Goal: Task Accomplishment & Management: Manage account settings

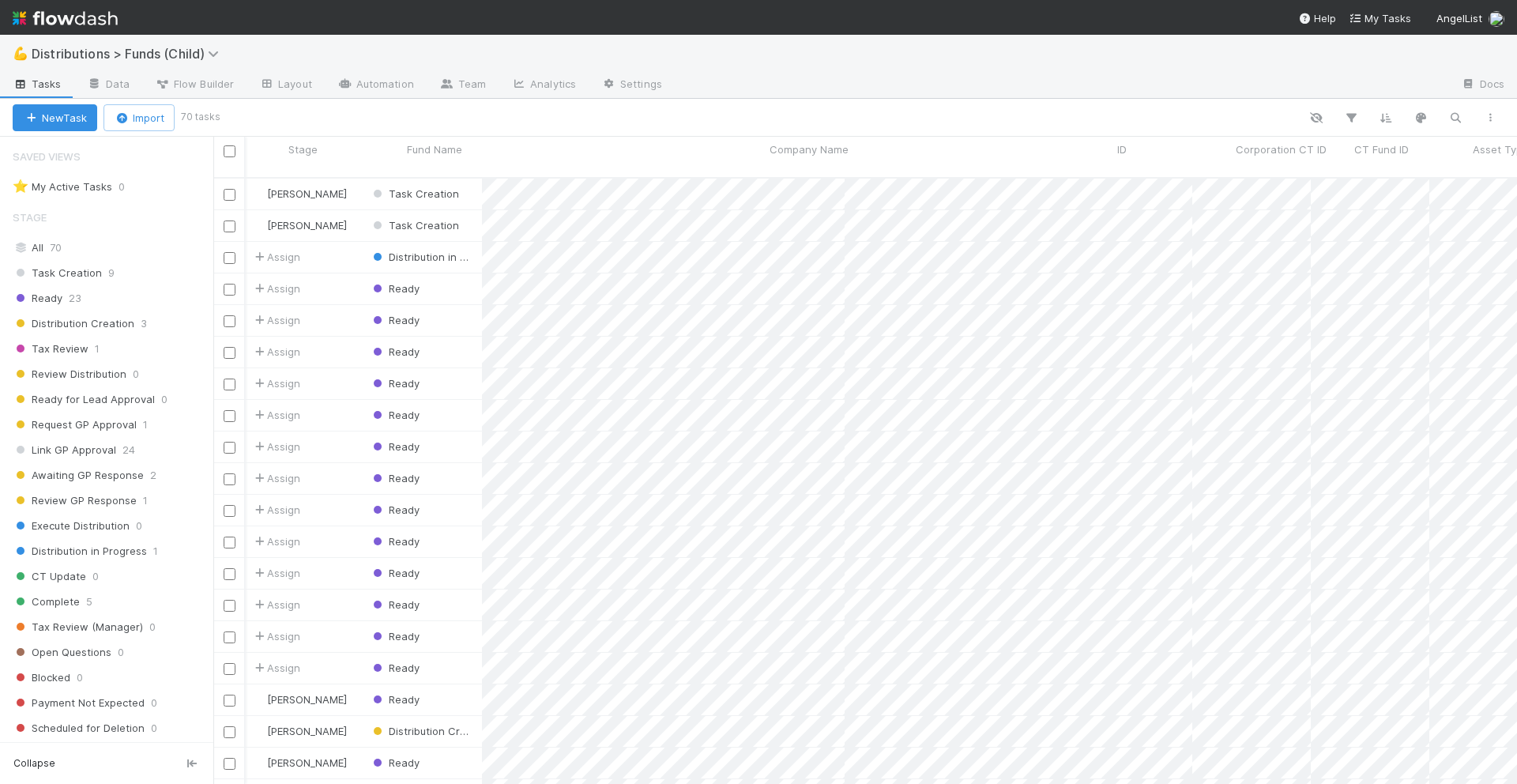
scroll to position [620, 1304]
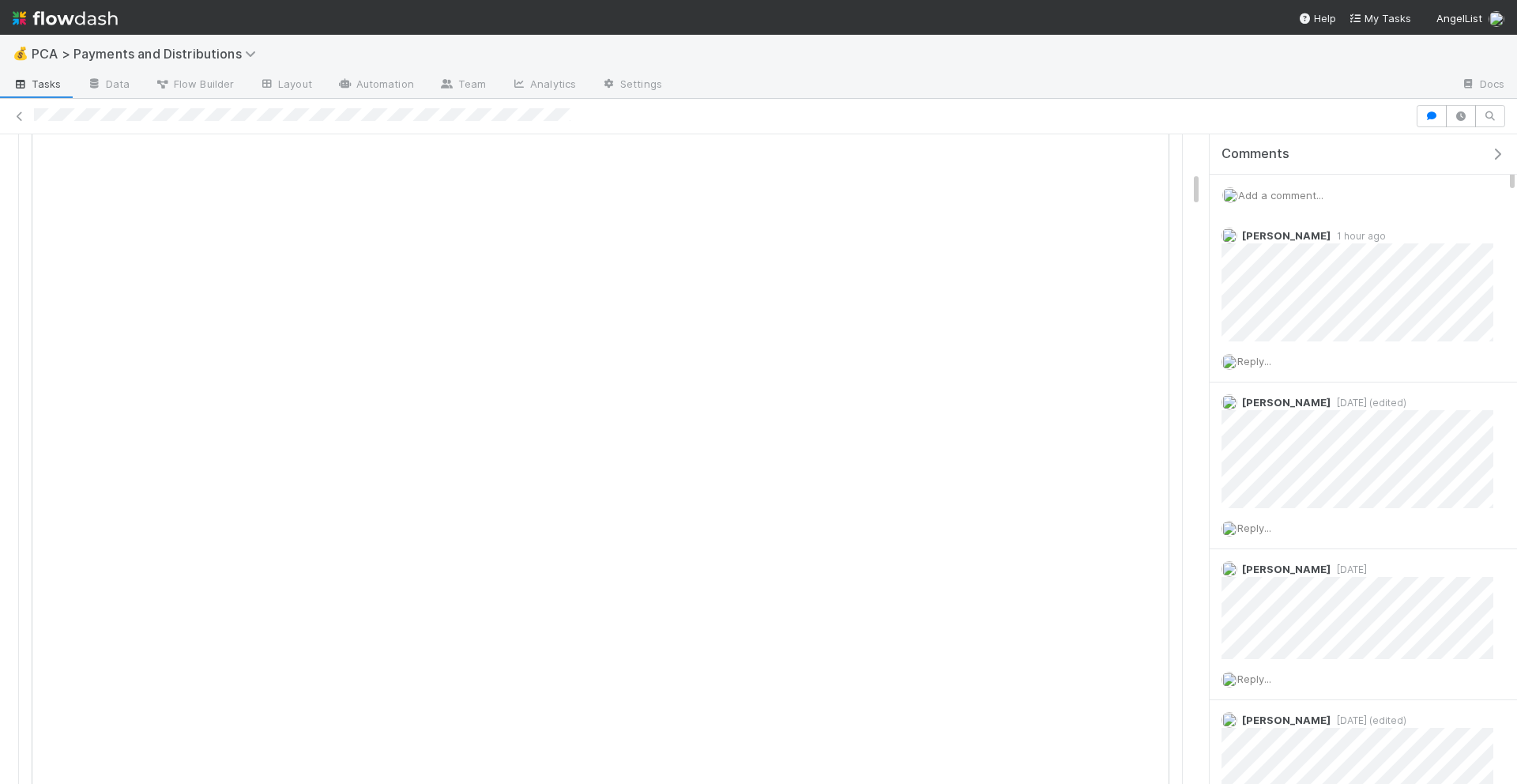
scroll to position [690, 0]
click at [1335, 197] on div "Add a comment..." at bounding box center [1364, 195] width 308 height 41
click at [1274, 187] on div "Add a comment..." at bounding box center [1364, 195] width 308 height 41
click at [1274, 194] on span "Add a comment..." at bounding box center [1281, 195] width 85 height 13
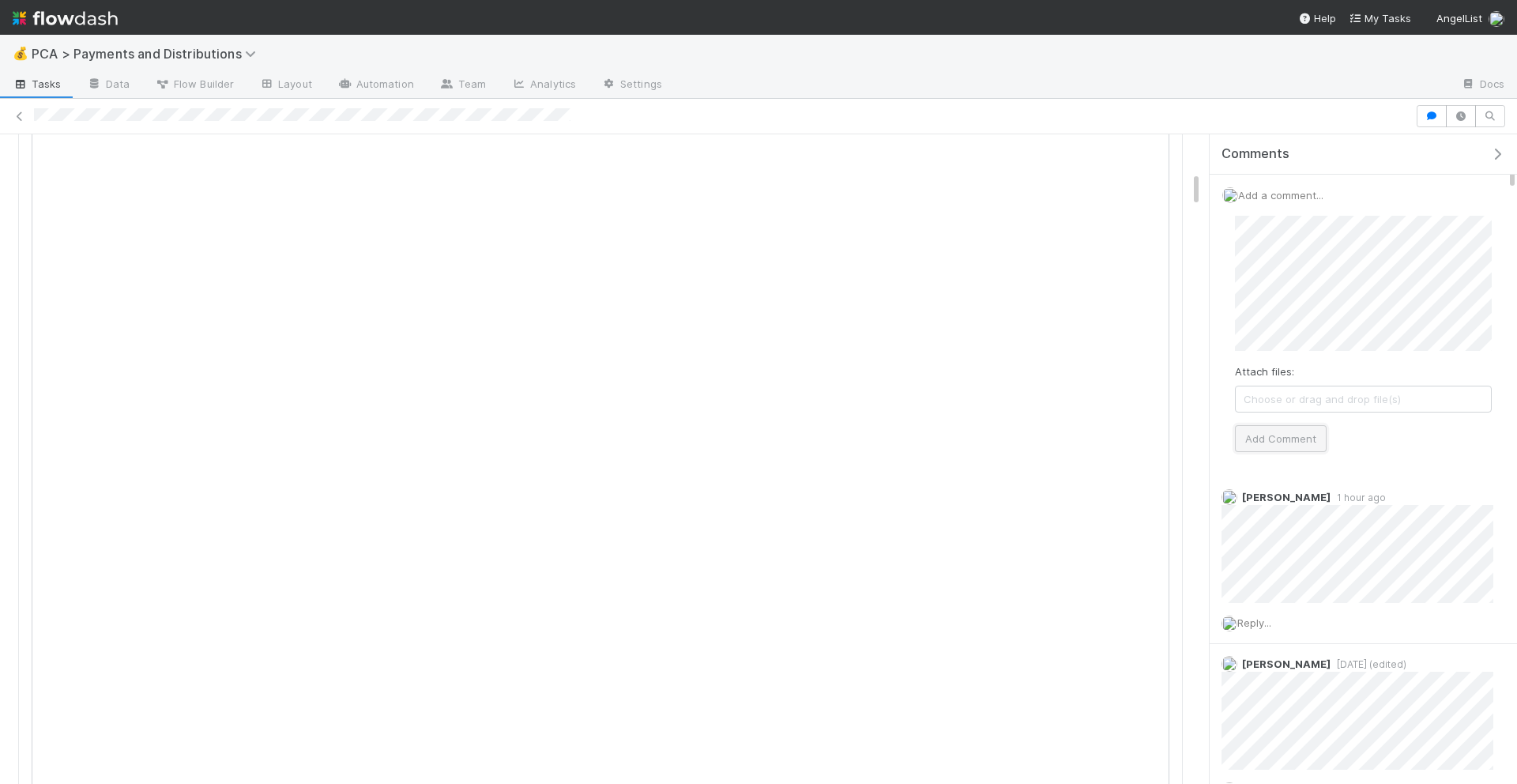
click at [1262, 440] on button "Add Comment" at bounding box center [1281, 438] width 92 height 27
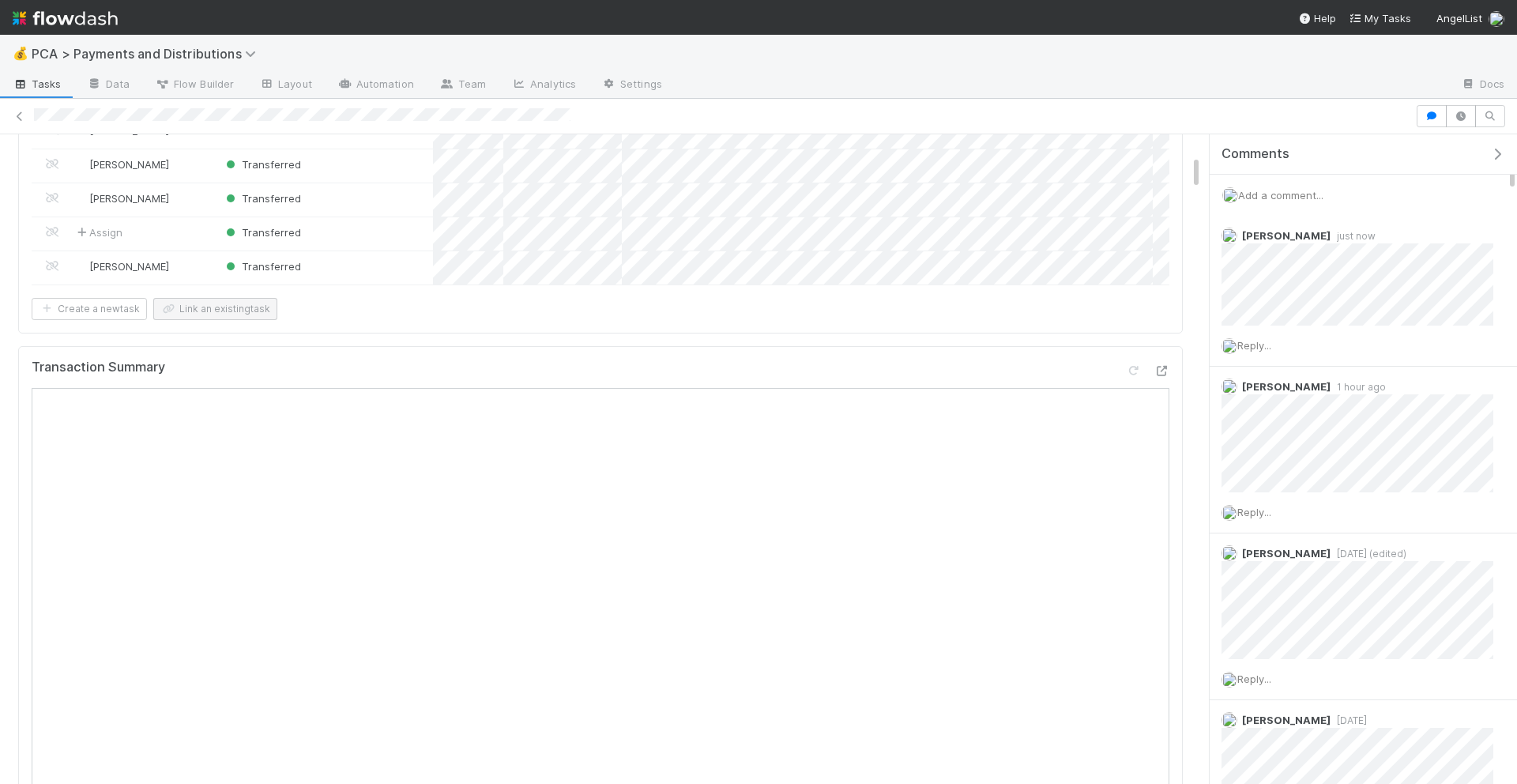
scroll to position [0, 0]
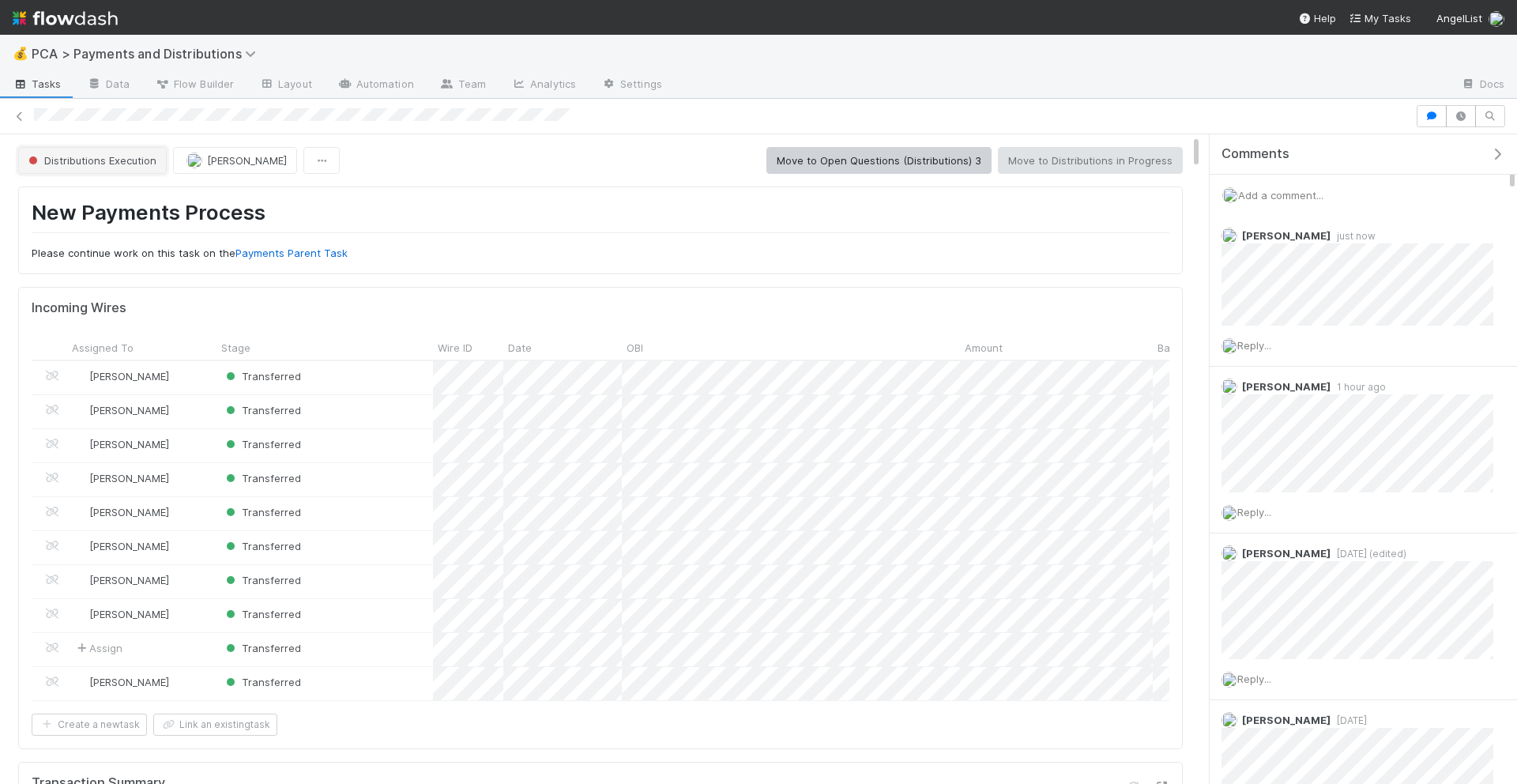
click at [146, 168] on button "Distributions Execution" at bounding box center [92, 160] width 148 height 27
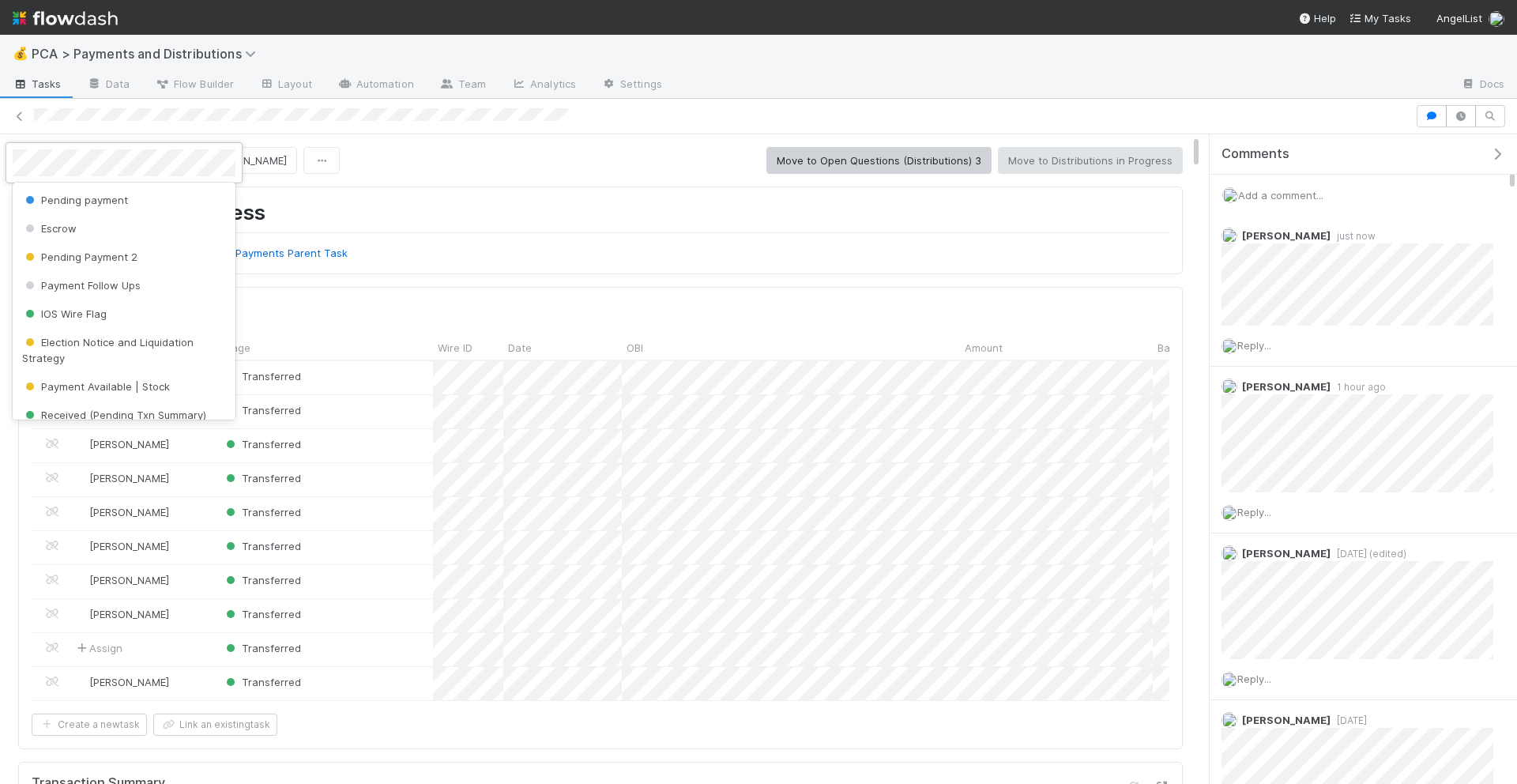
scroll to position [218, 0]
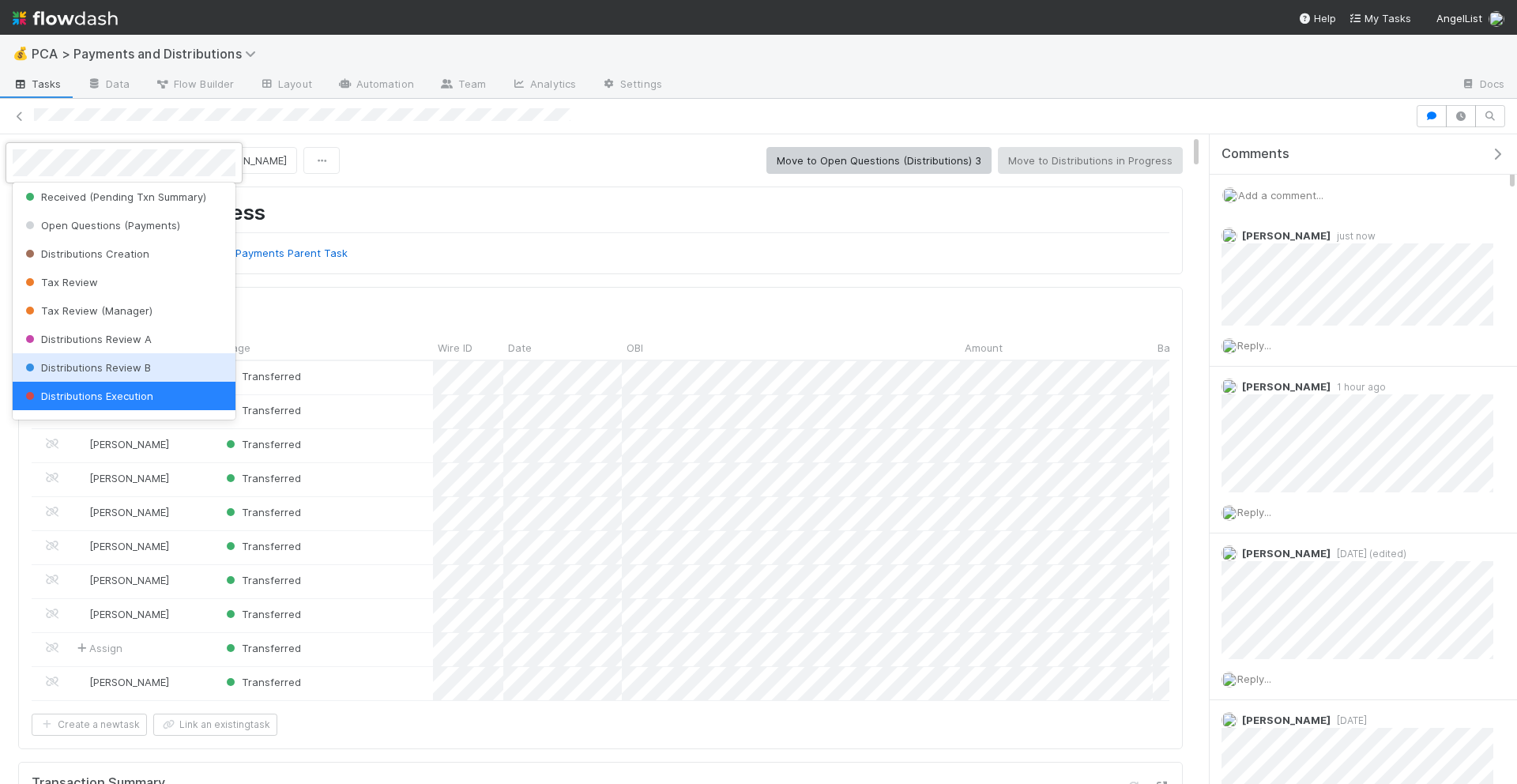
click at [106, 357] on div "Distributions Review B" at bounding box center [125, 367] width 223 height 28
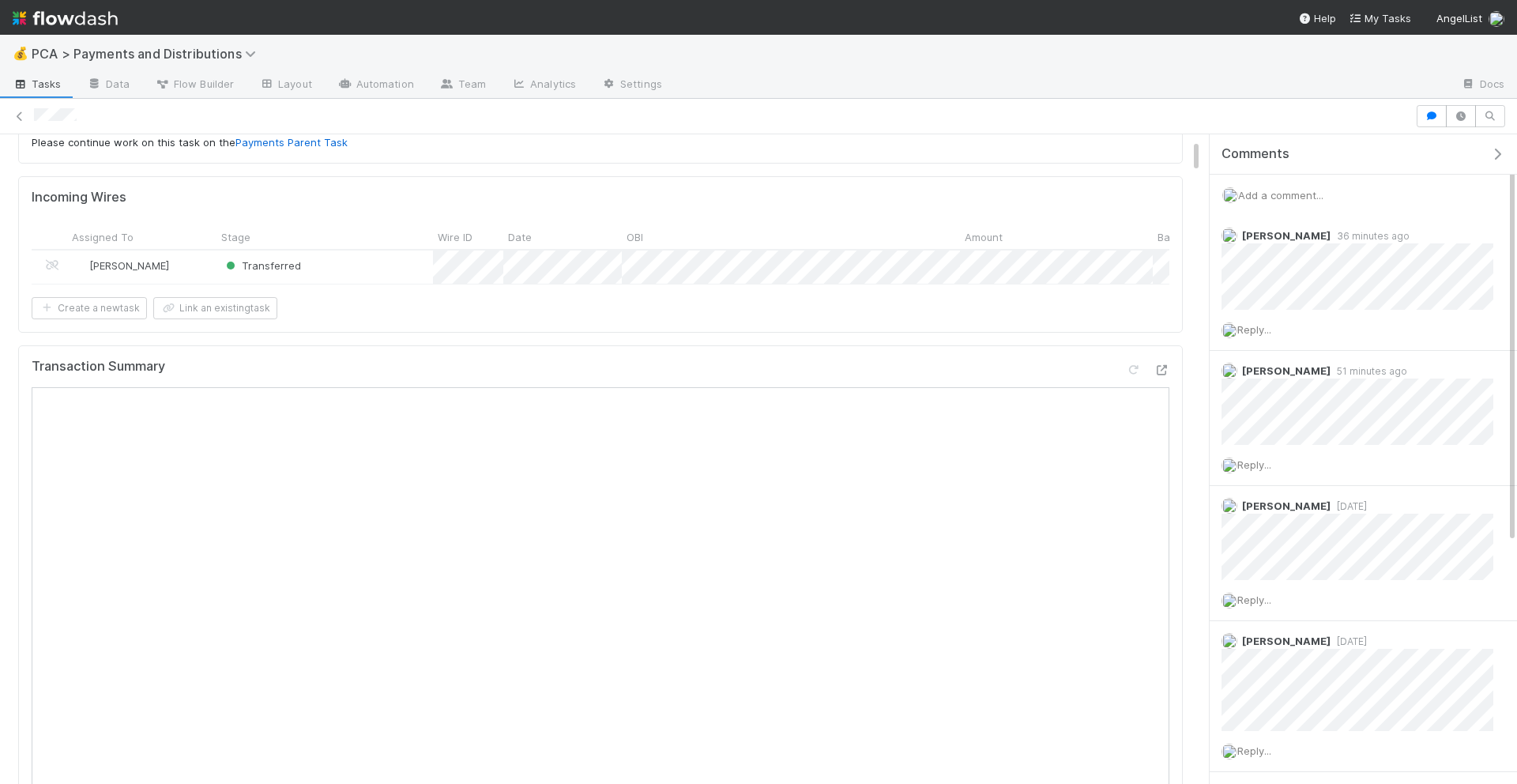
scroll to position [113, 0]
click at [1164, 363] on icon at bounding box center [1161, 367] width 15 height 11
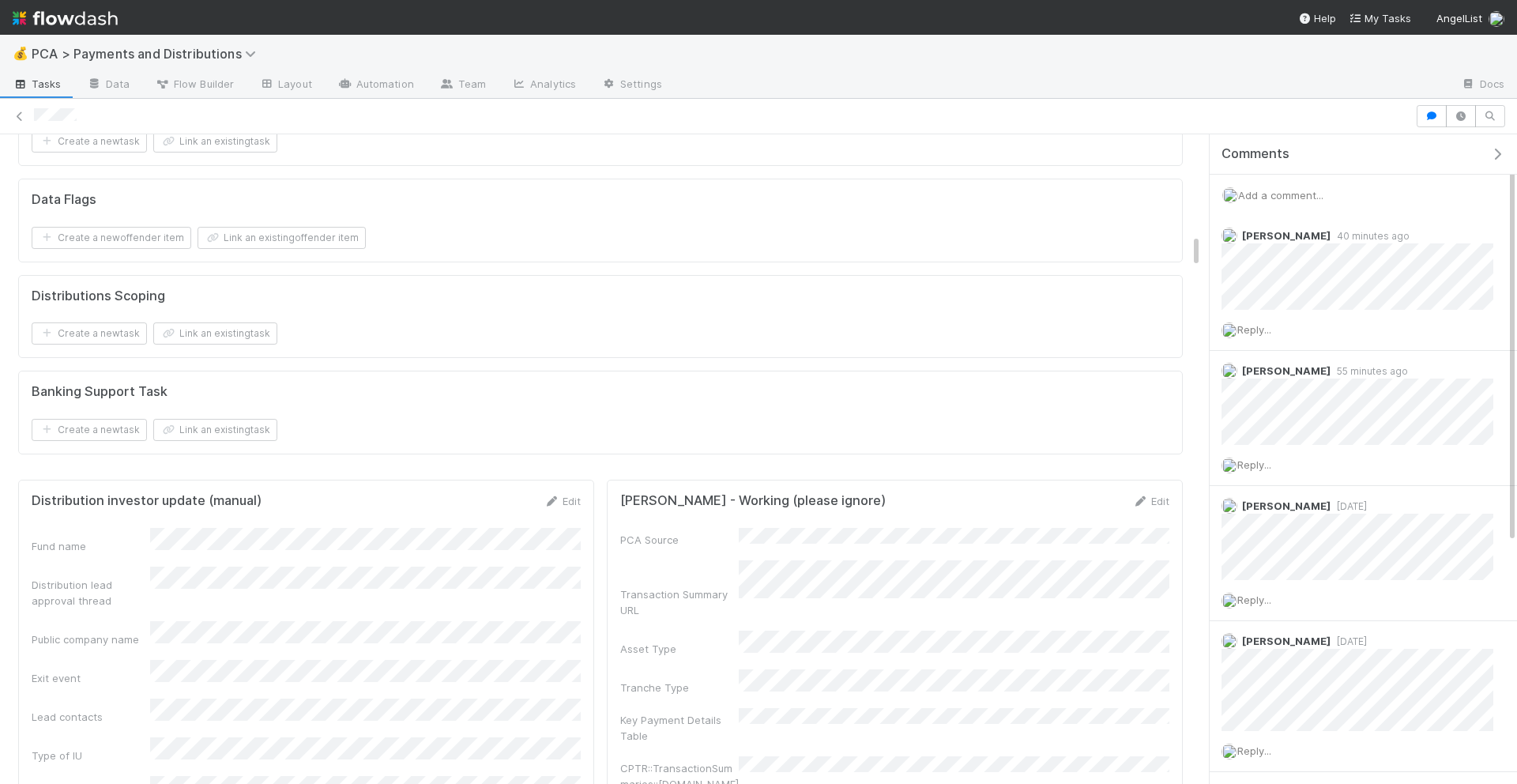
scroll to position [1913, 0]
click at [1289, 193] on span "Add a comment..." at bounding box center [1281, 195] width 85 height 13
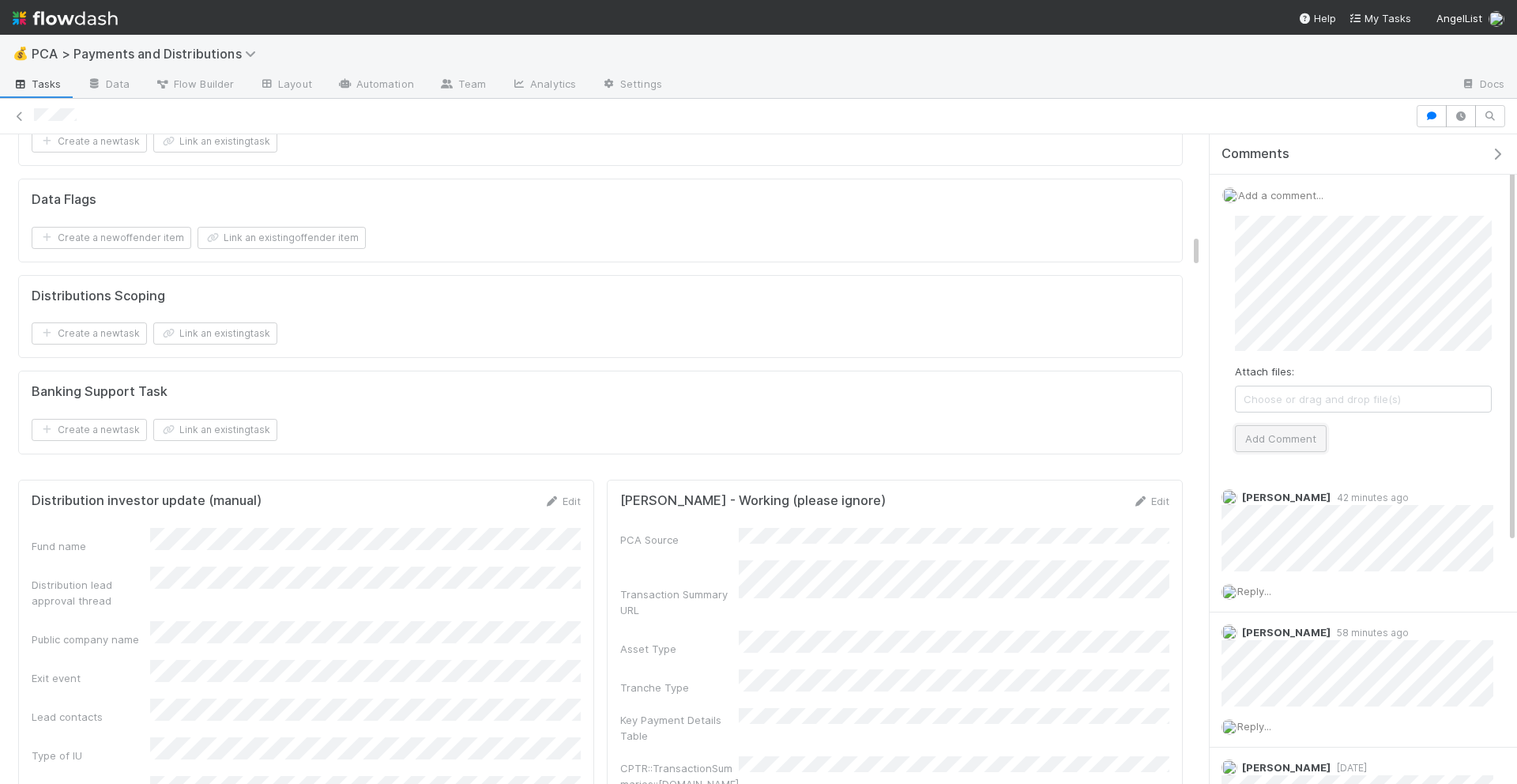
click at [1288, 433] on button "Add Comment" at bounding box center [1281, 438] width 92 height 27
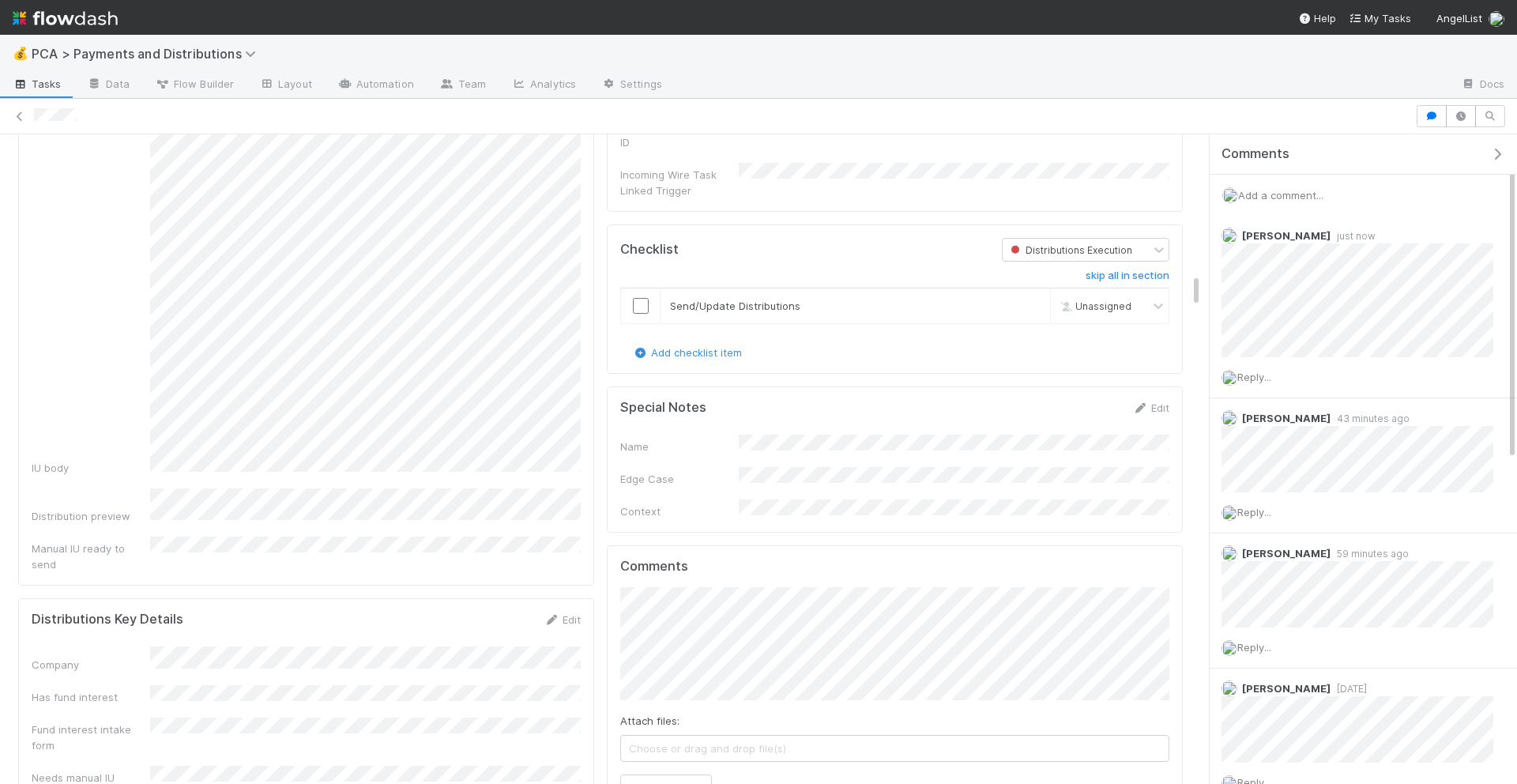
scroll to position [2652, 0]
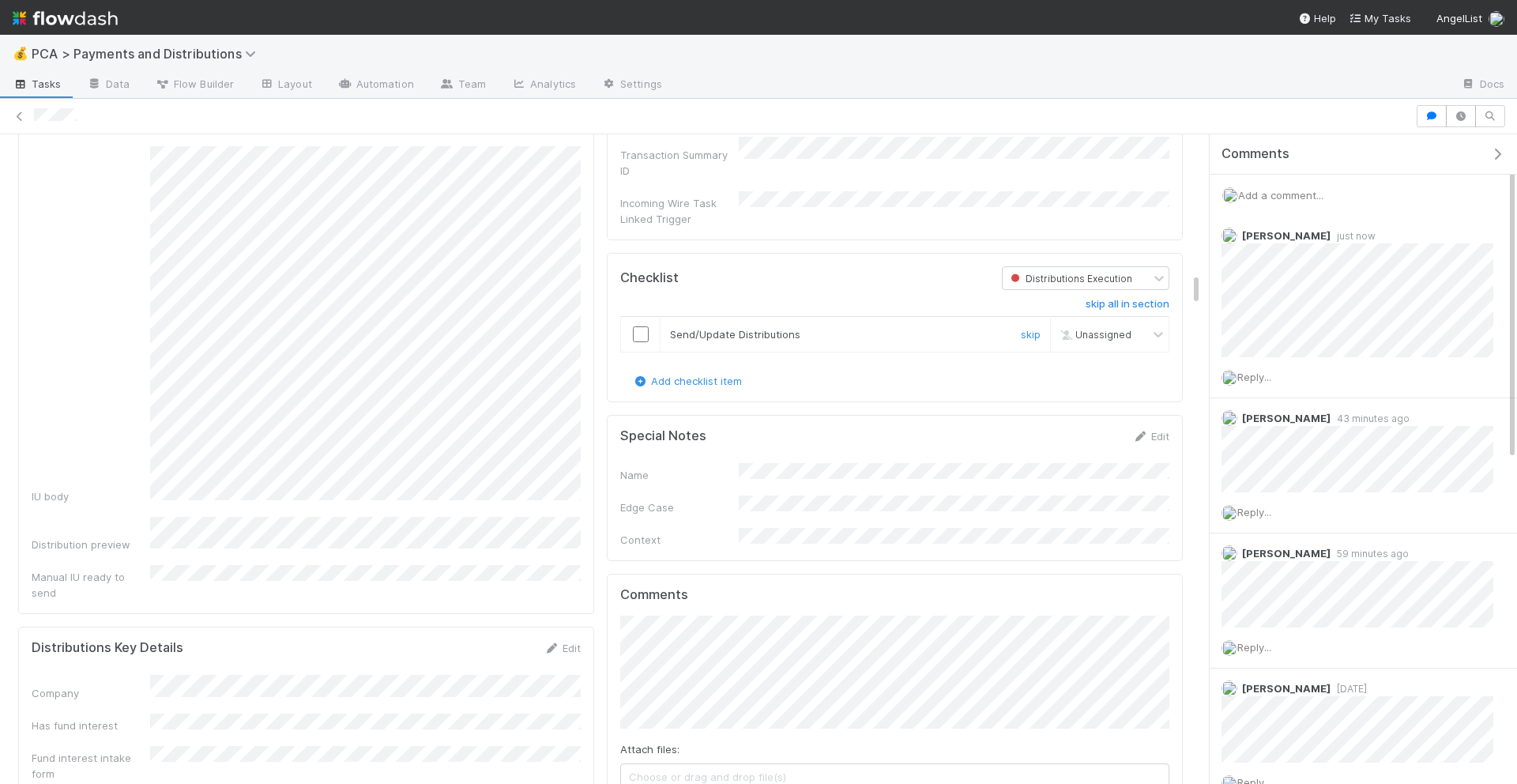
click at [643, 326] on input "checkbox" at bounding box center [640, 334] width 15 height 15
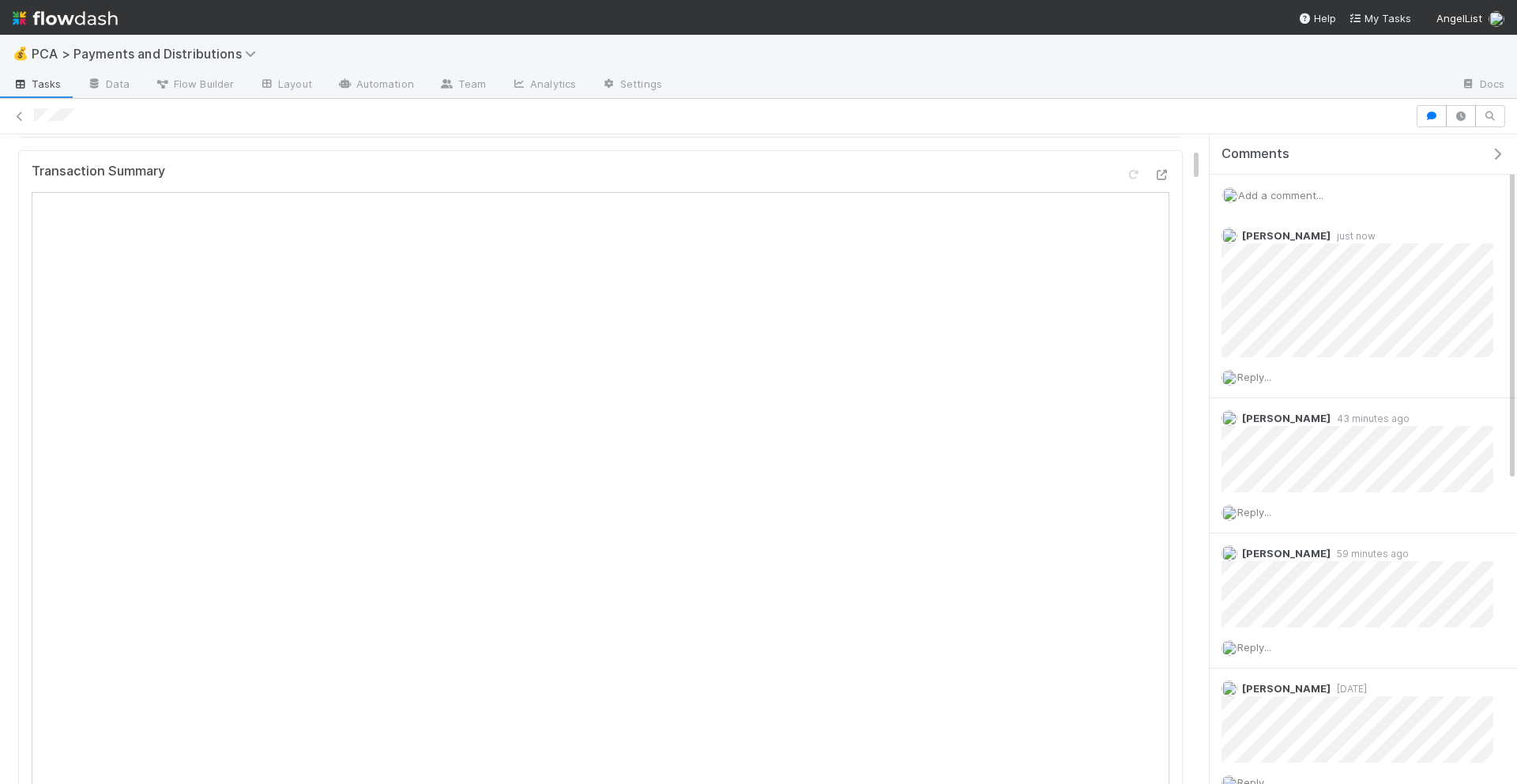
scroll to position [0, 0]
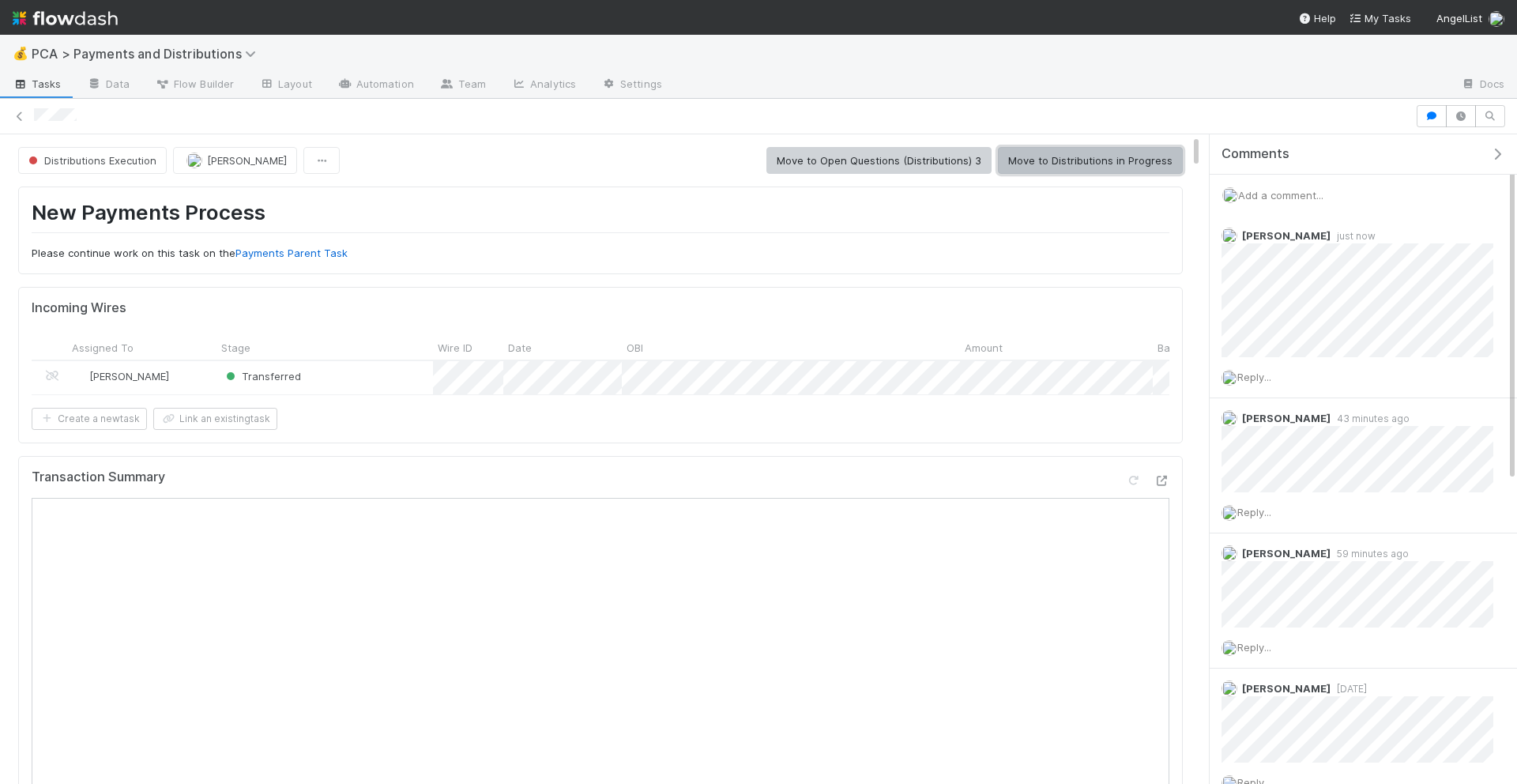
click at [1112, 156] on button "Move to Distributions in Progress" at bounding box center [1090, 160] width 185 height 27
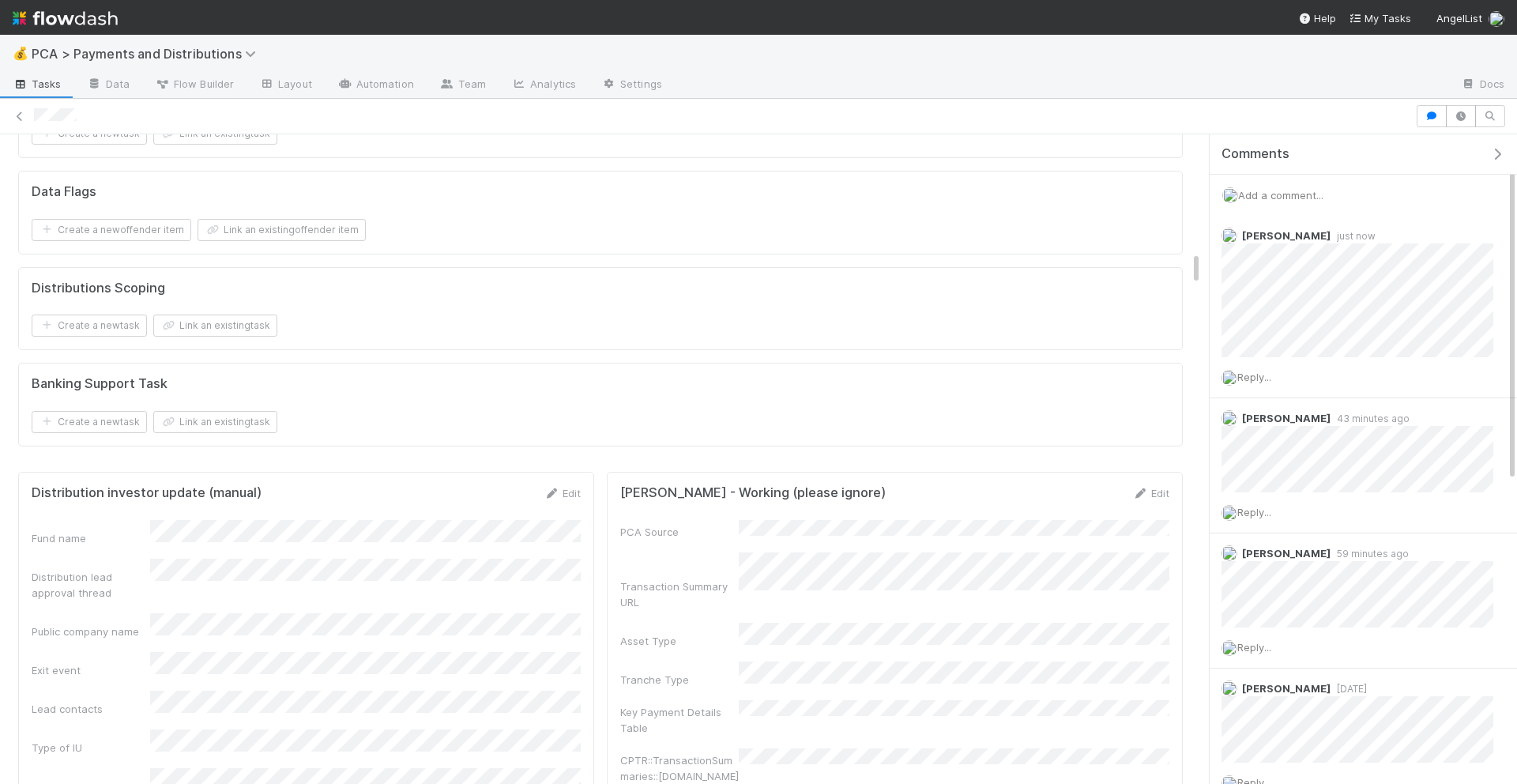
scroll to position [2533, 0]
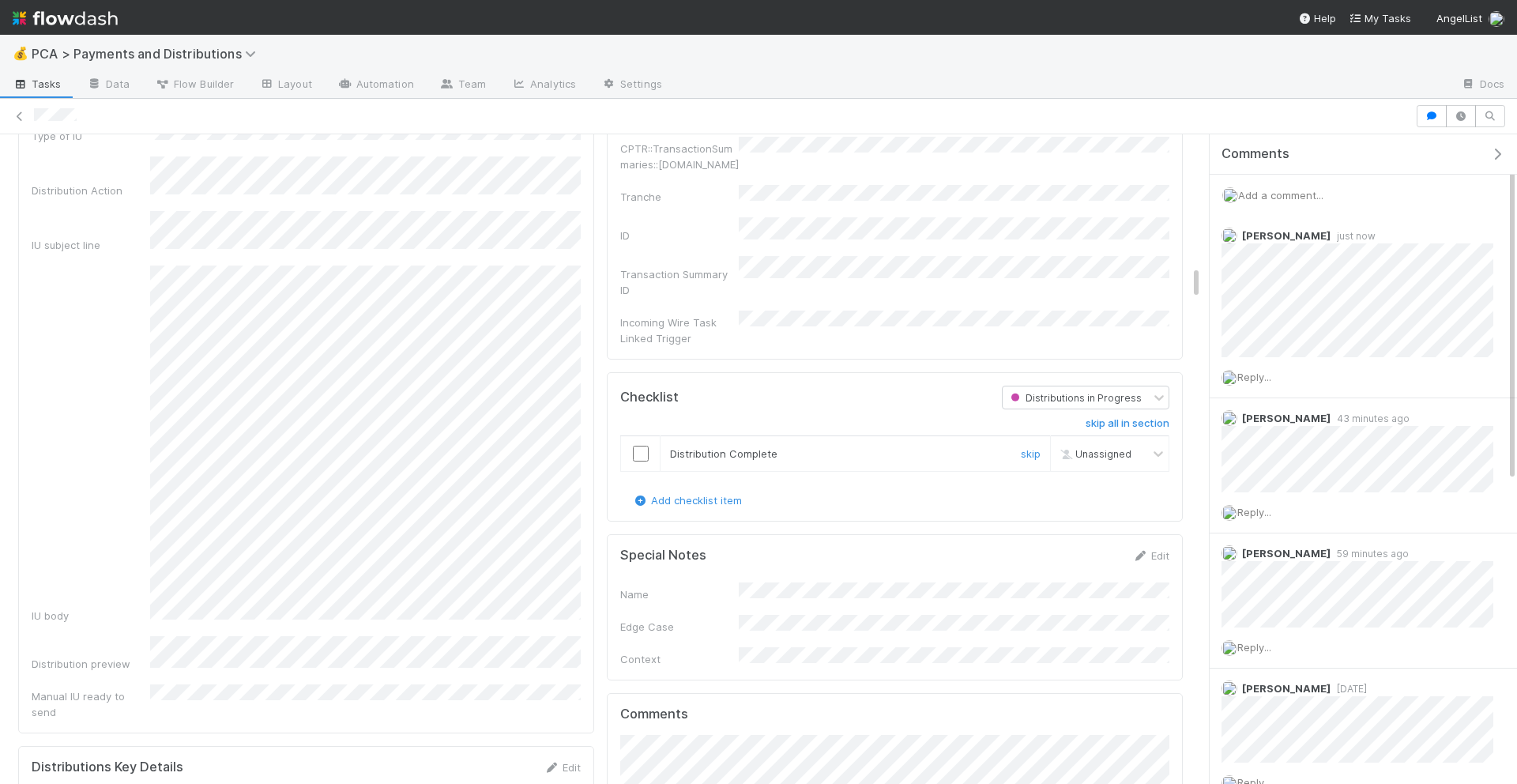
click at [634, 445] on input "checkbox" at bounding box center [640, 453] width 15 height 15
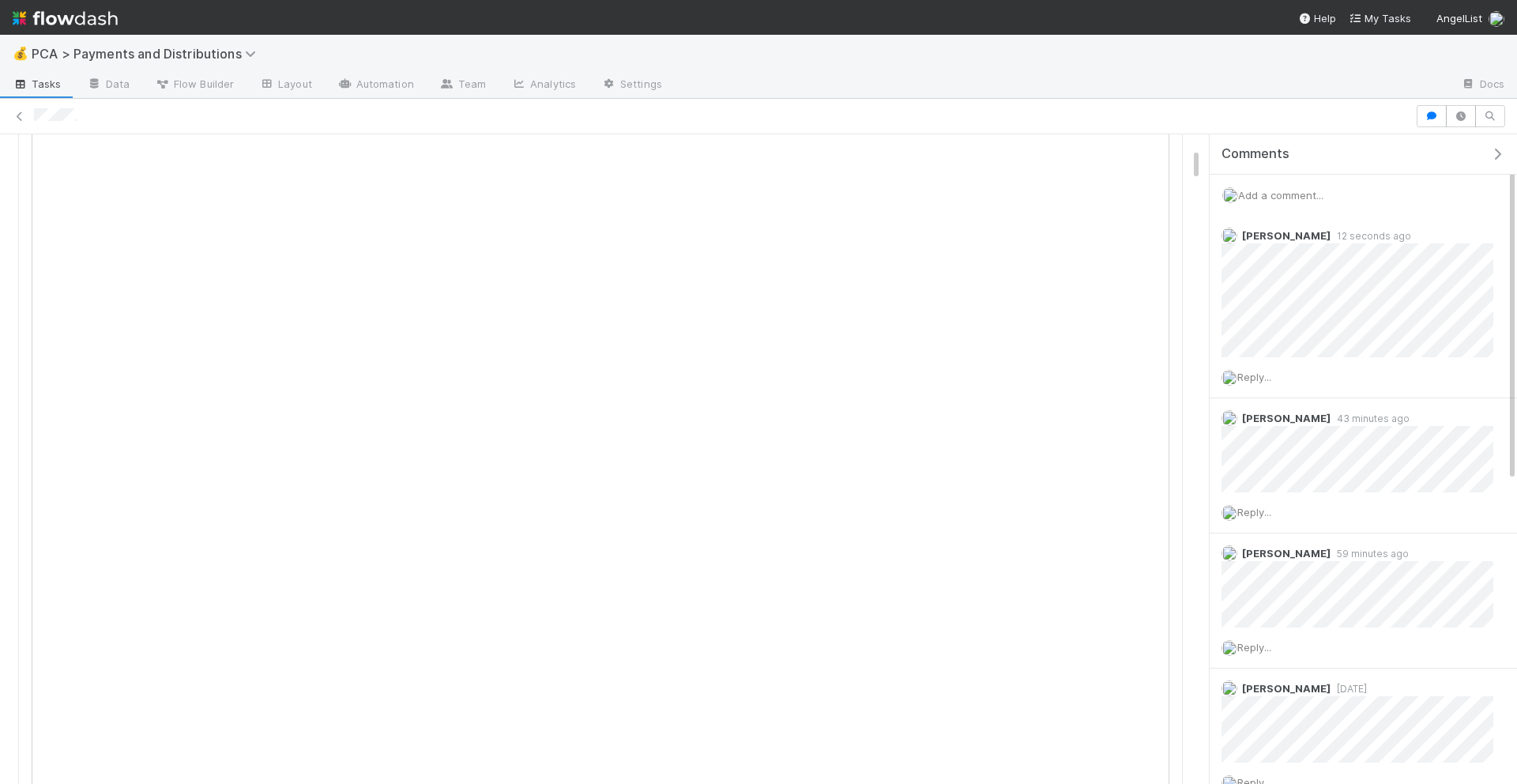
scroll to position [0, 0]
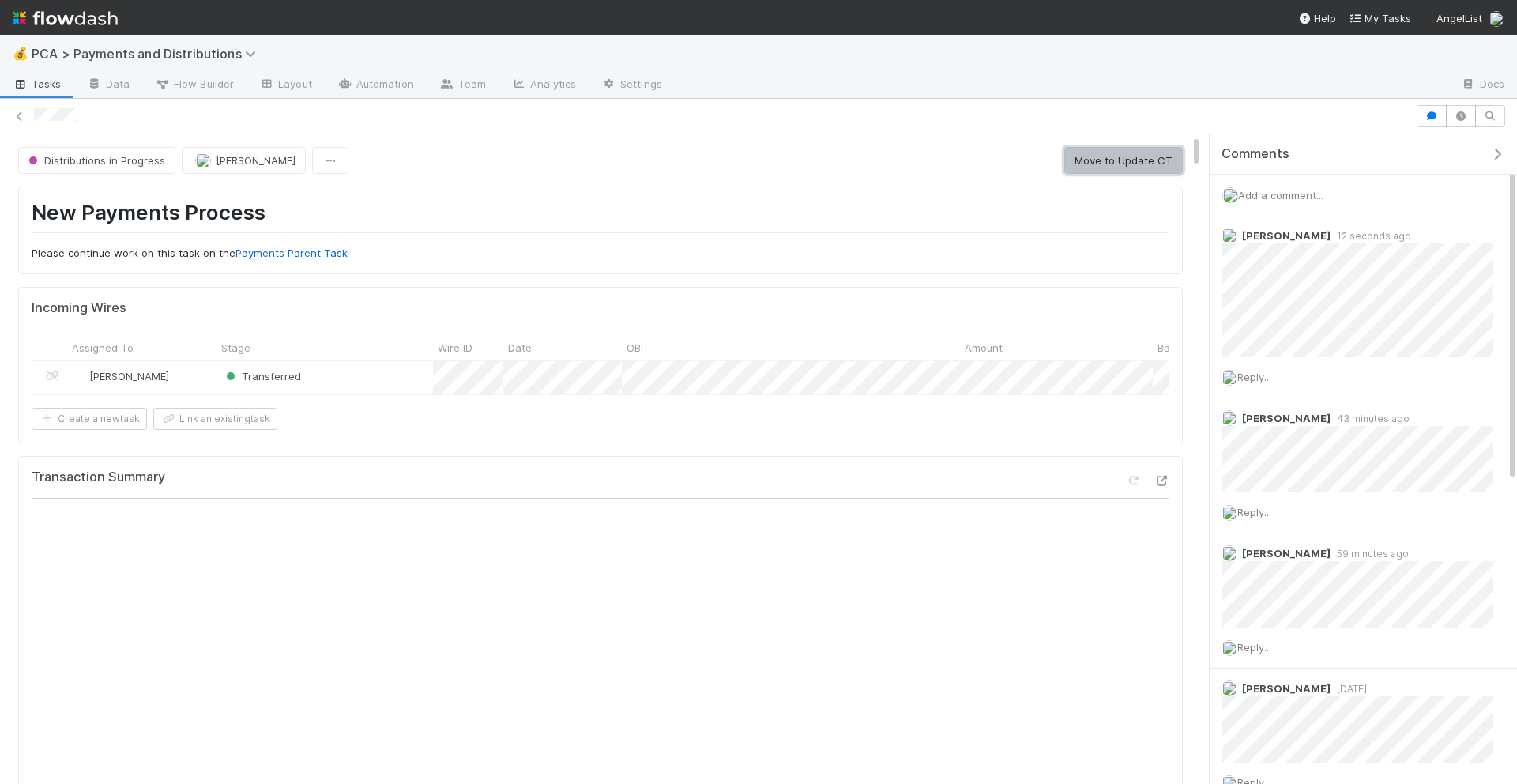
click at [1134, 156] on button "Move to Update CT" at bounding box center [1124, 160] width 119 height 27
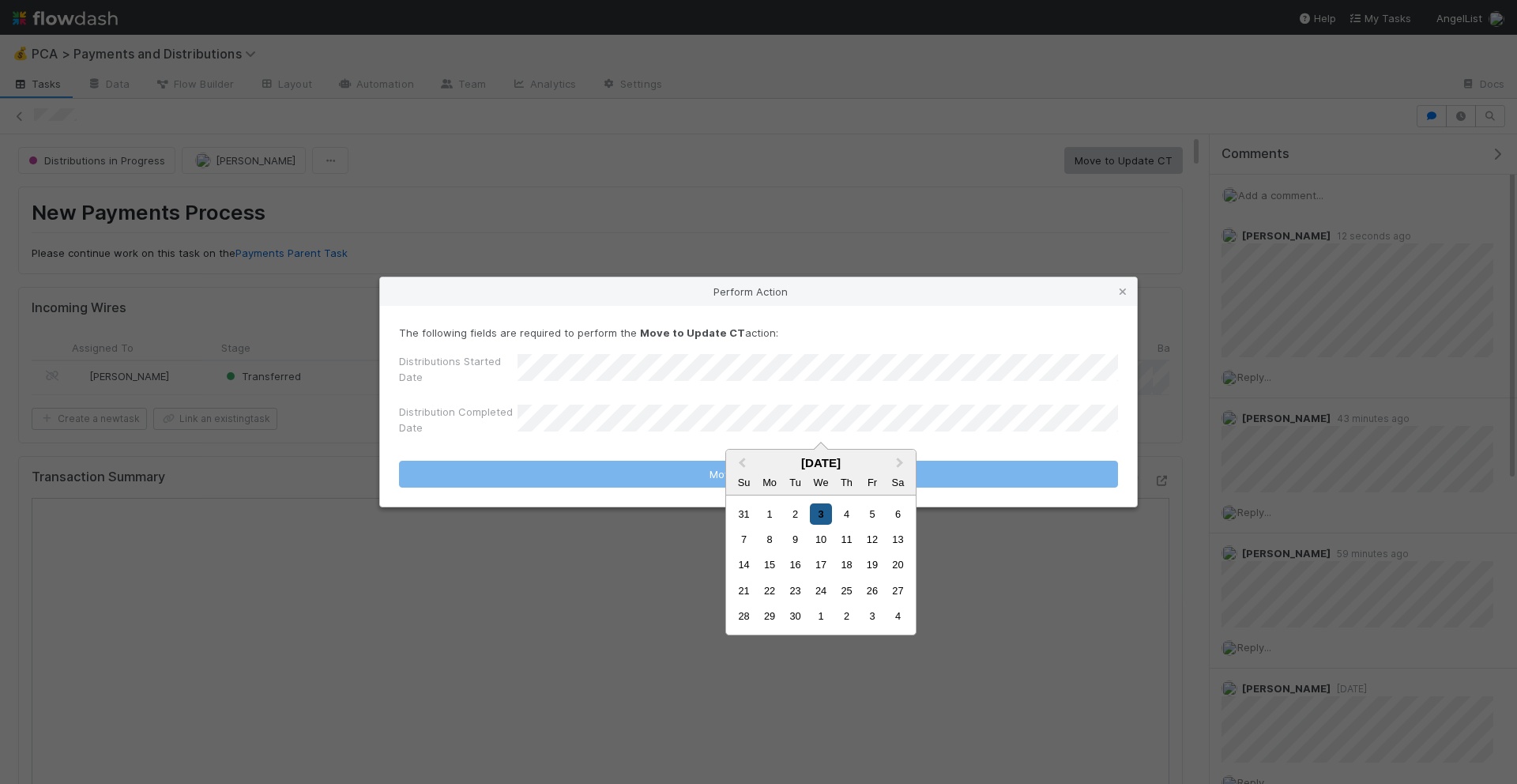
click at [823, 515] on div "3" at bounding box center [821, 514] width 21 height 21
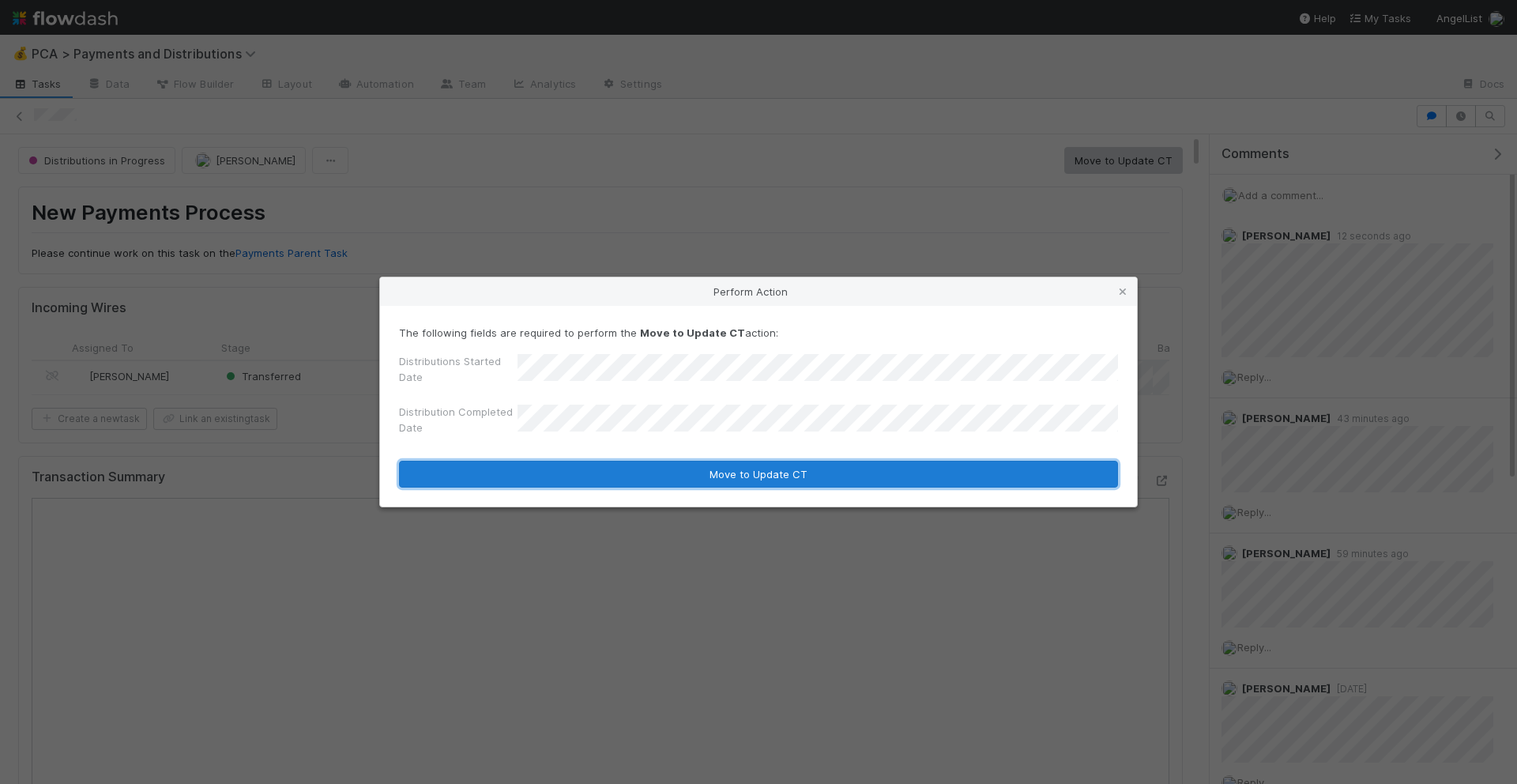
click at [822, 472] on button "Move to Update CT" at bounding box center [758, 474] width 719 height 27
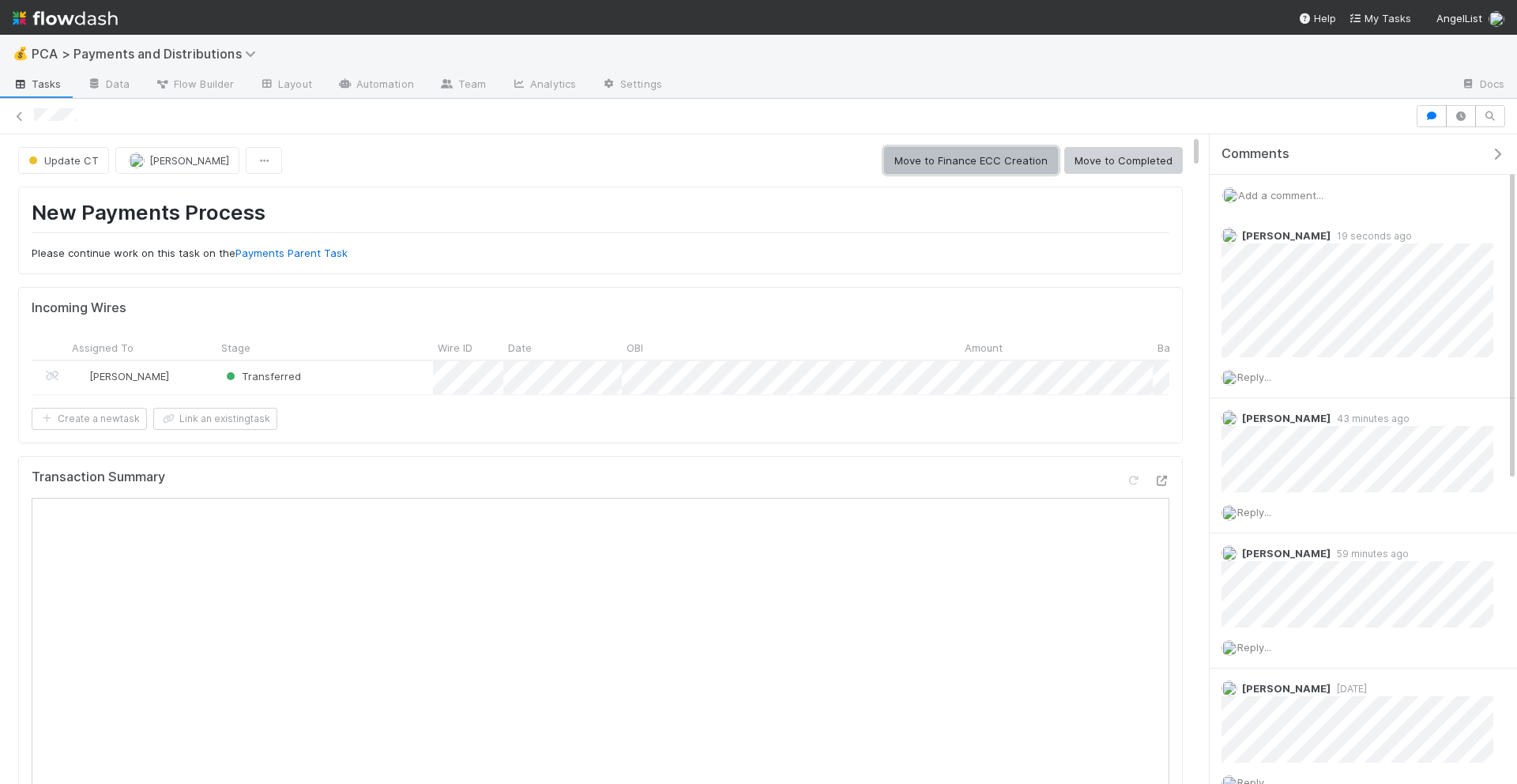
click at [1008, 162] on button "Move to Finance ECC Creation" at bounding box center [971, 160] width 173 height 27
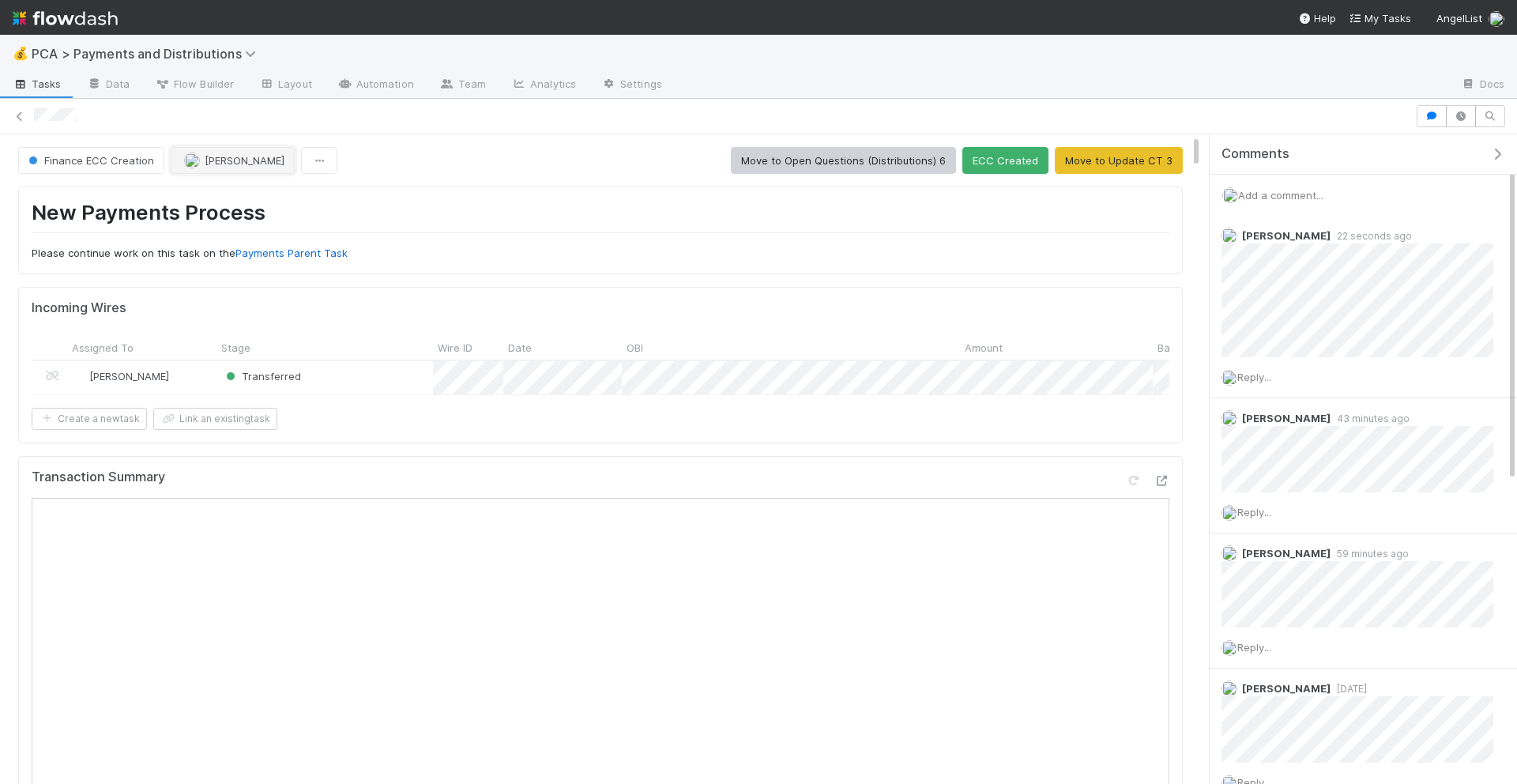
click at [187, 163] on img "button" at bounding box center [191, 160] width 15 height 15
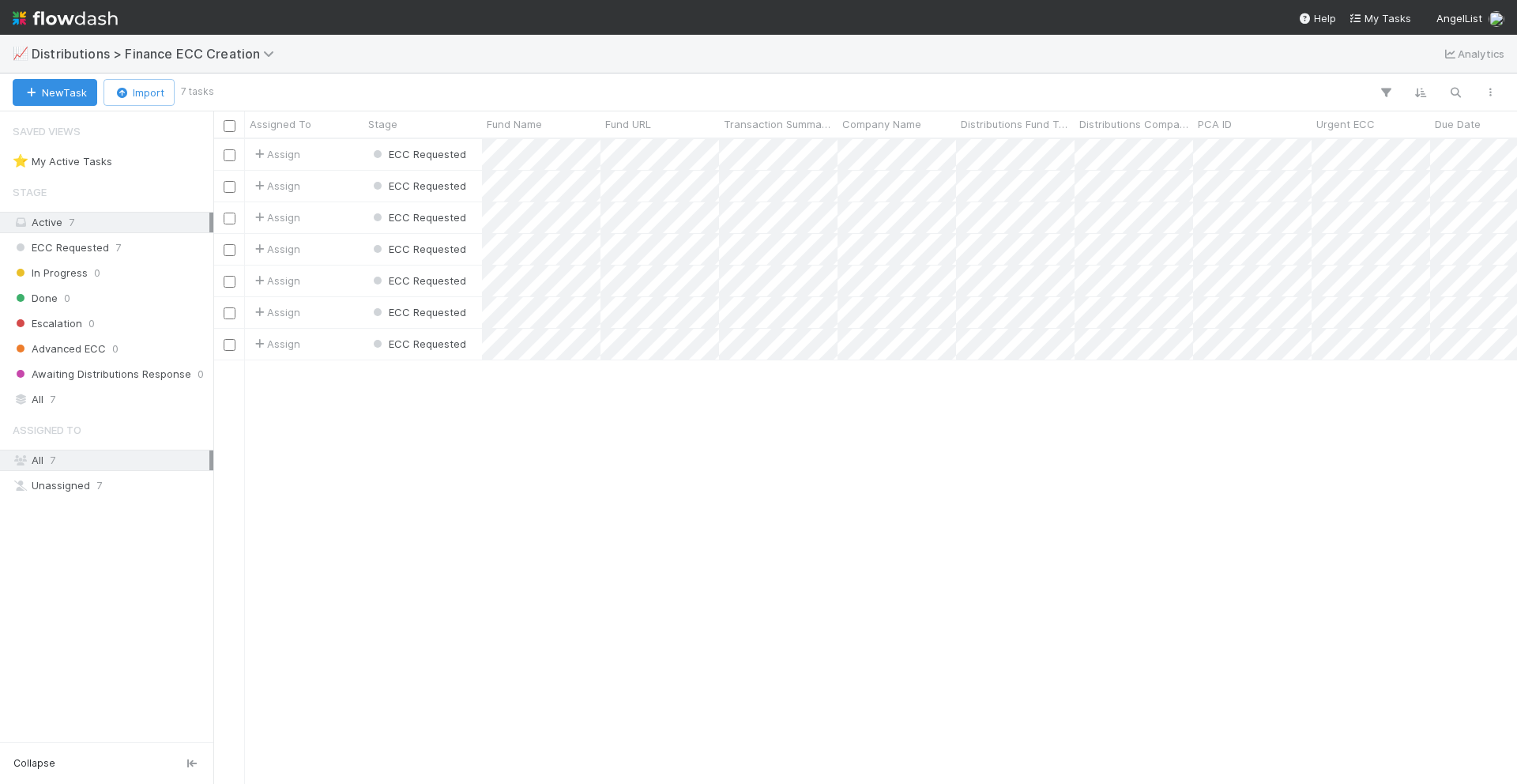
scroll to position [645, 1304]
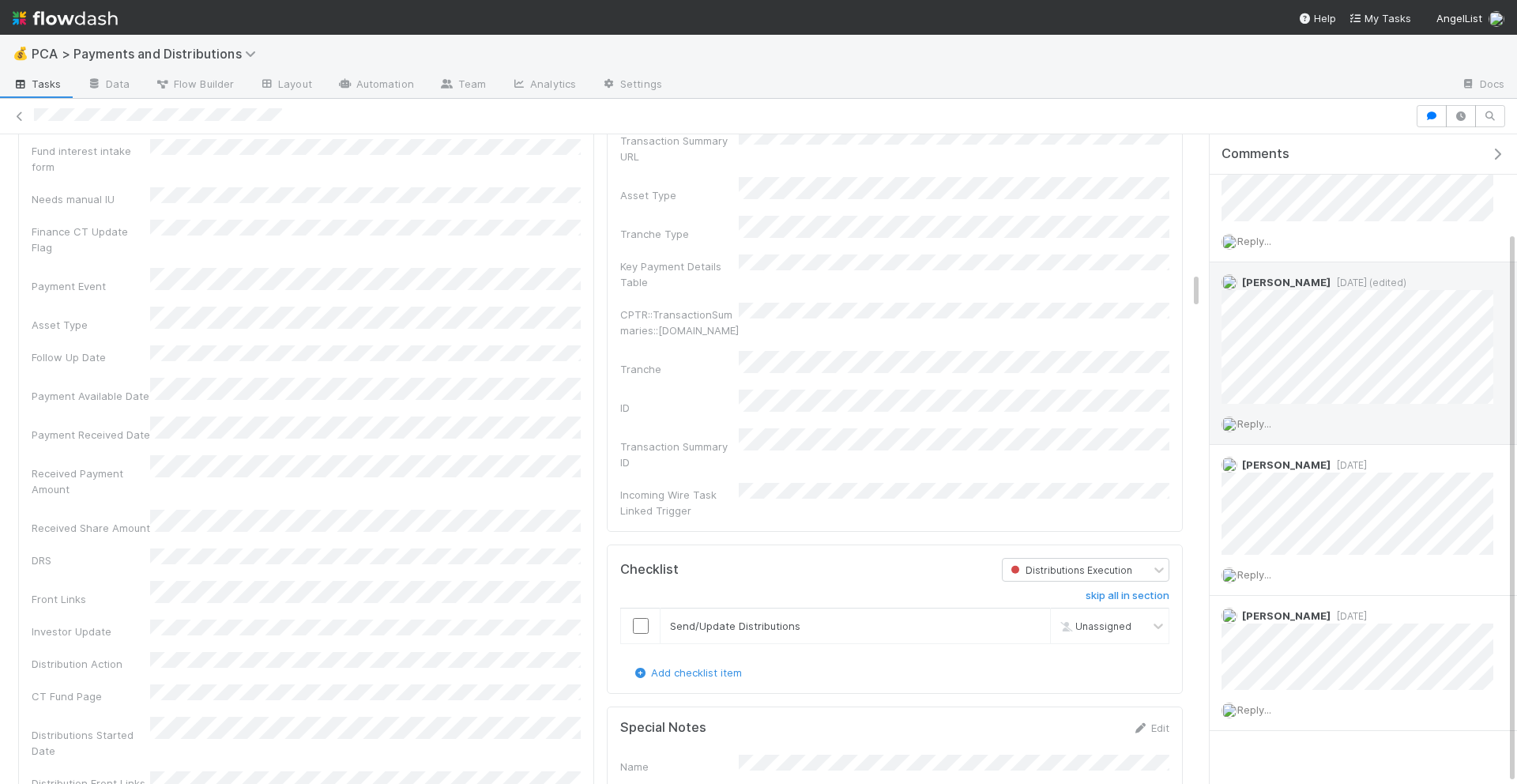
scroll to position [115, 0]
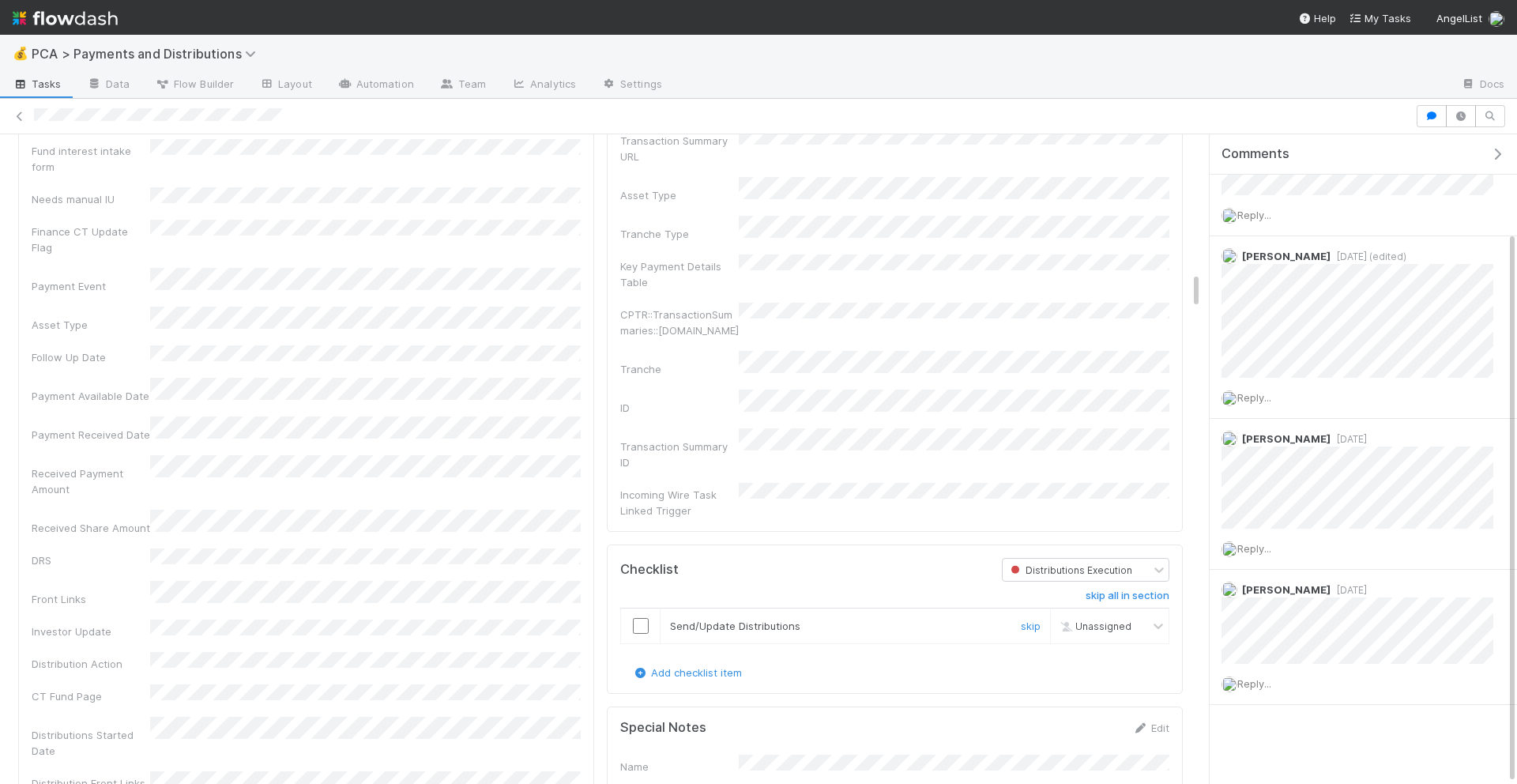
click at [637, 618] on input "checkbox" at bounding box center [640, 625] width 15 height 15
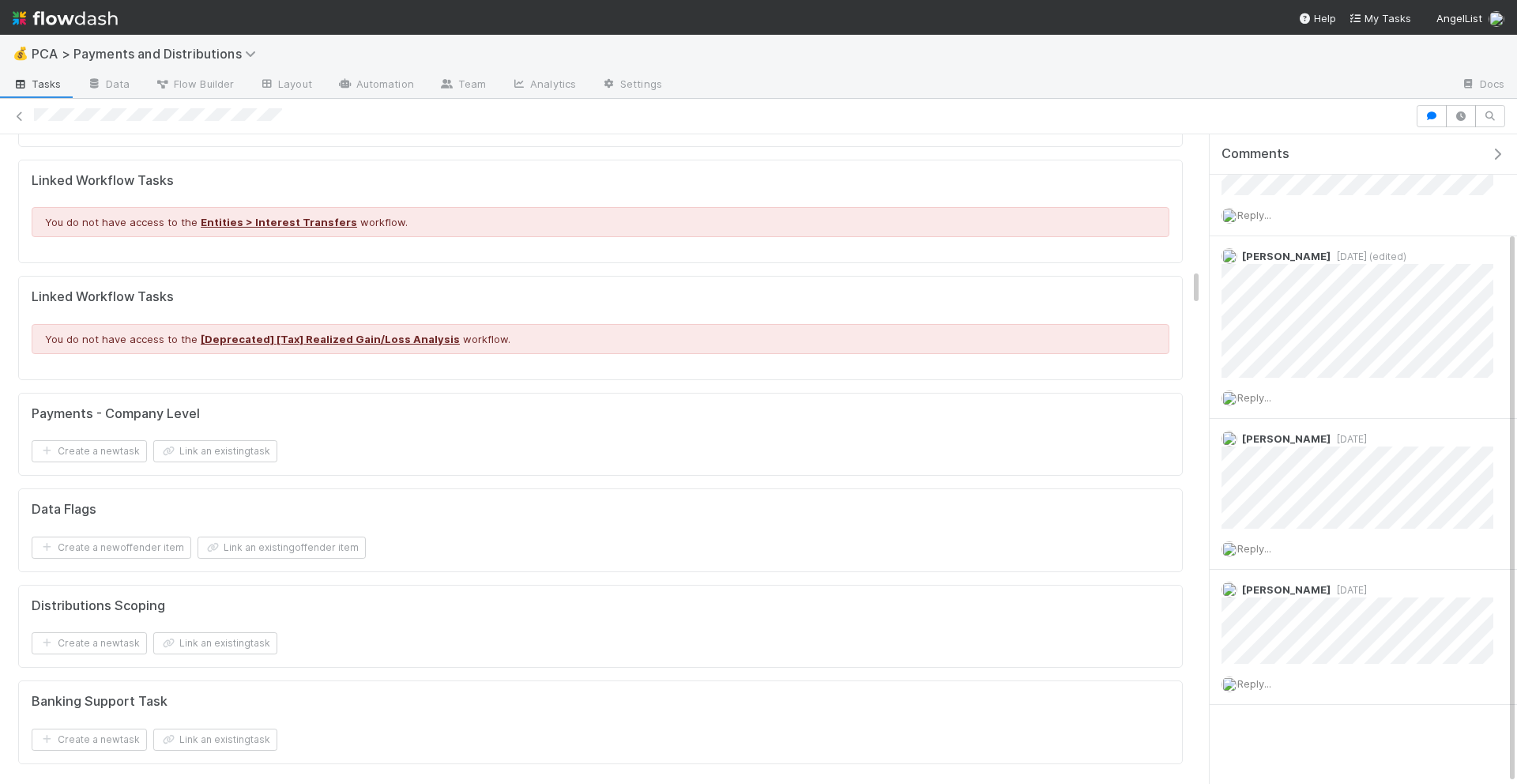
checkbox input "true"
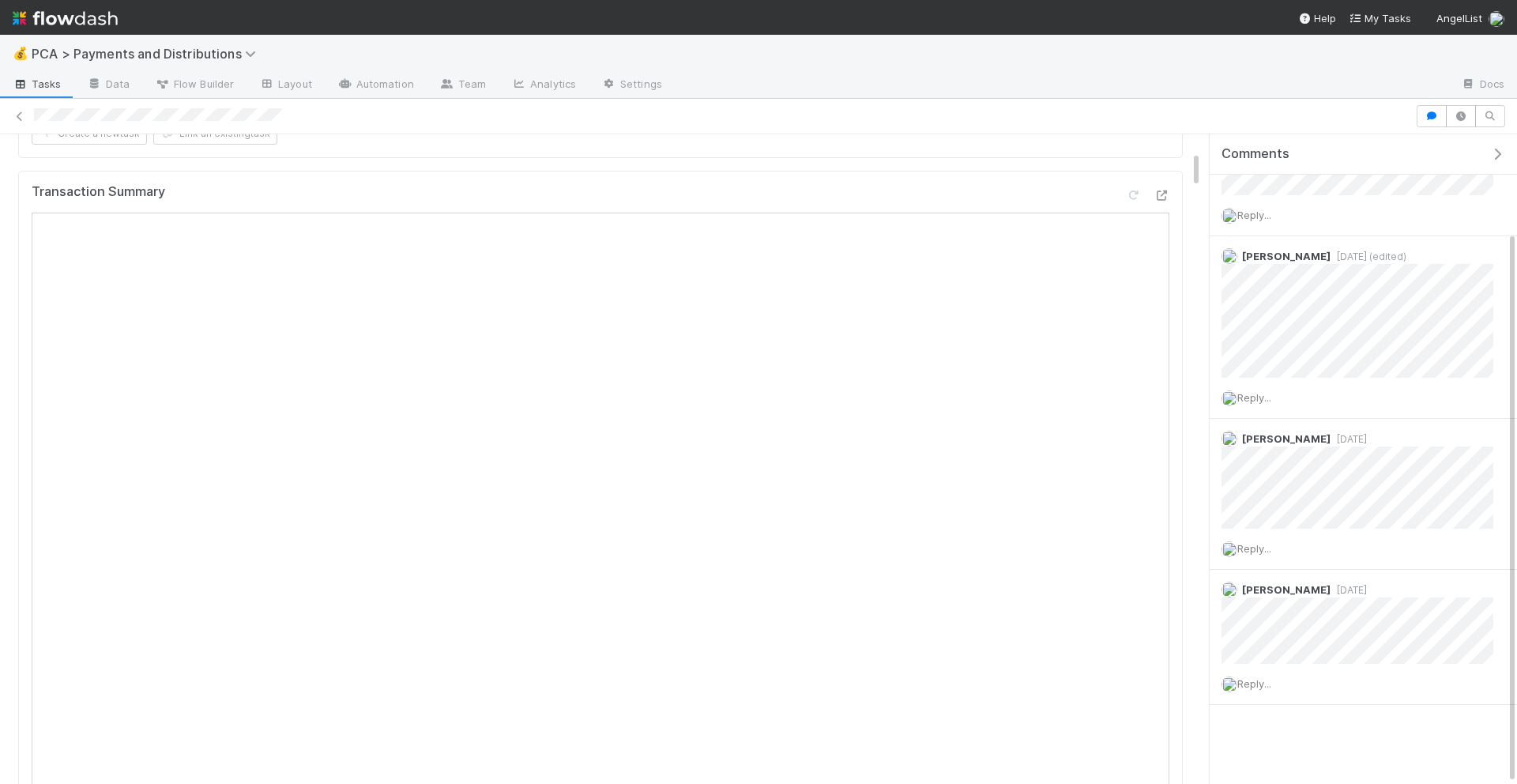
scroll to position [286, 0]
click at [1164, 193] on icon at bounding box center [1161, 195] width 15 height 11
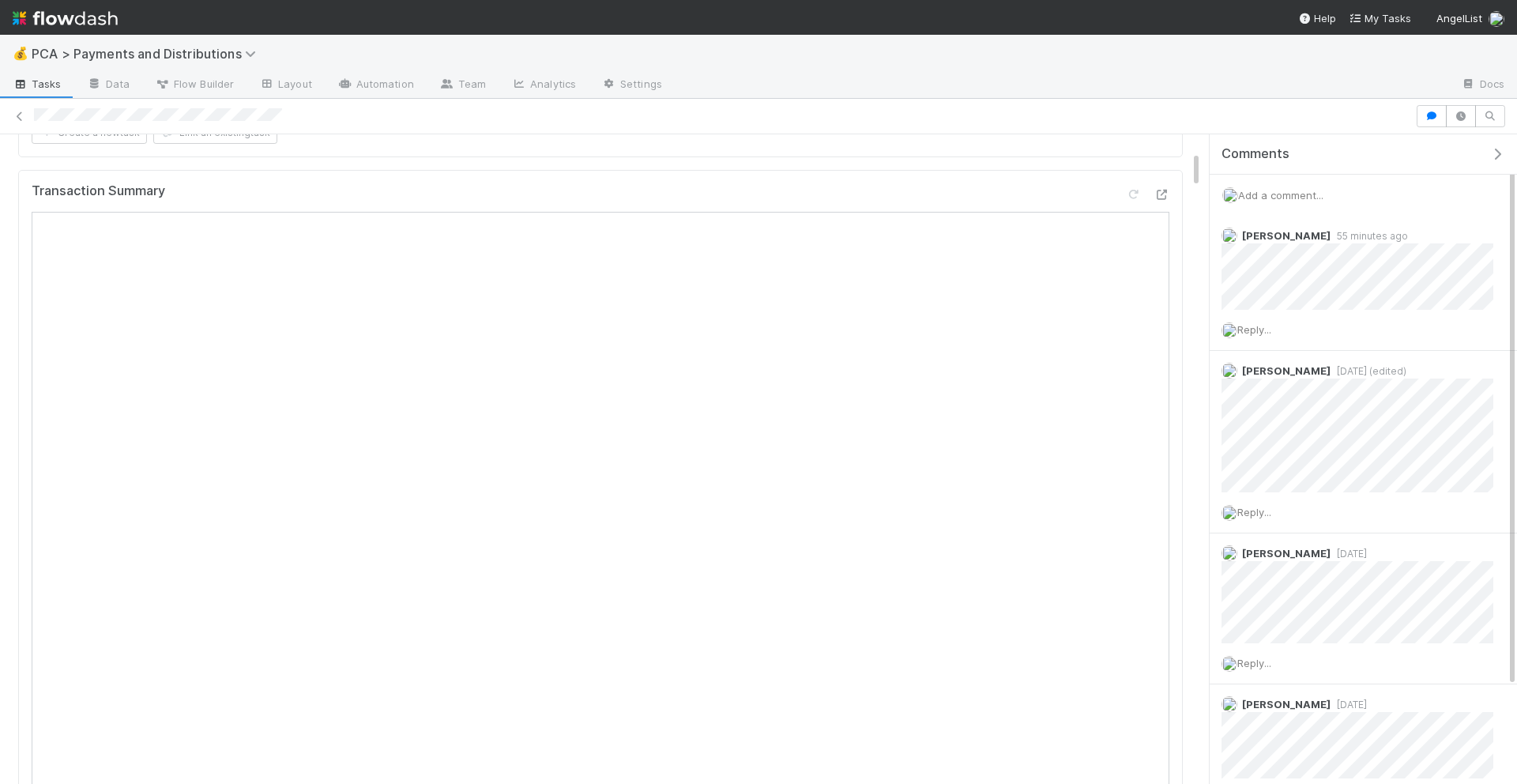
click at [1278, 199] on span "Add a comment..." at bounding box center [1281, 195] width 85 height 13
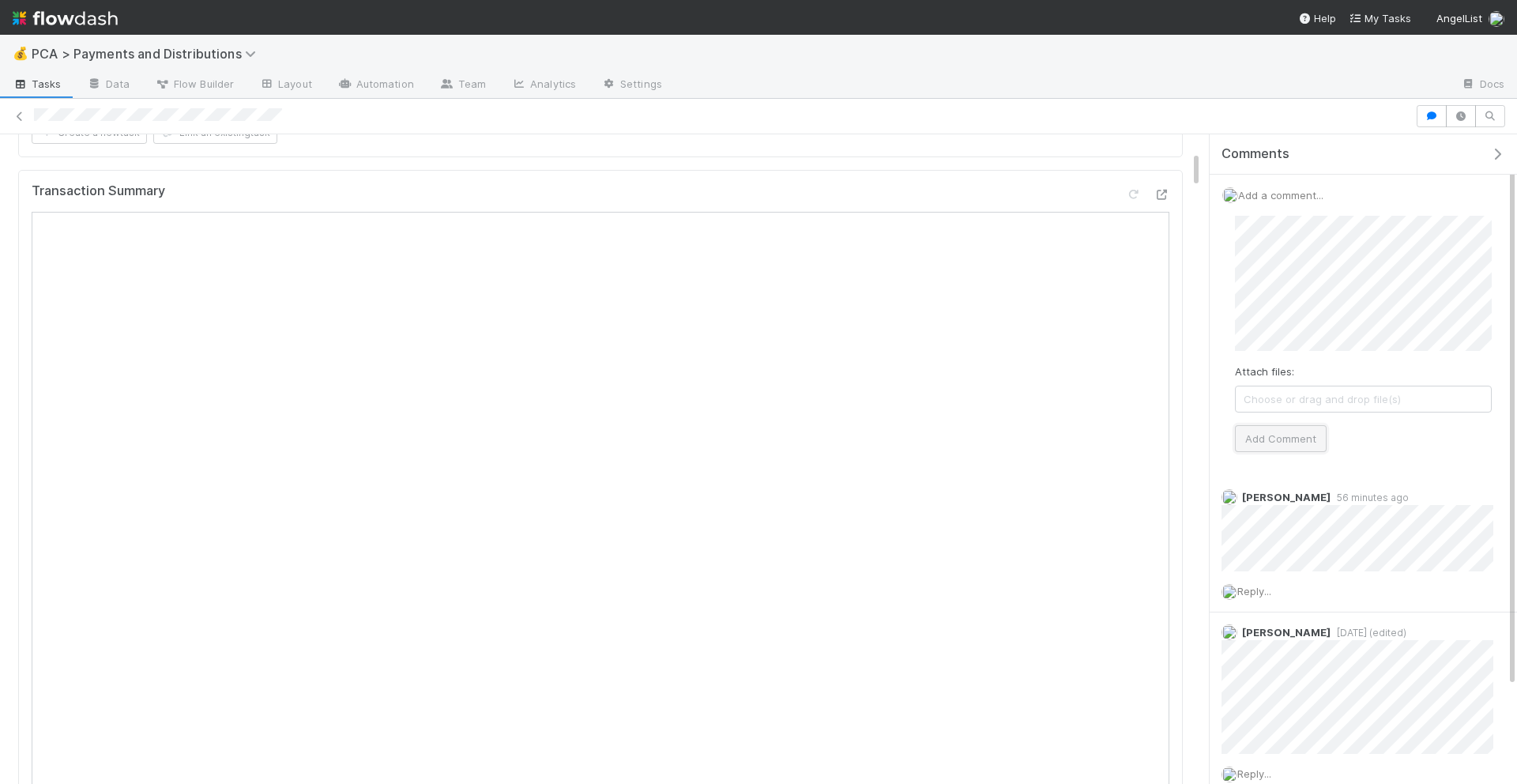
click at [1281, 437] on button "Add Comment" at bounding box center [1281, 438] width 92 height 27
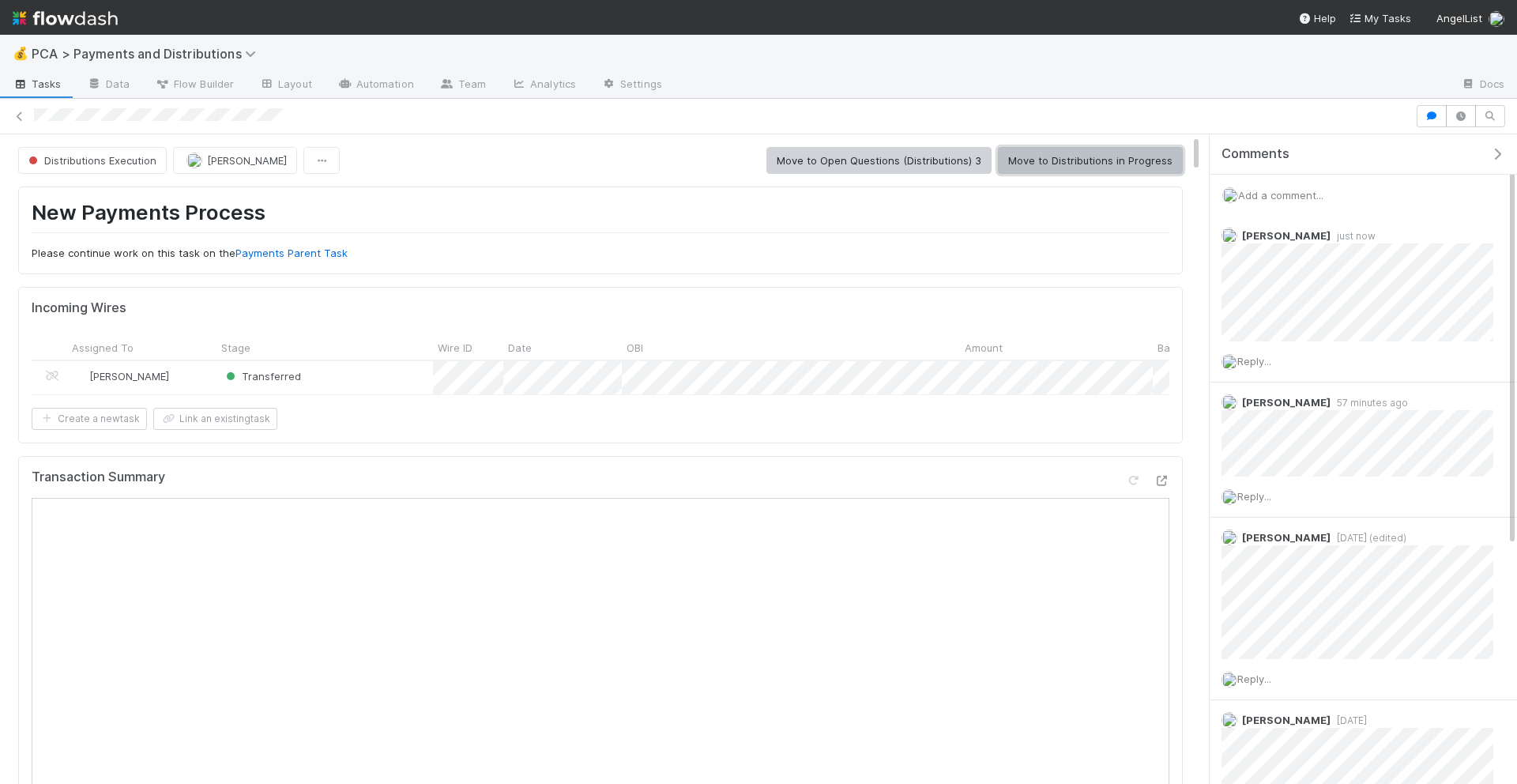
click at [1056, 149] on button "Move to Distributions in Progress" at bounding box center [1090, 160] width 185 height 27
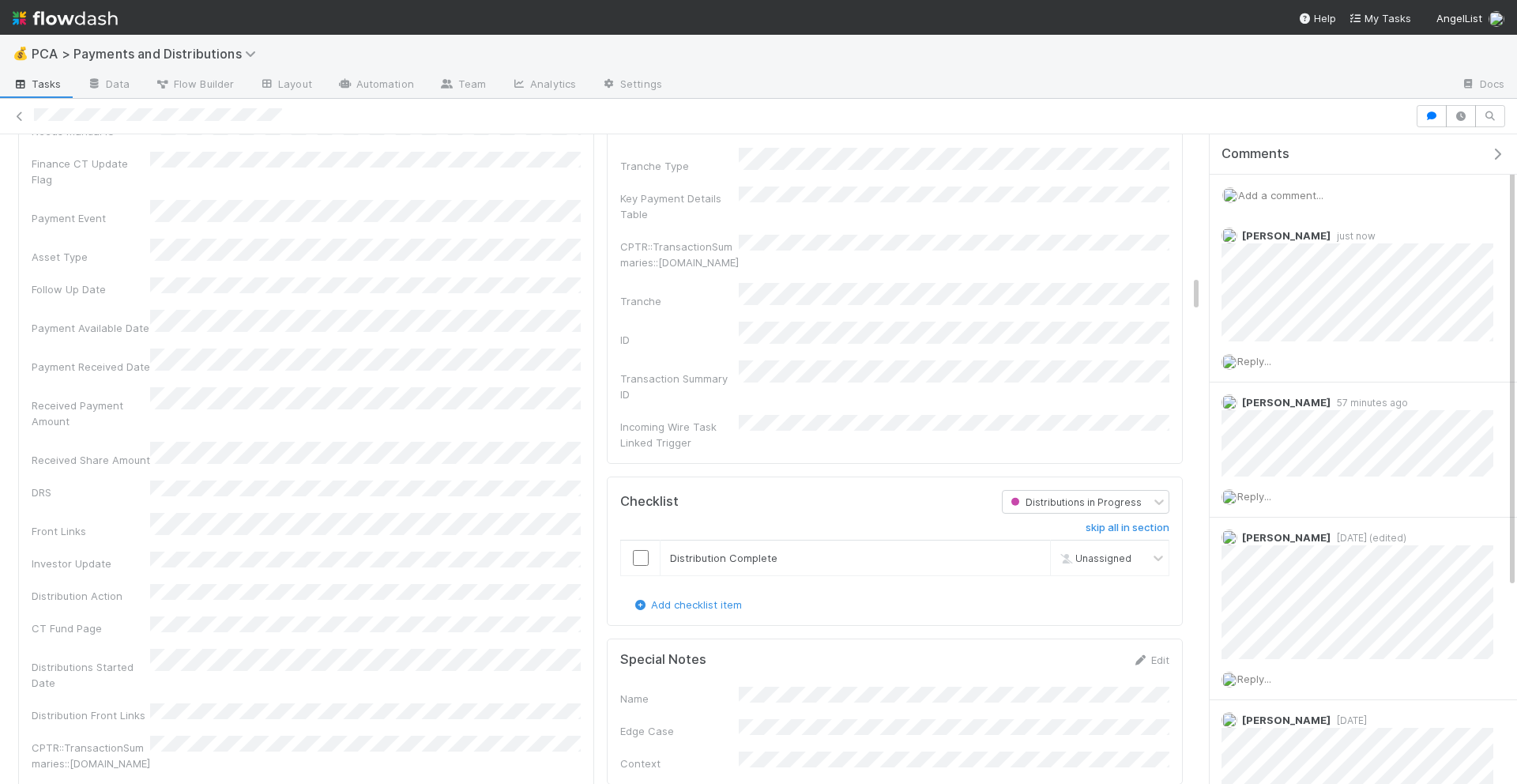
scroll to position [2443, 0]
click at [639, 548] on input "checkbox" at bounding box center [640, 555] width 15 height 15
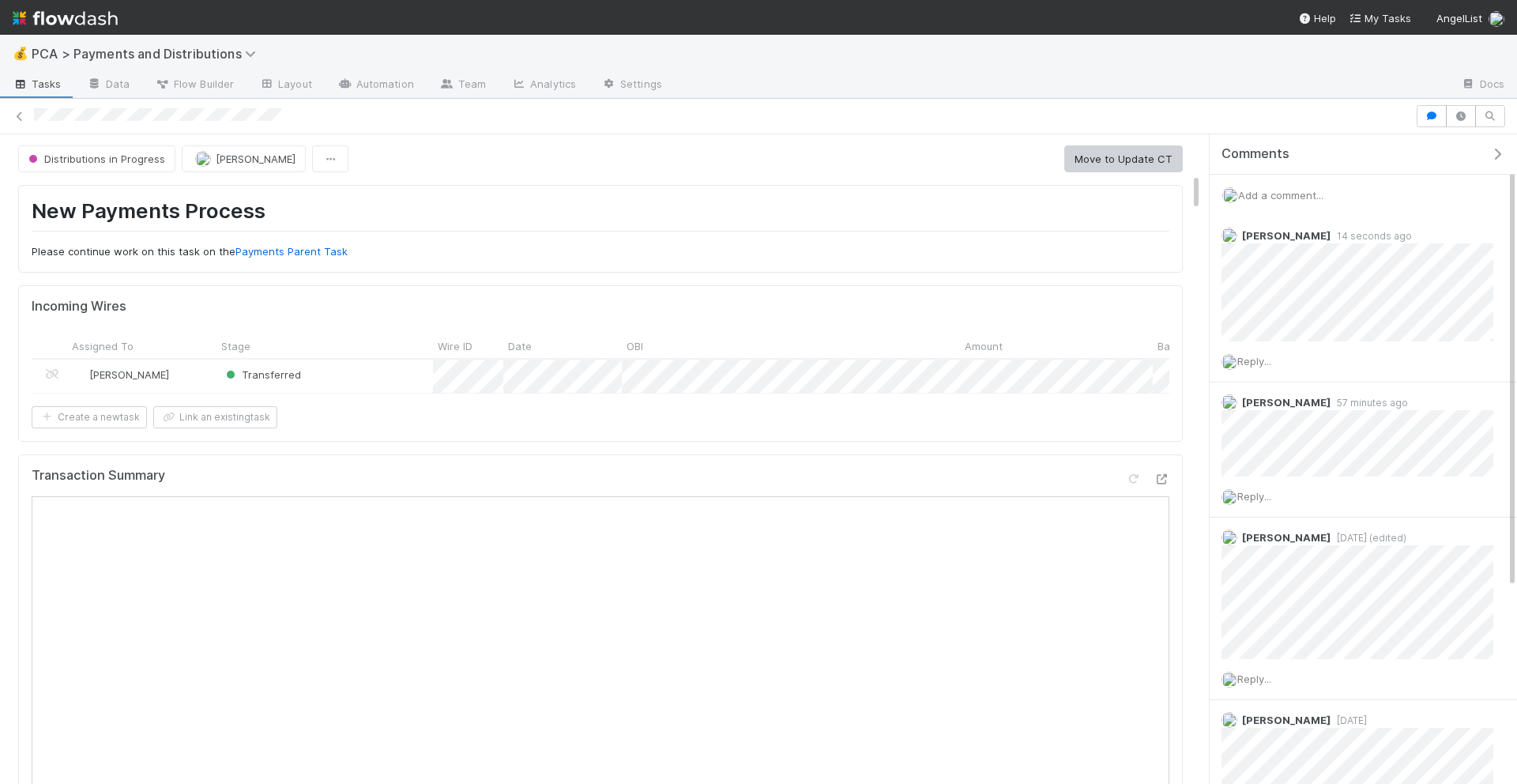
scroll to position [0, 0]
click at [1104, 158] on button "Move to Update CT" at bounding box center [1124, 160] width 119 height 27
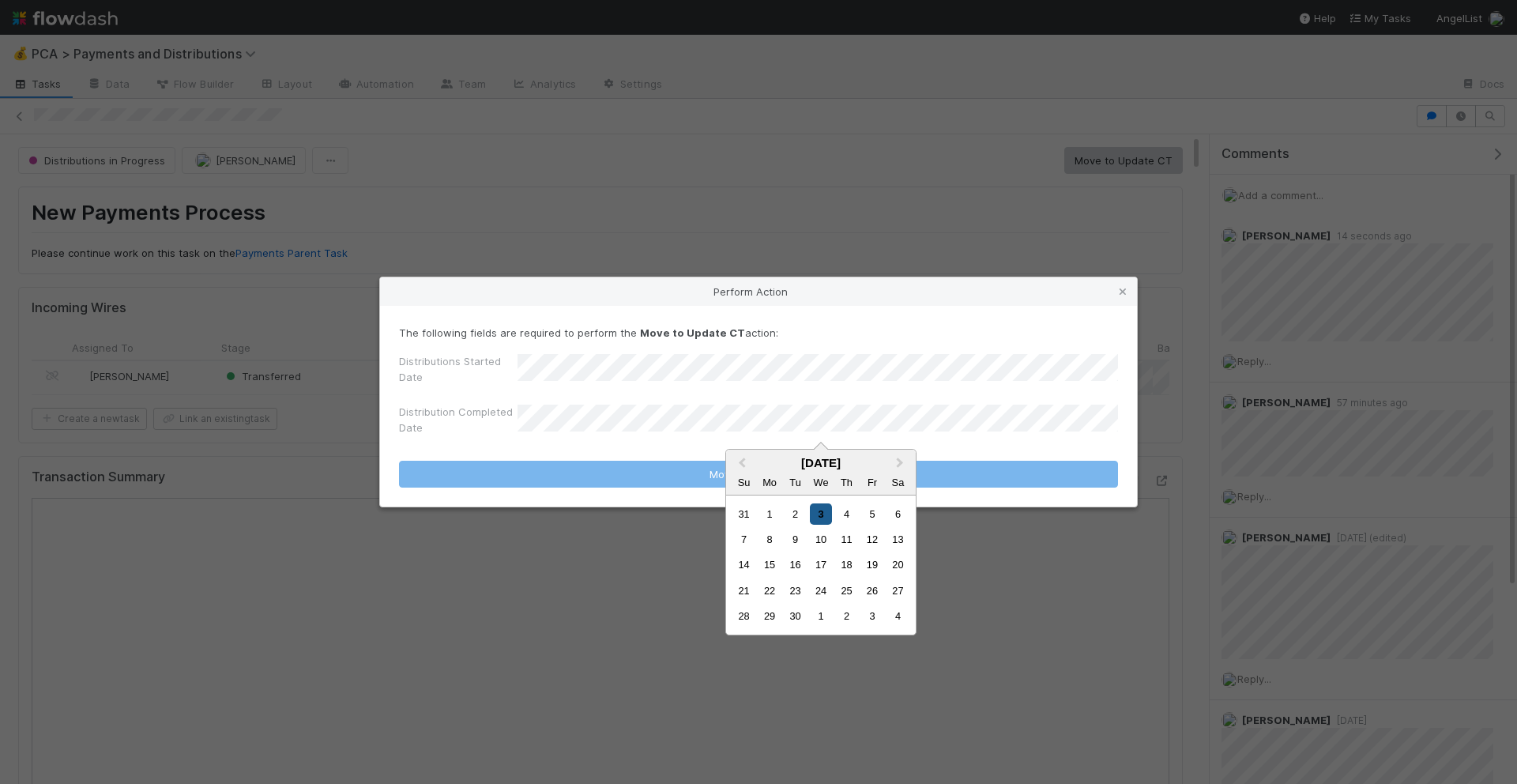
click at [824, 510] on div "3" at bounding box center [821, 514] width 21 height 21
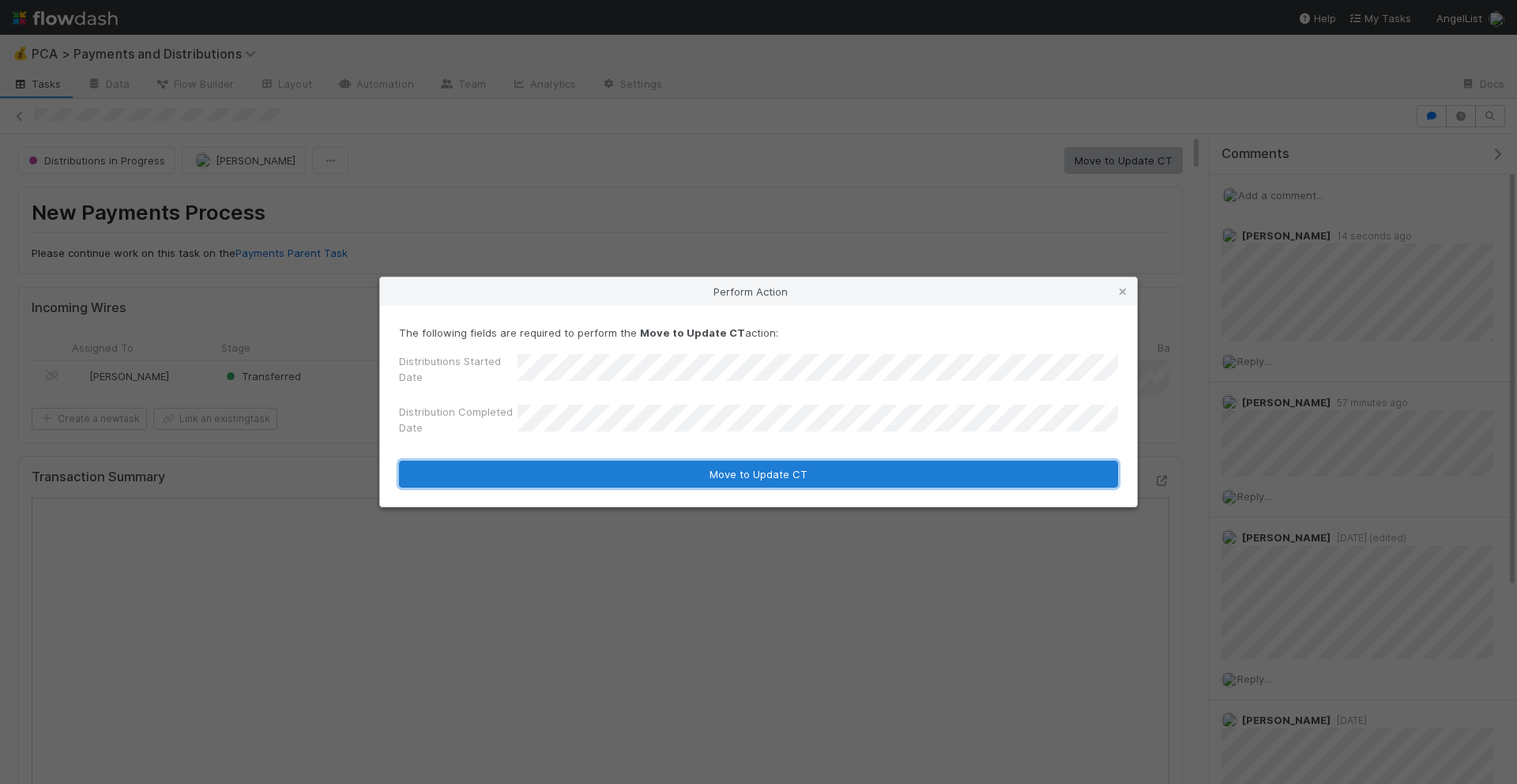
click at [834, 480] on button "Move to Update CT" at bounding box center [758, 474] width 719 height 27
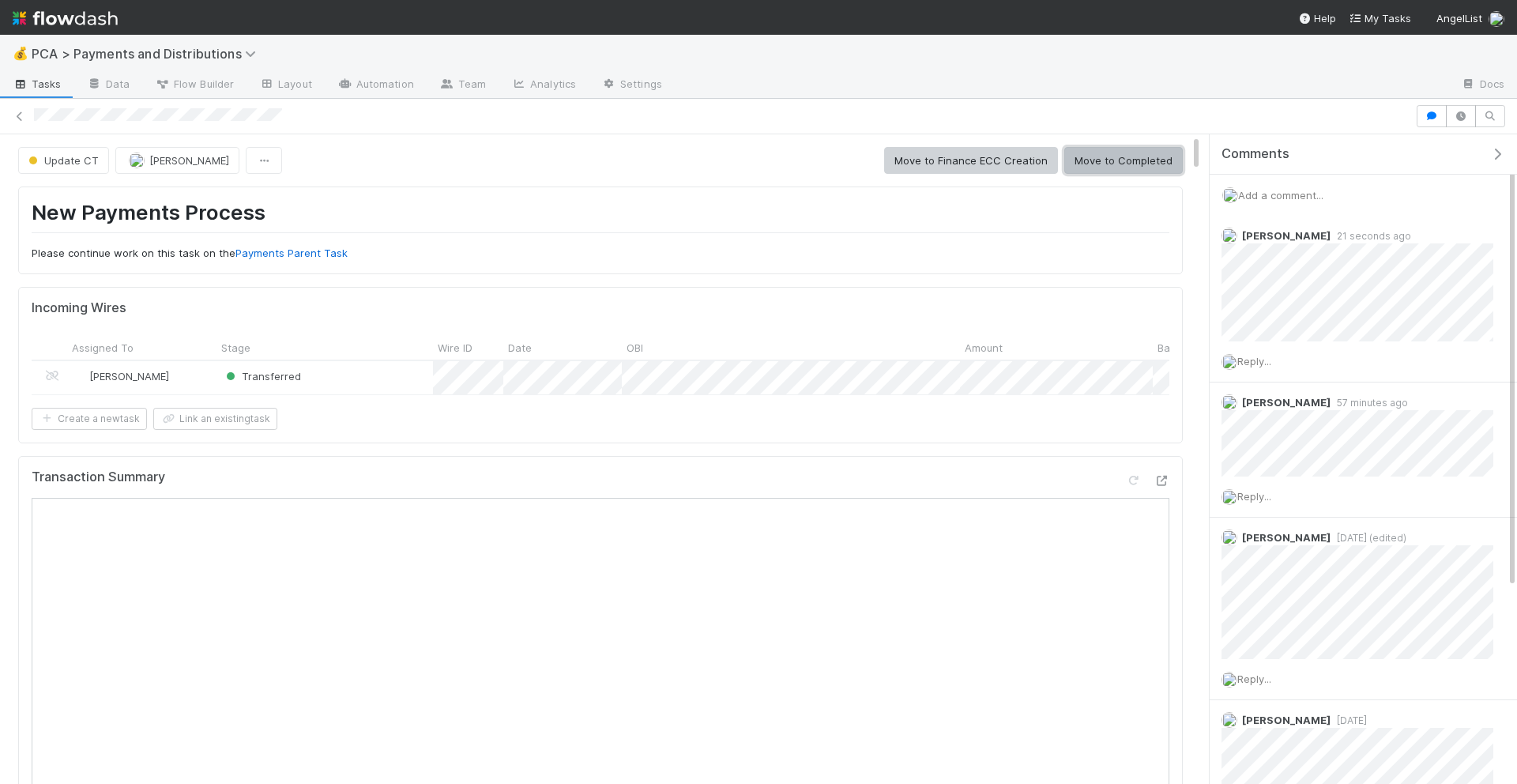
click at [1142, 161] on button "Move to Completed" at bounding box center [1124, 160] width 119 height 27
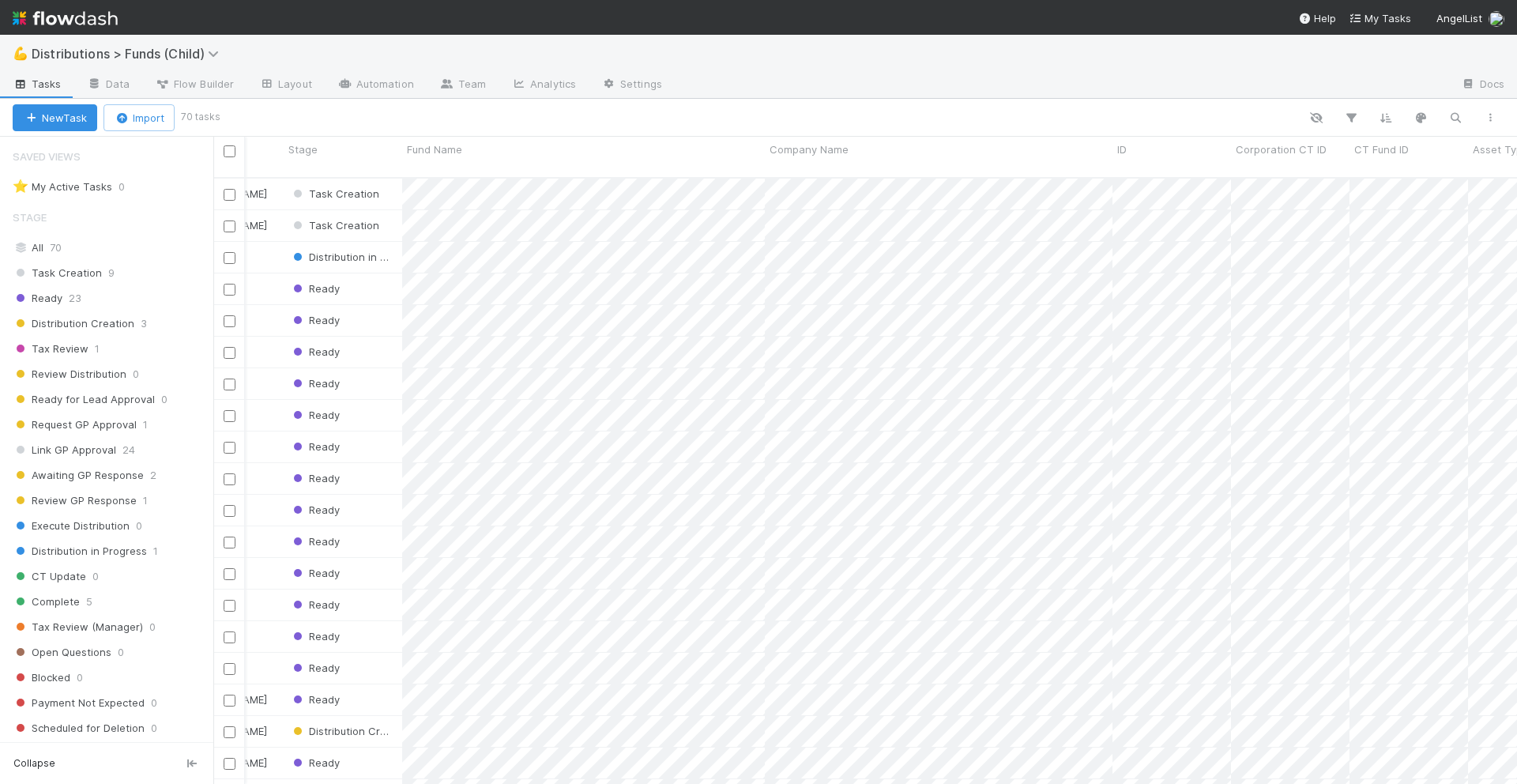
scroll to position [620, 1304]
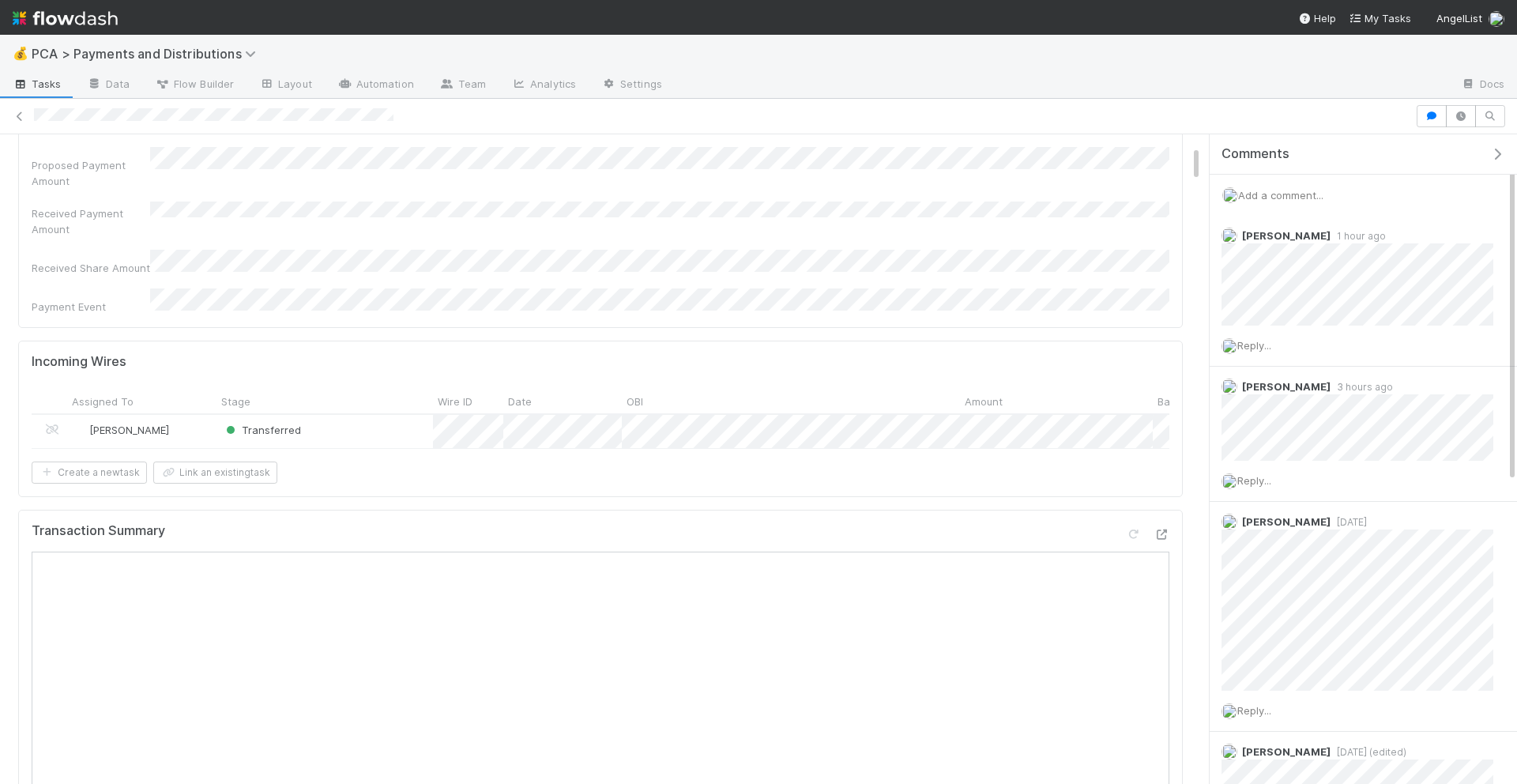
scroll to position [370, 0]
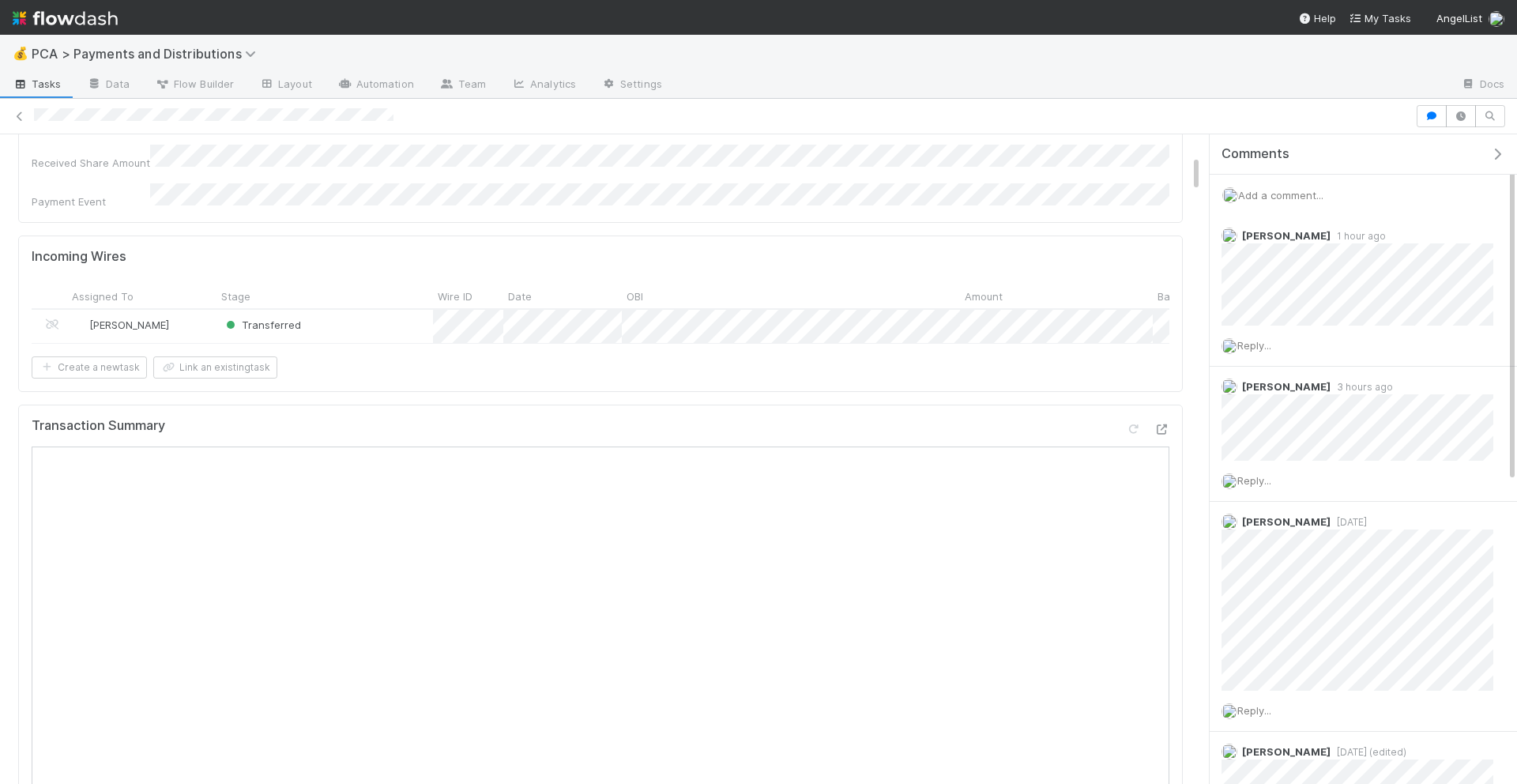
click at [1313, 190] on span "Add a comment..." at bounding box center [1281, 195] width 85 height 13
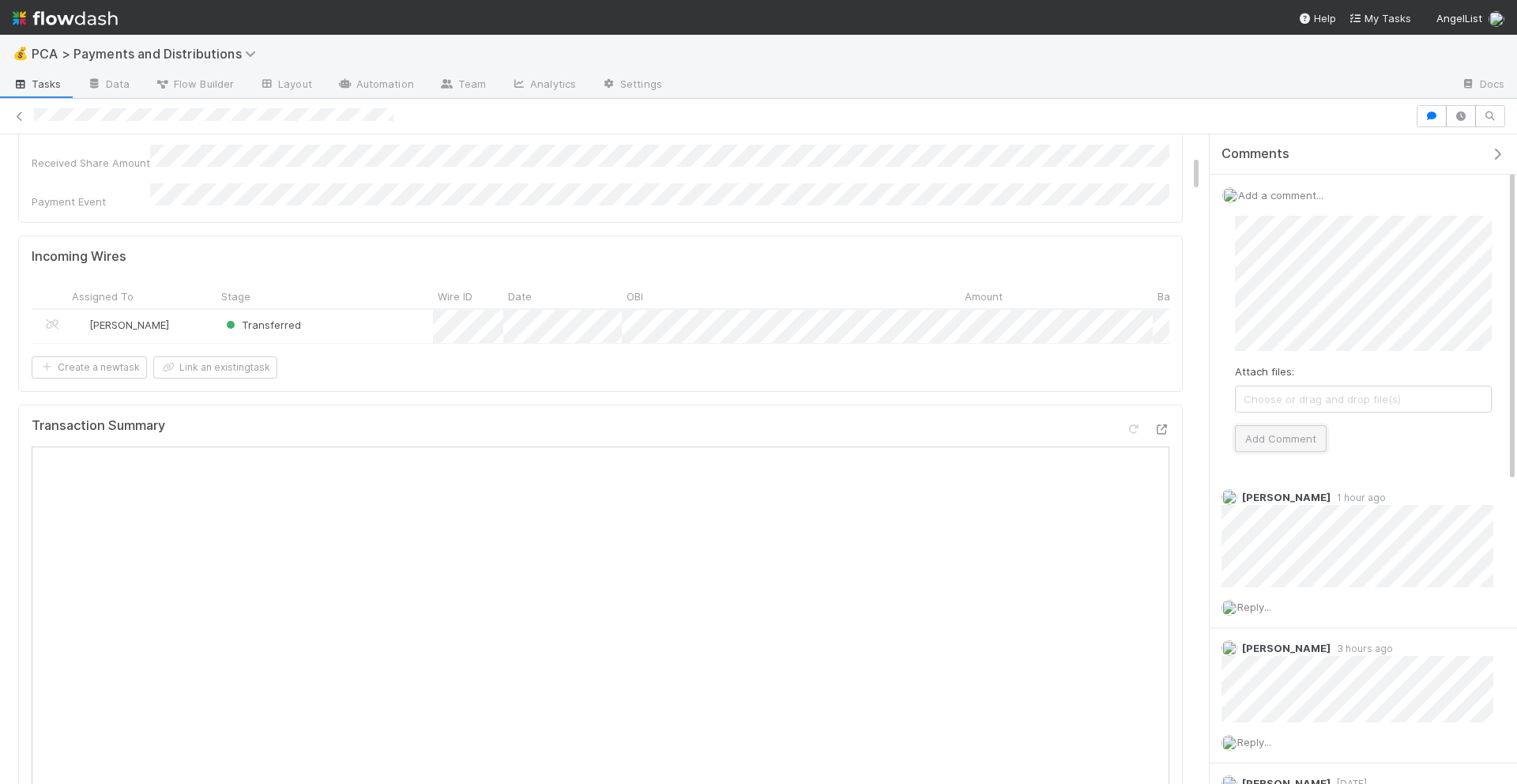
click at [1261, 431] on button "Add Comment" at bounding box center [1281, 438] width 92 height 27
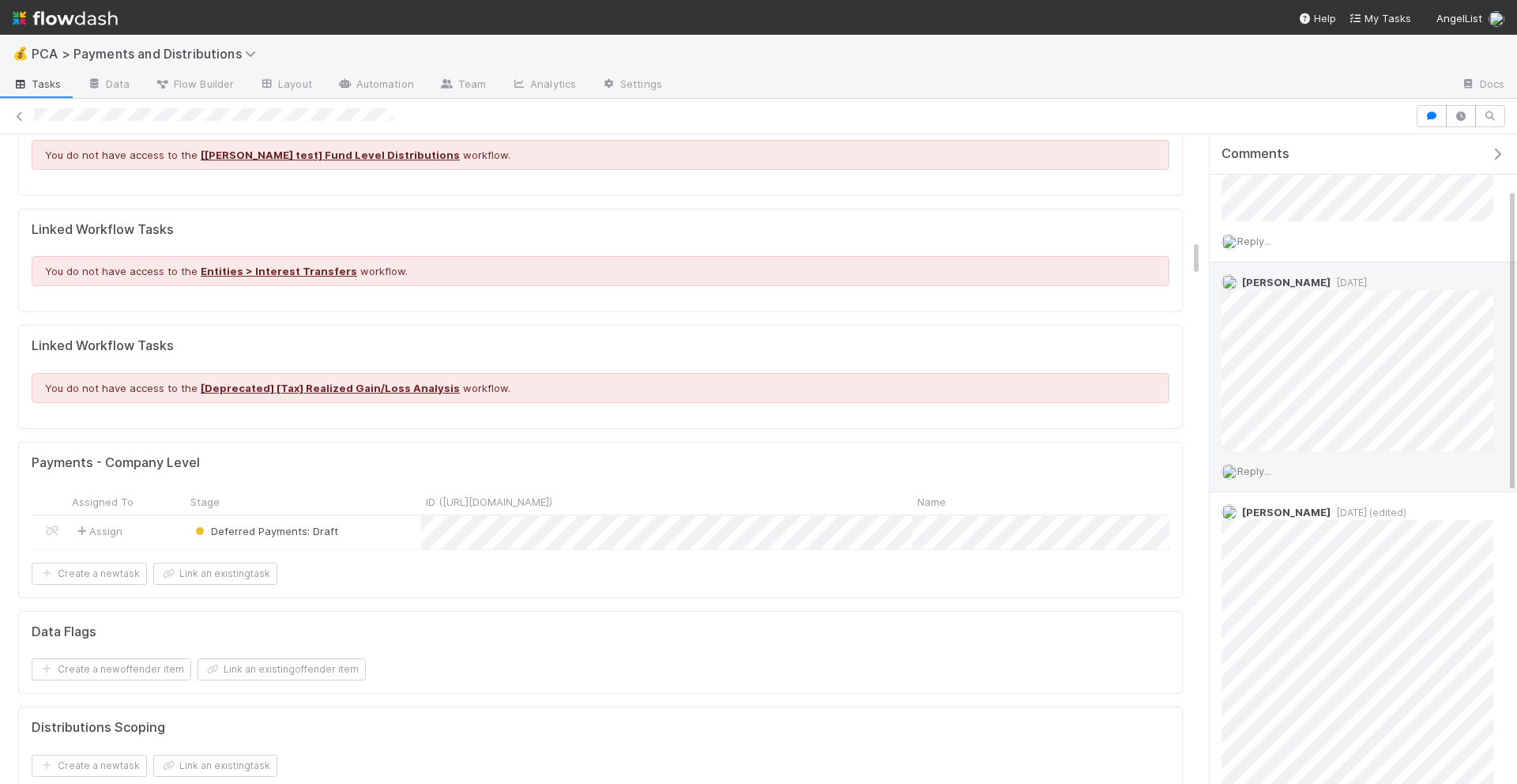
scroll to position [0, 0]
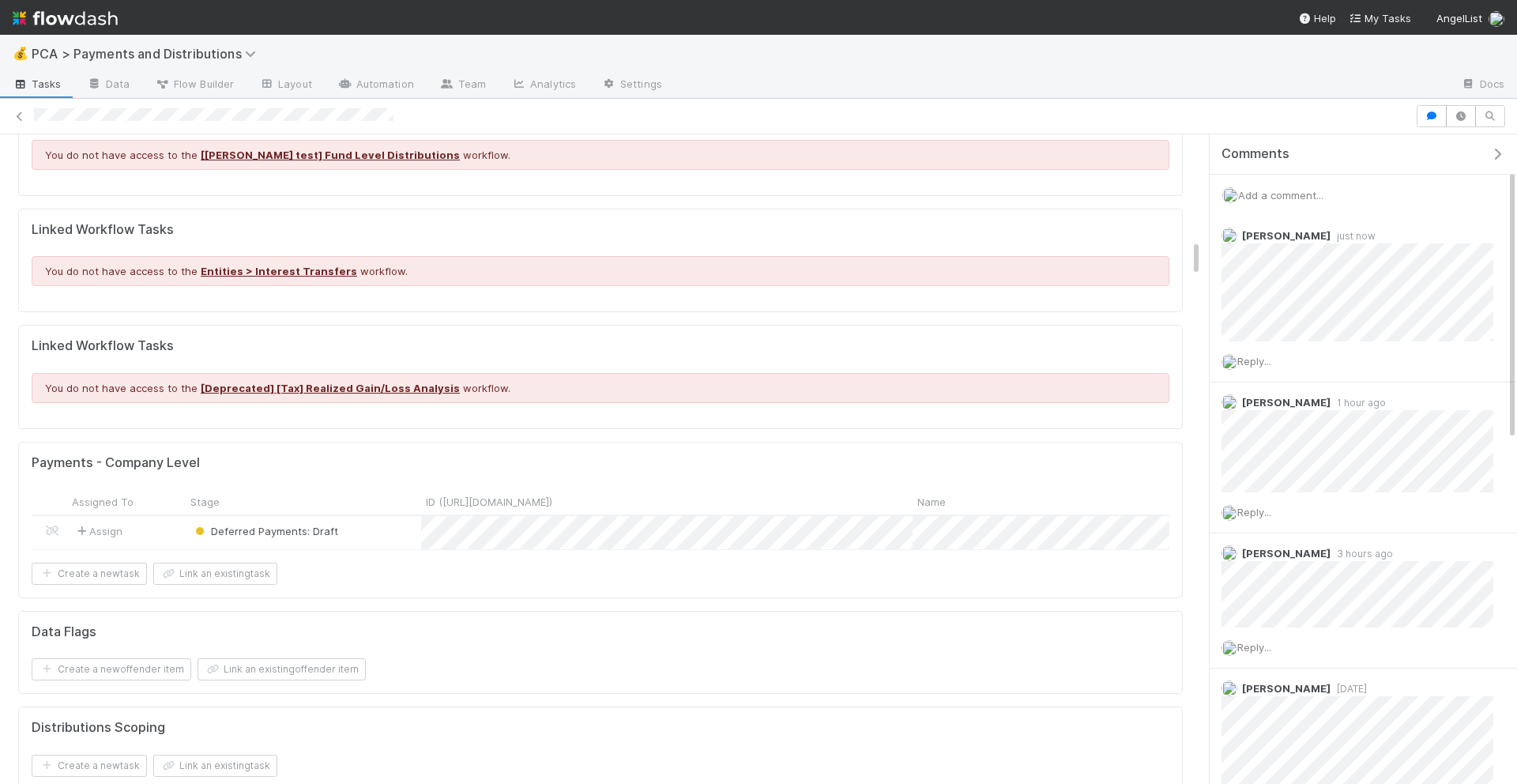
click at [1287, 190] on span "Add a comment..." at bounding box center [1281, 195] width 85 height 13
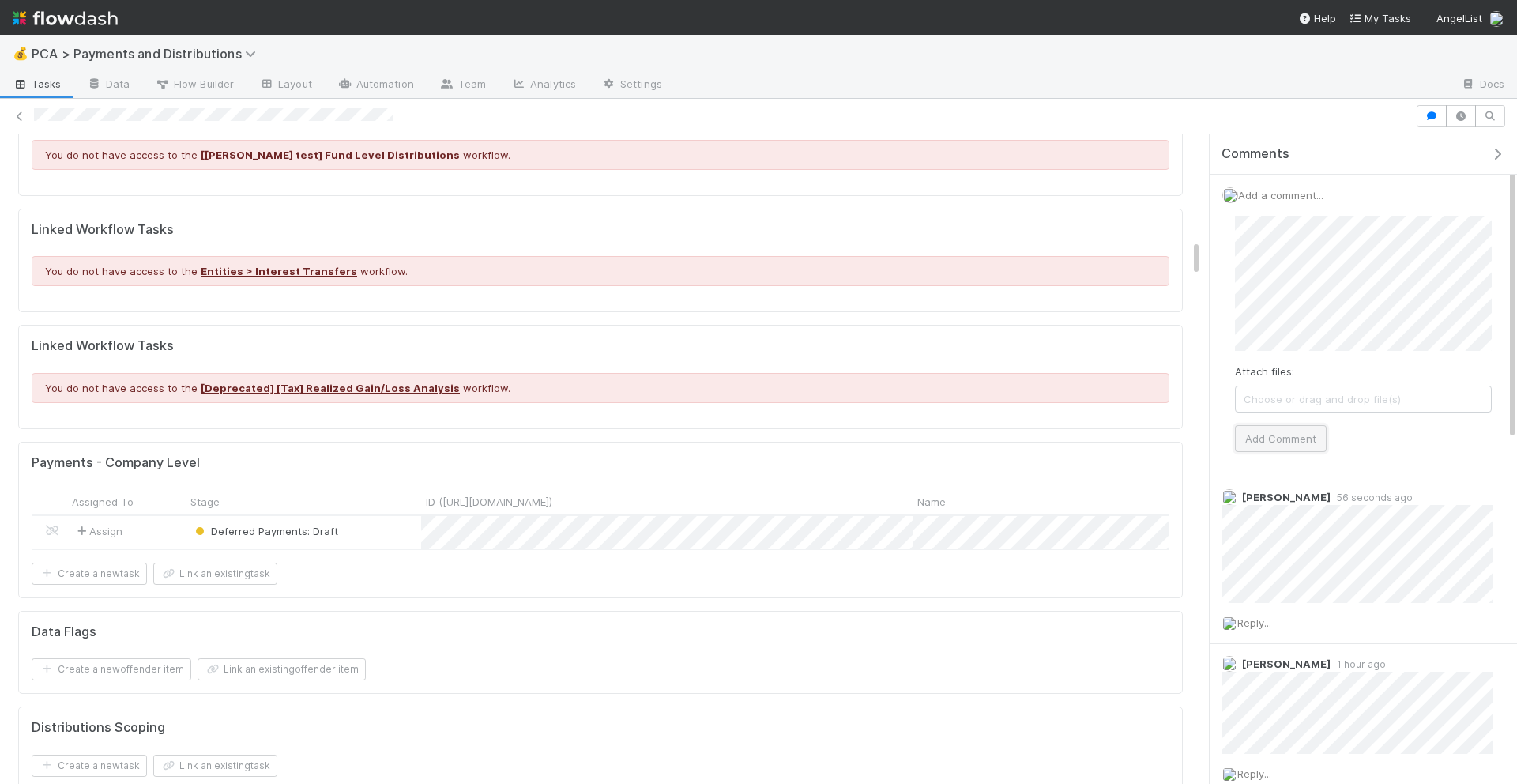
click at [1247, 437] on button "Add Comment" at bounding box center [1281, 438] width 92 height 27
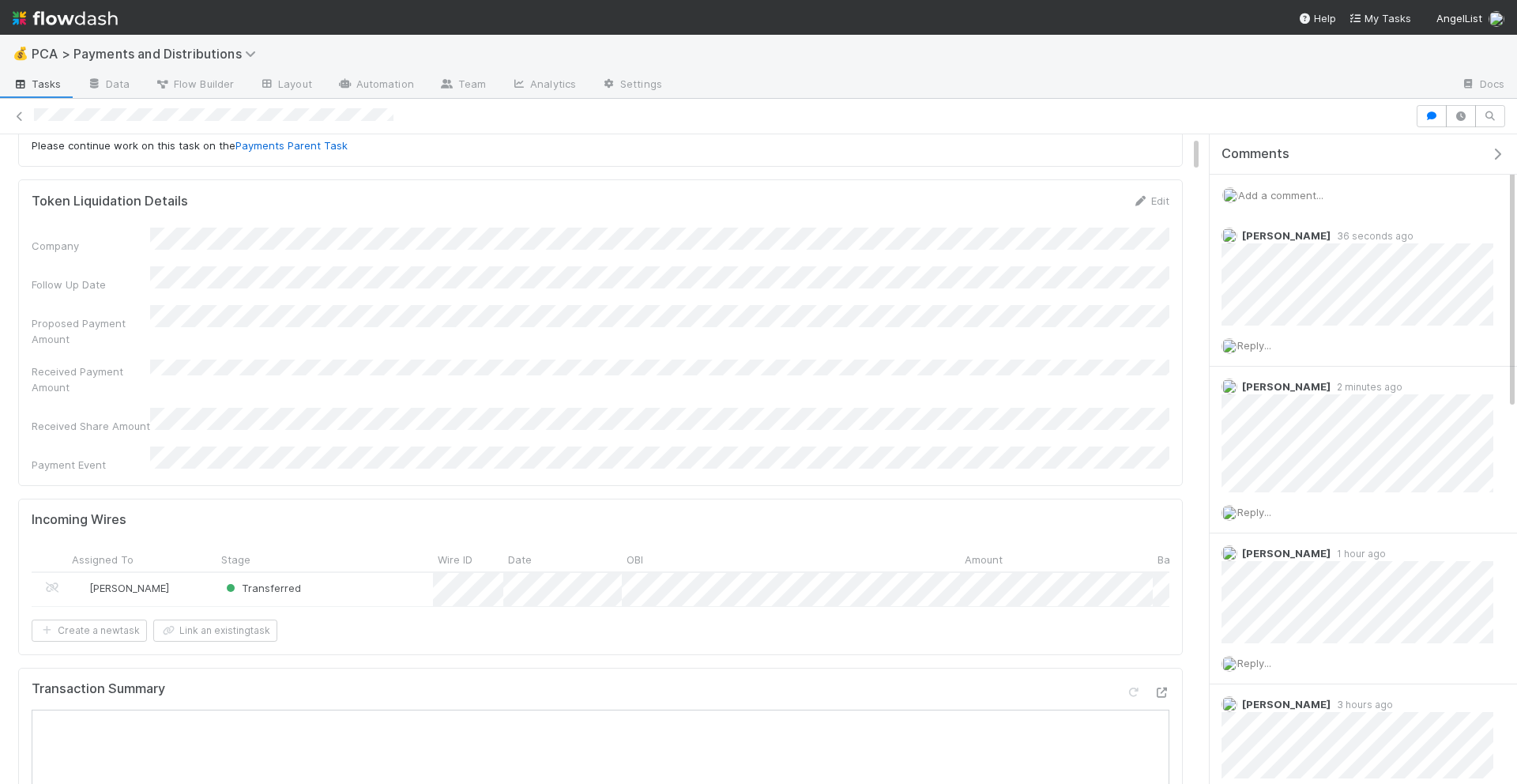
scroll to position [112, 0]
click at [1164, 682] on icon at bounding box center [1161, 687] width 15 height 11
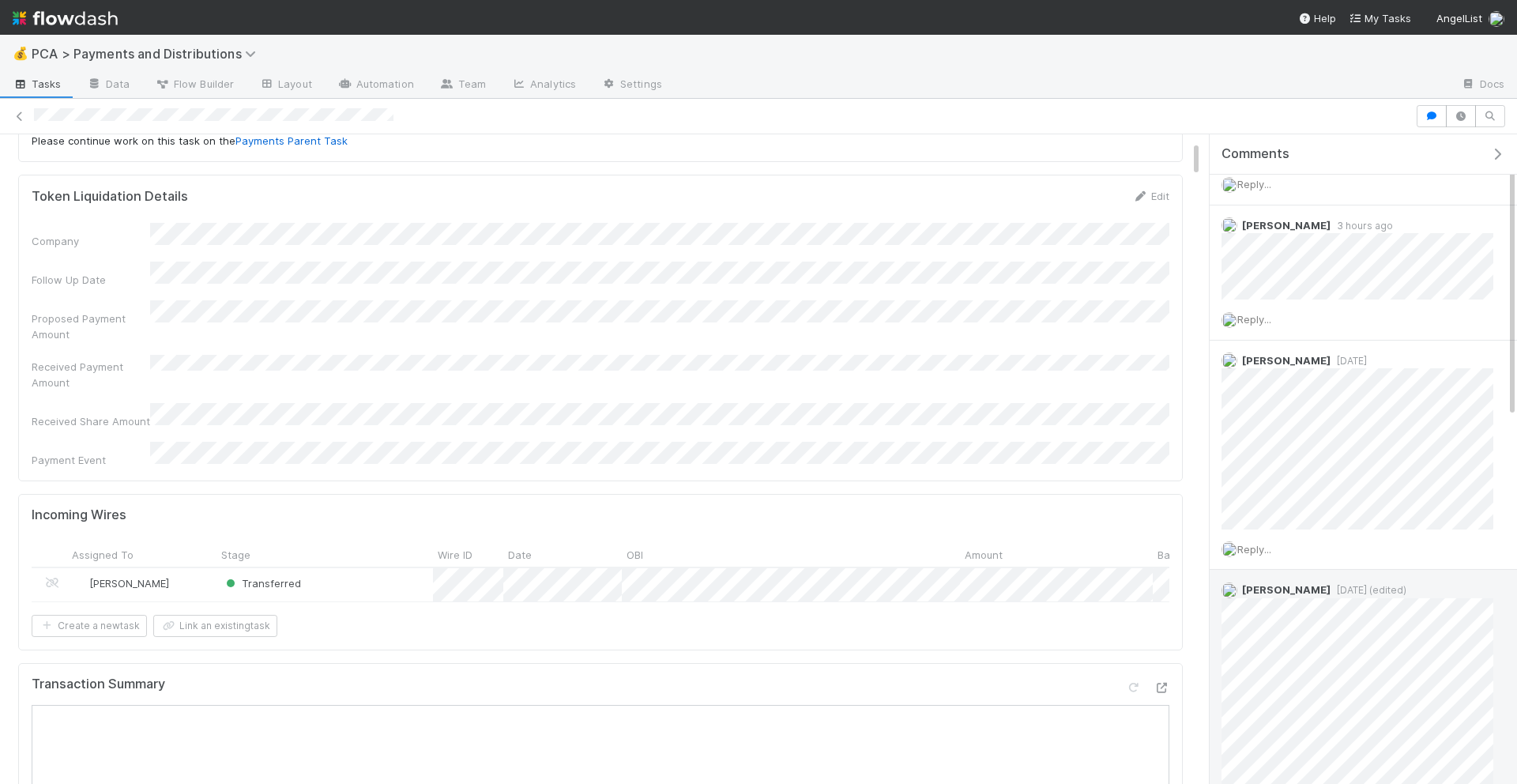
scroll to position [0, 0]
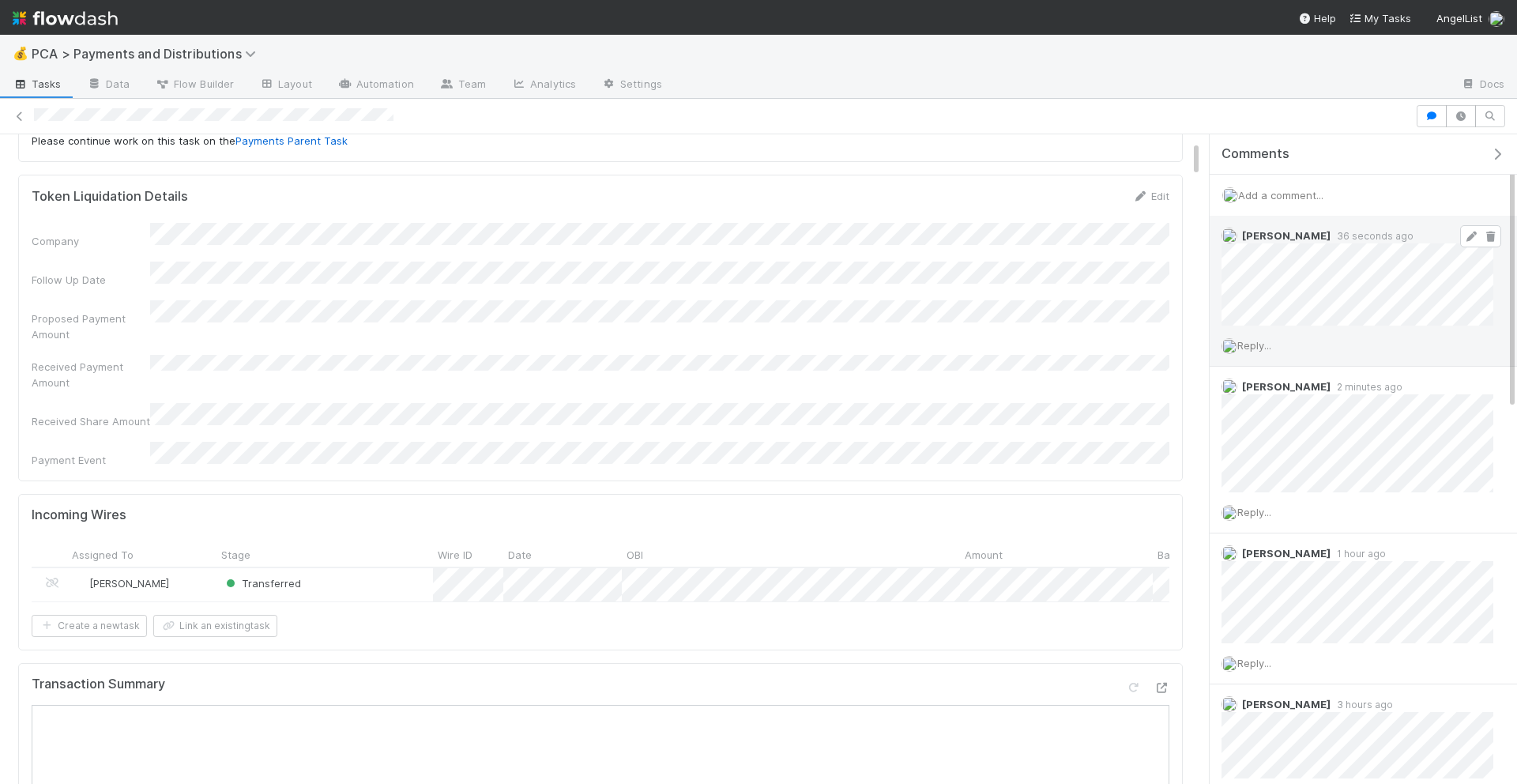
click at [1470, 235] on icon at bounding box center [1471, 236] width 15 height 11
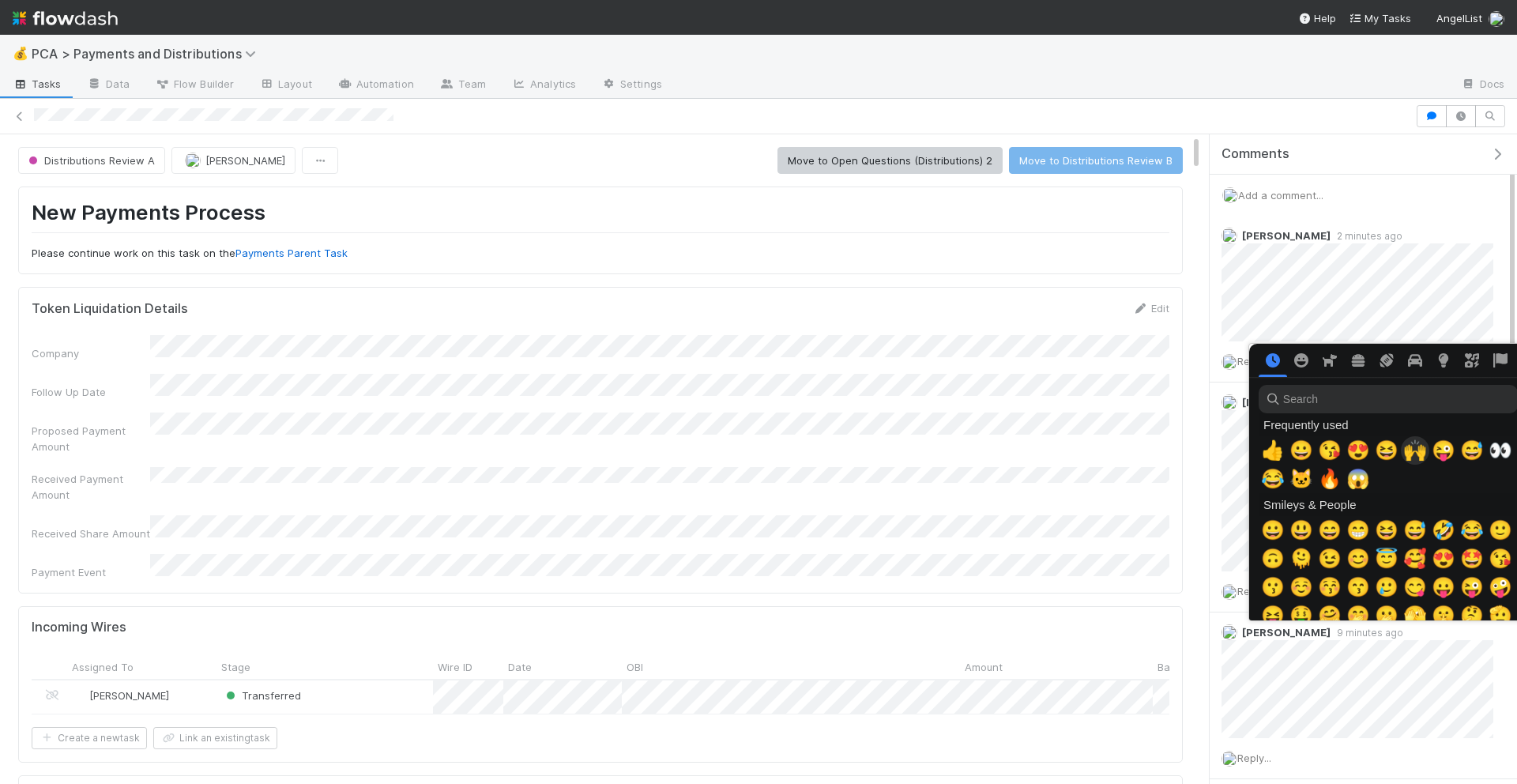
click at [1422, 458] on span "🙌" at bounding box center [1415, 450] width 24 height 22
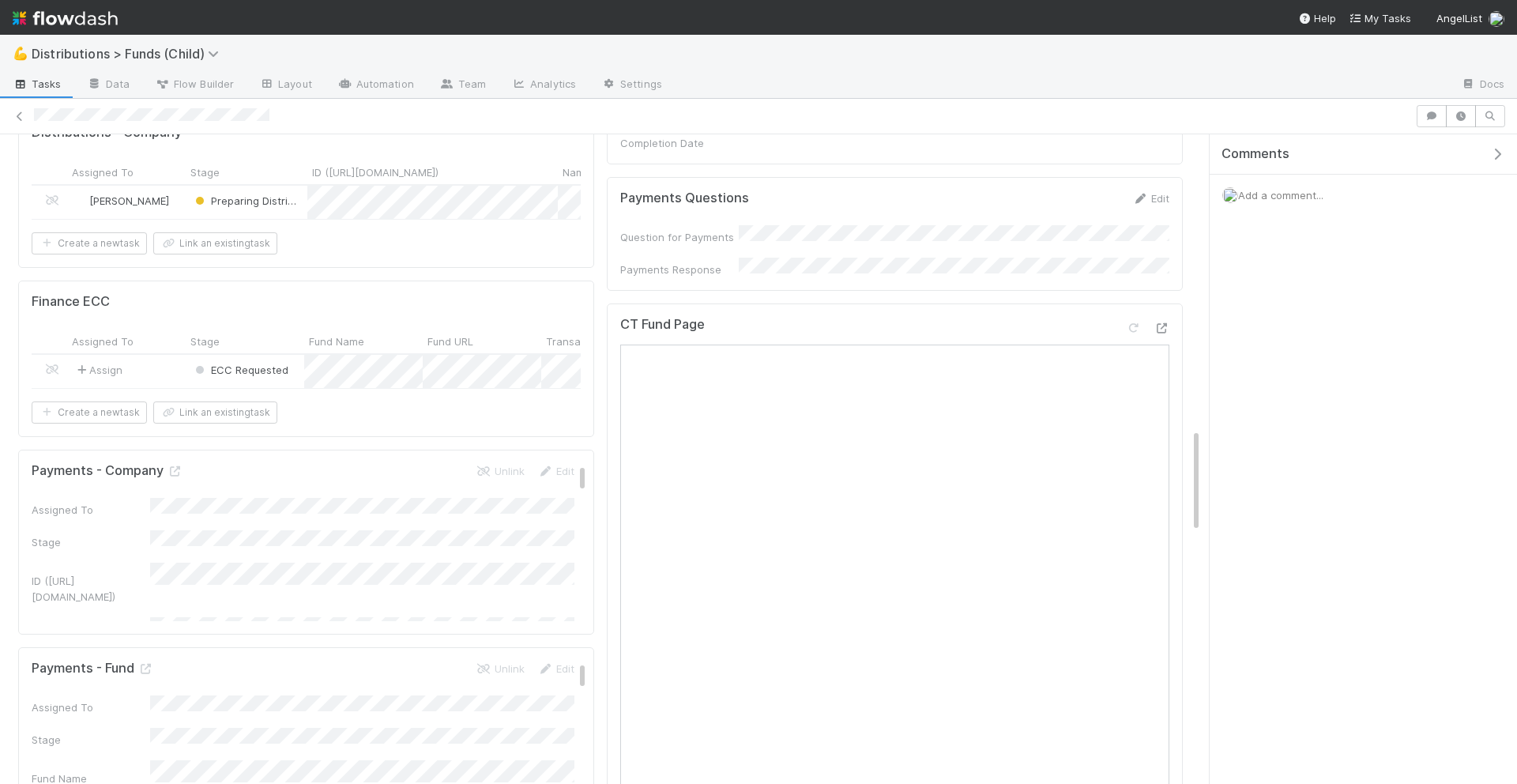
scroll to position [1848, 0]
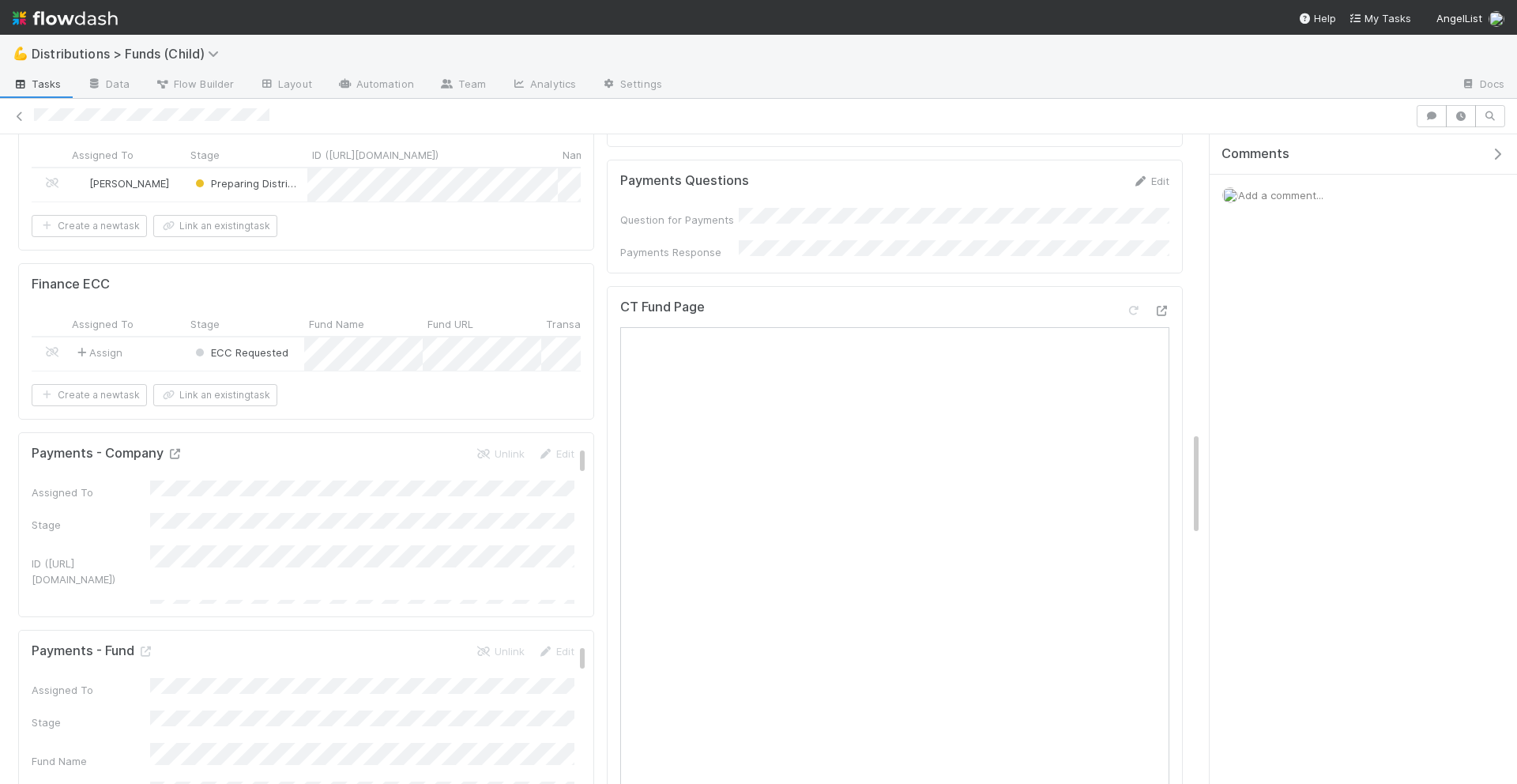
click at [176, 449] on icon at bounding box center [174, 453] width 15 height 11
click at [147, 646] on icon at bounding box center [145, 651] width 15 height 11
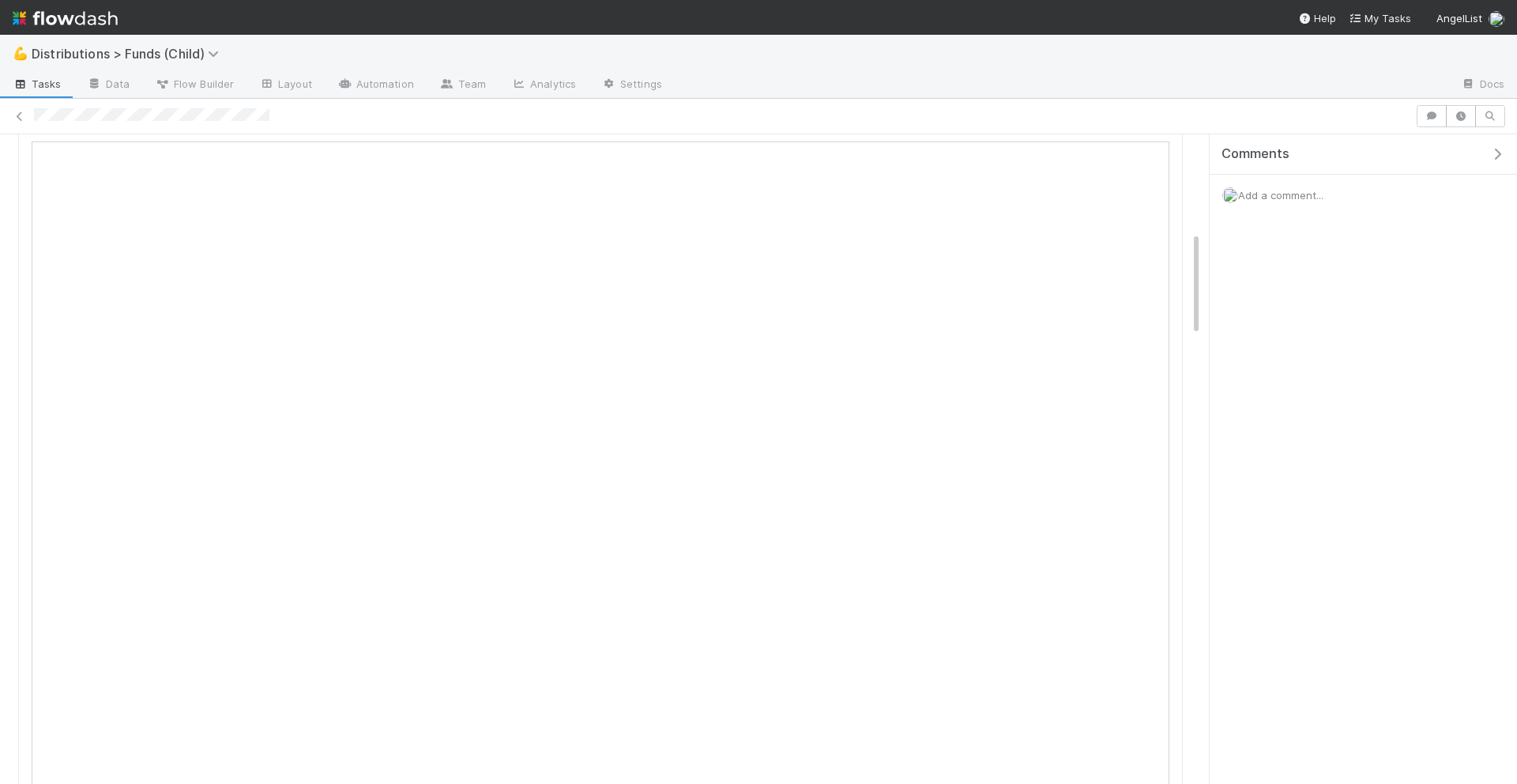
scroll to position [0, 0]
click at [250, 155] on icon "button" at bounding box center [257, 160] width 15 height 11
click at [346, 151] on div "Duplicate Delete" at bounding box center [758, 392] width 1517 height 784
click at [67, 157] on span "Complete" at bounding box center [59, 160] width 67 height 13
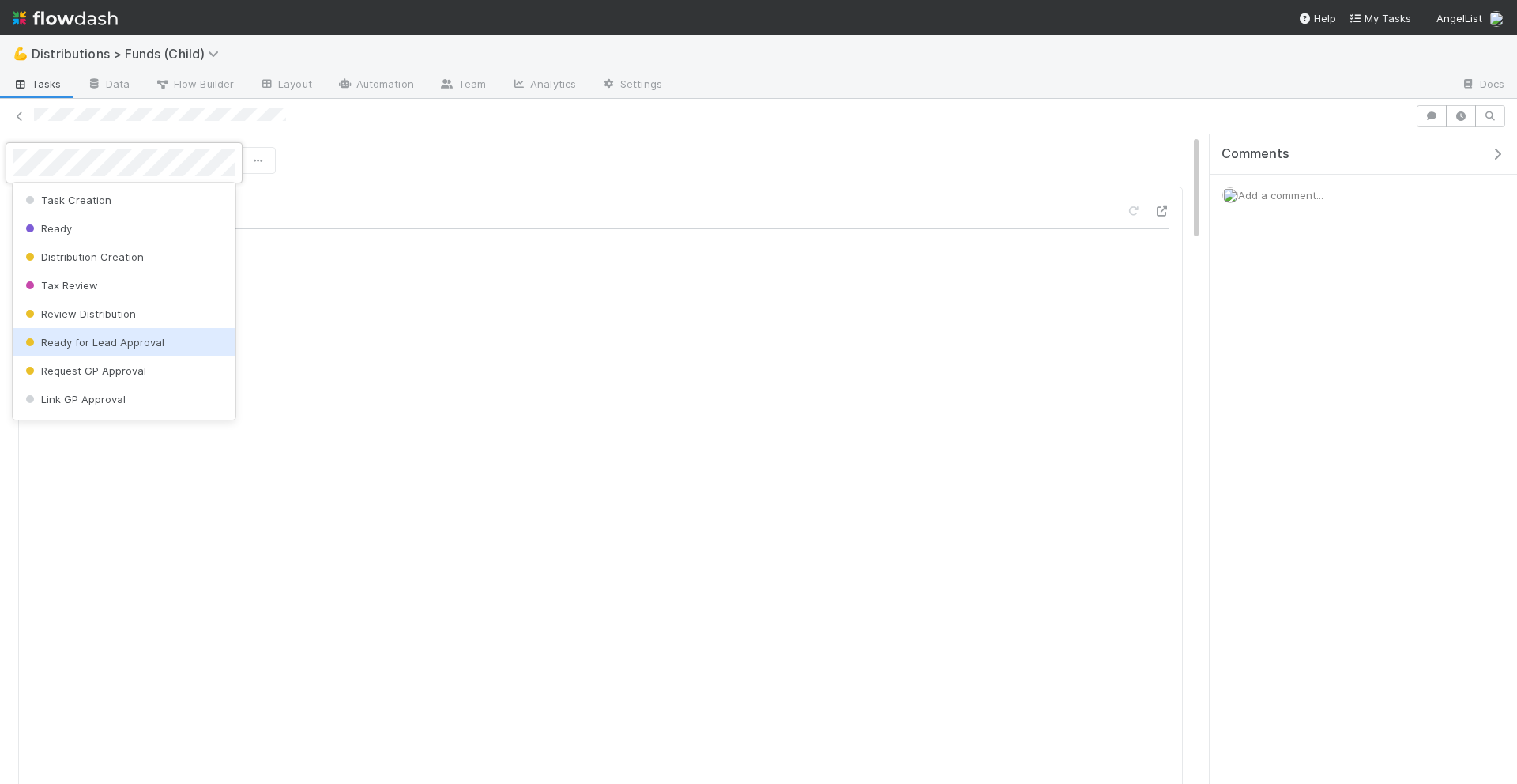
scroll to position [1, 0]
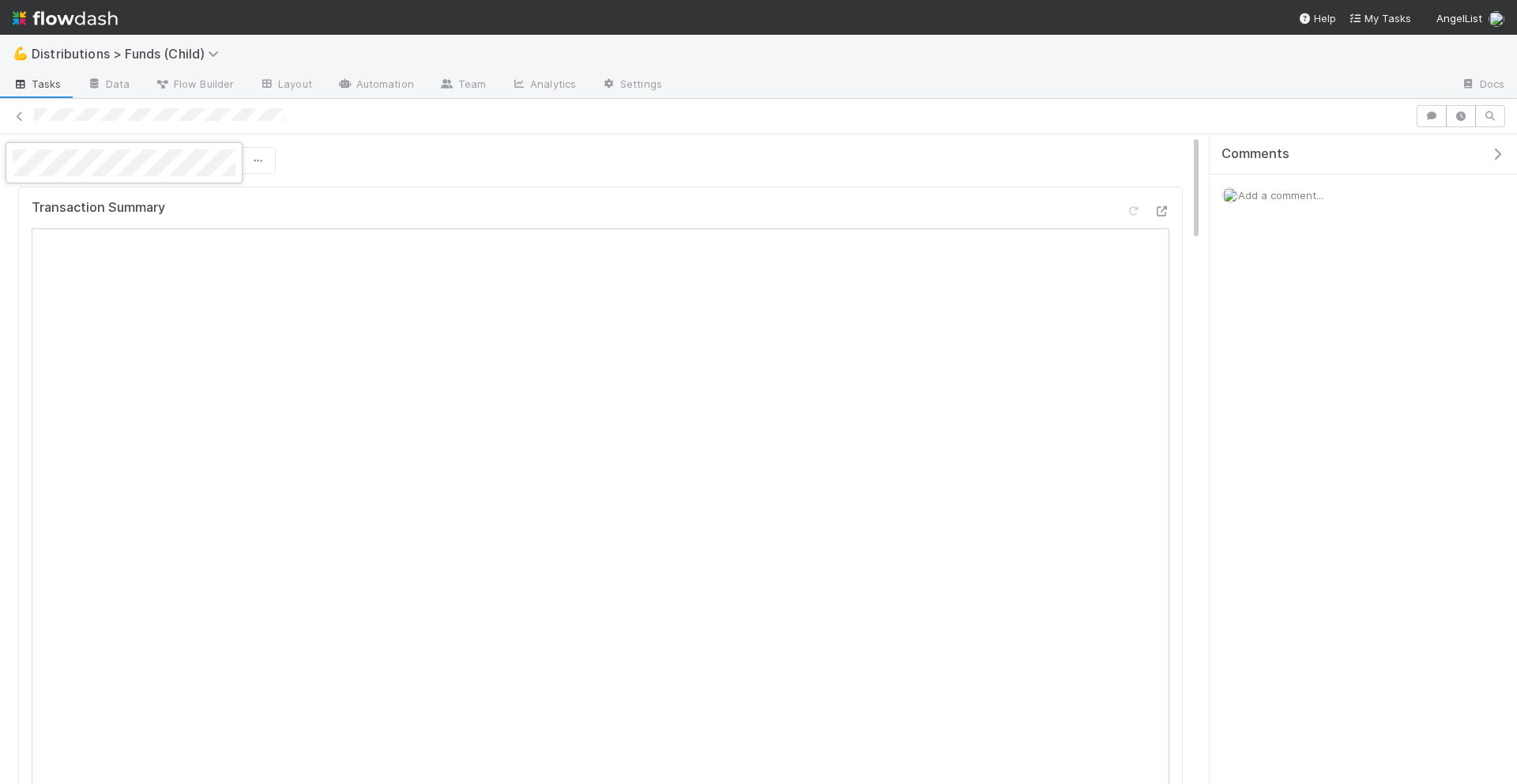
click at [379, 137] on div at bounding box center [758, 392] width 1517 height 784
click at [72, 154] on span "Complete" at bounding box center [59, 160] width 67 height 13
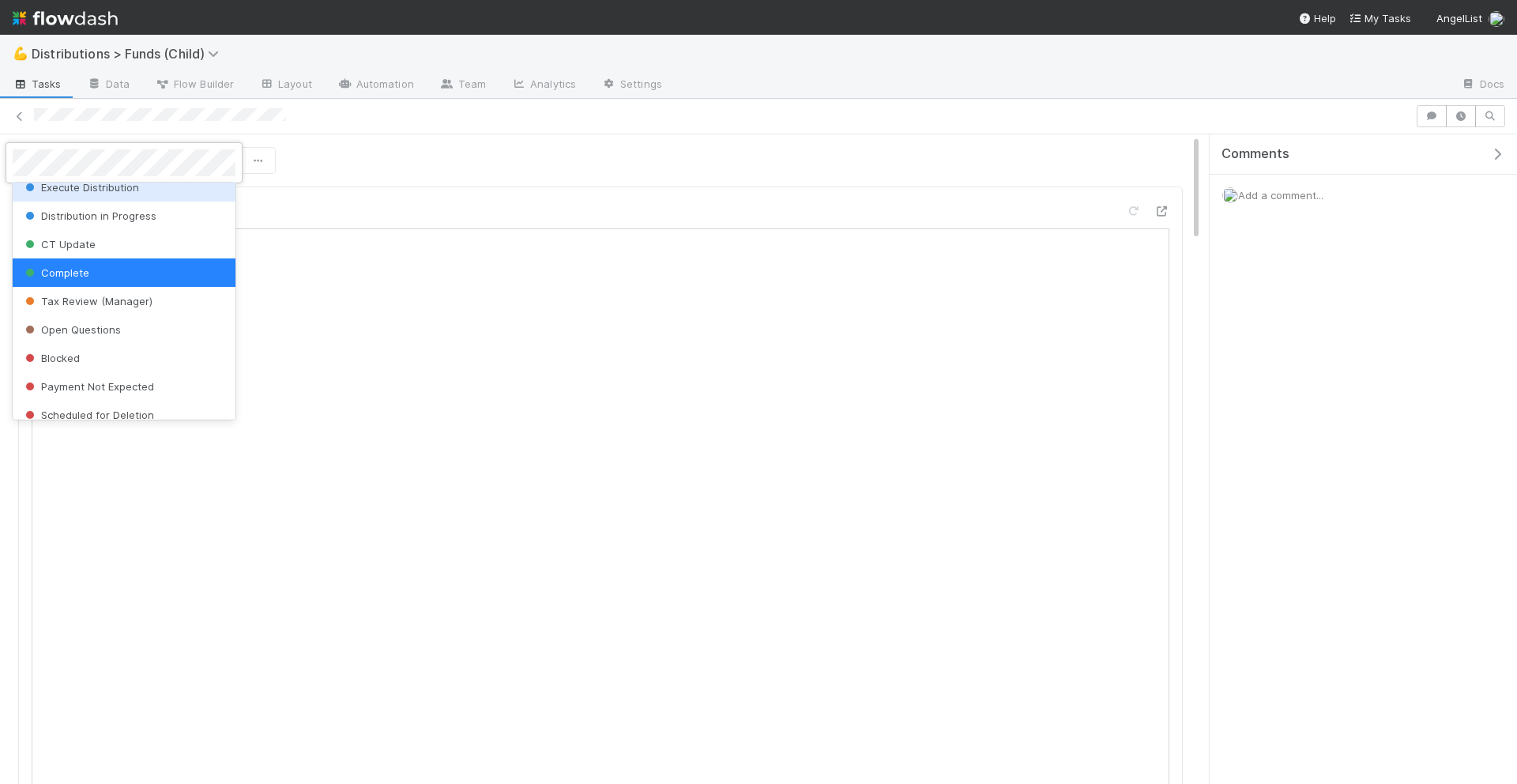
scroll to position [309, 0]
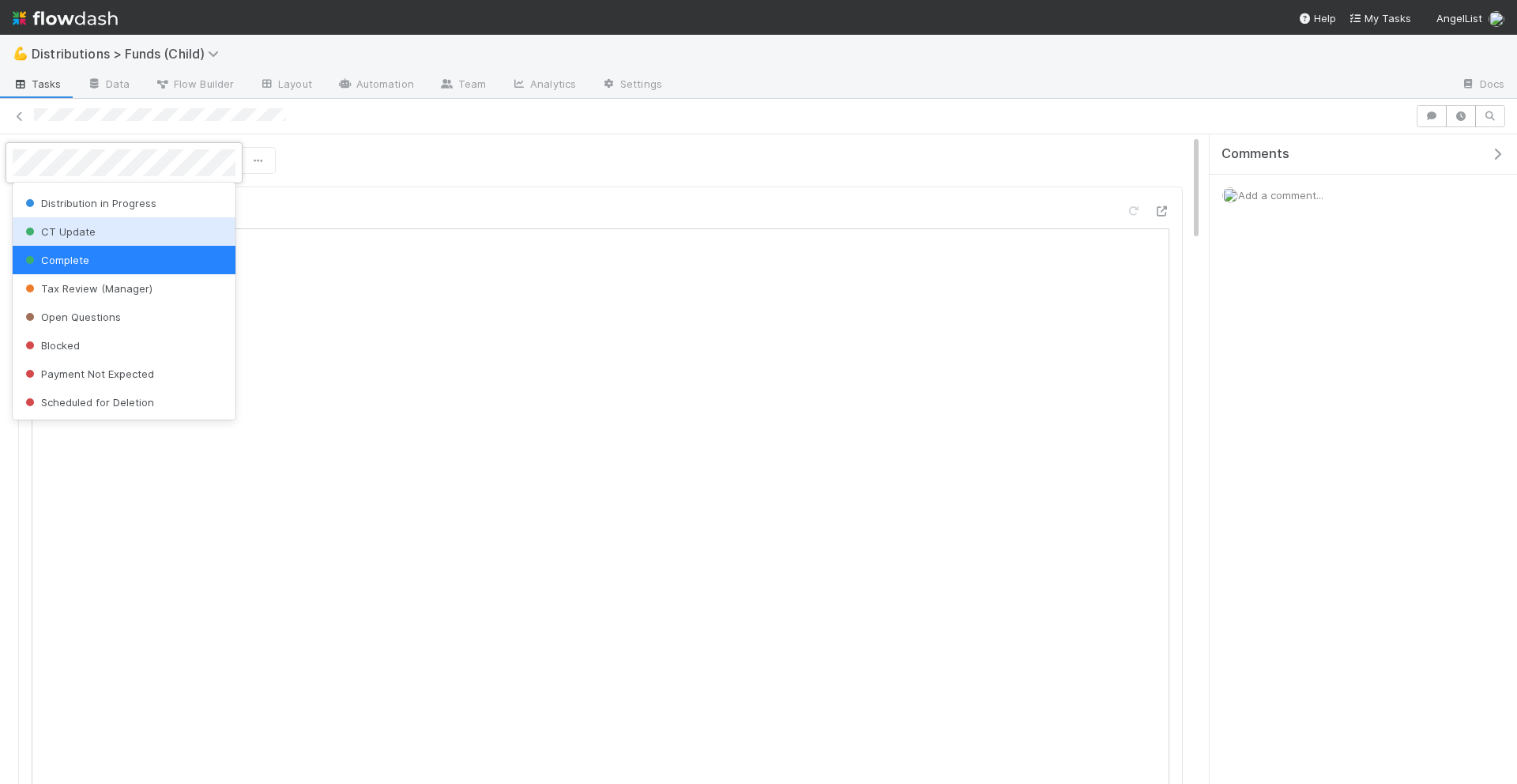
click at [473, 169] on div at bounding box center [758, 392] width 1517 height 784
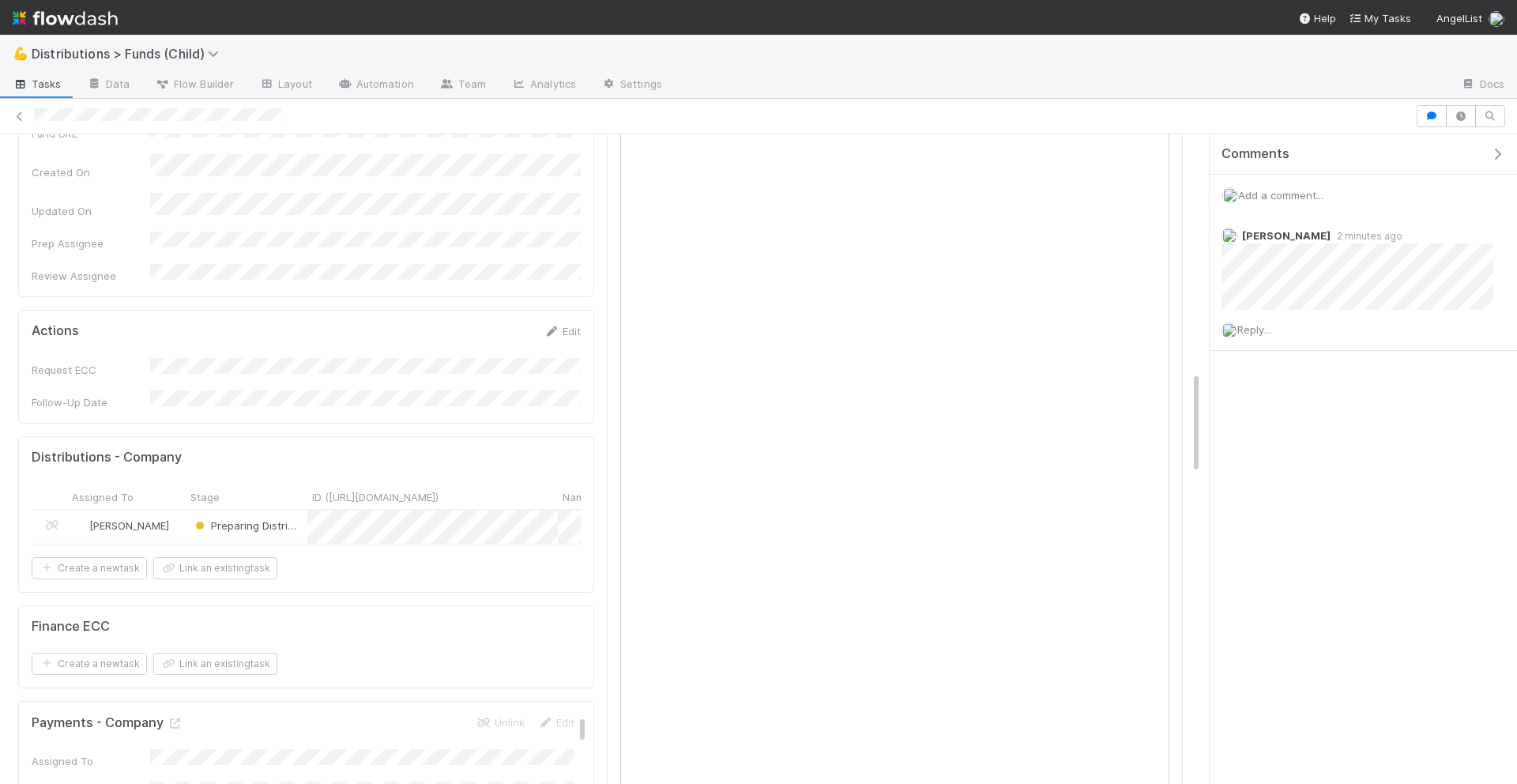
scroll to position [1500, 0]
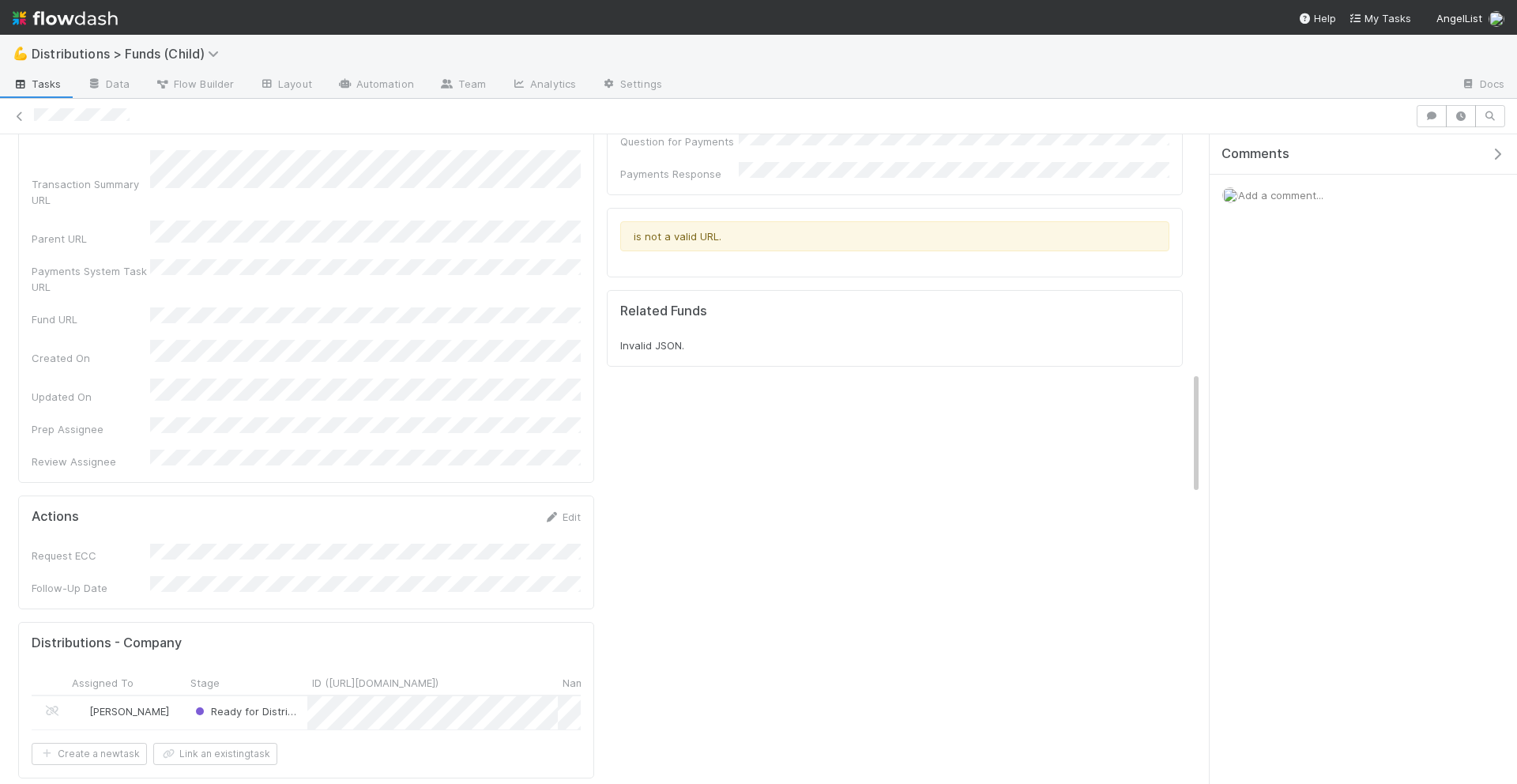
scroll to position [1416, 0]
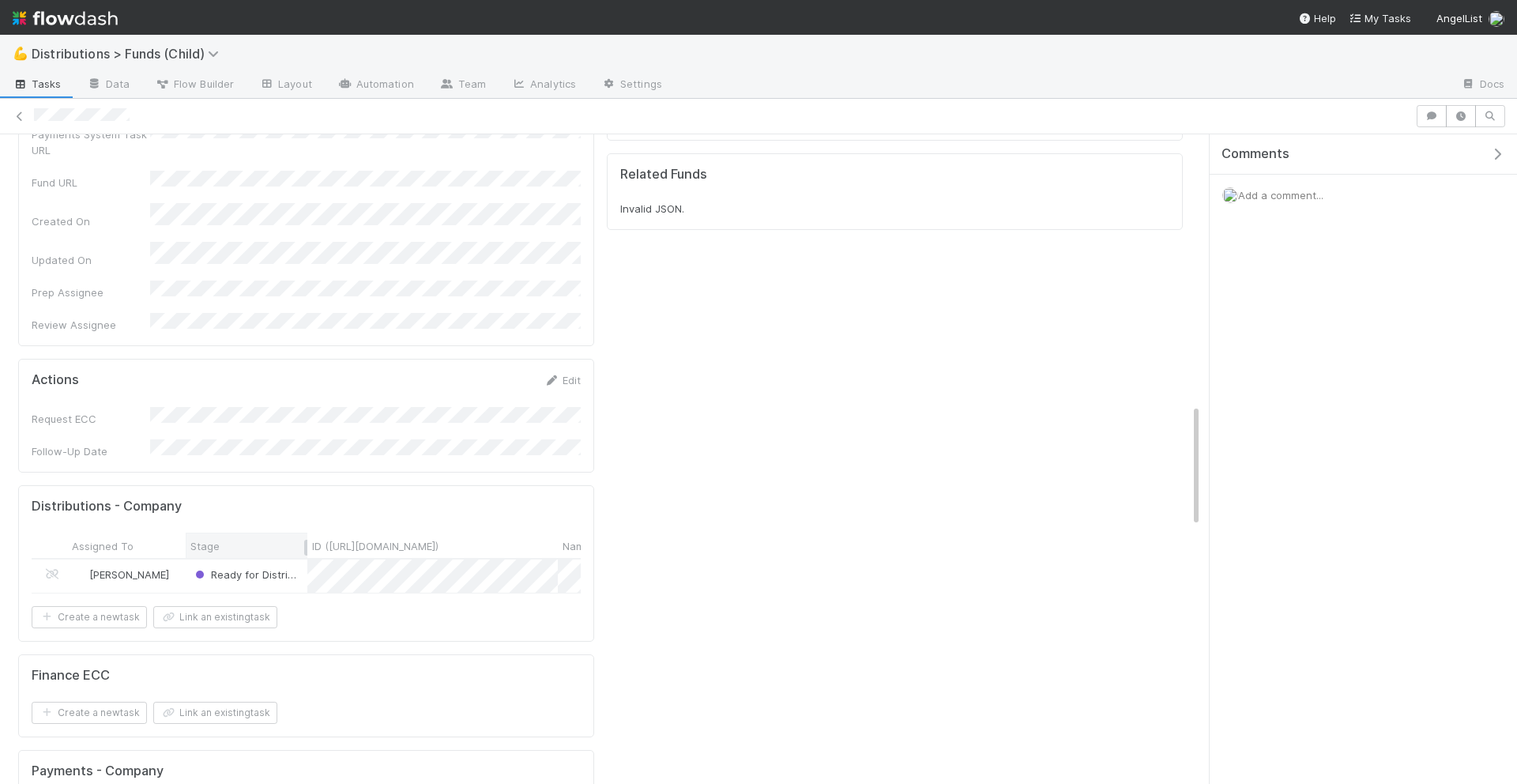
click at [297, 538] on div "Stage" at bounding box center [247, 545] width 113 height 15
click at [181, 415] on div "Sort First → Last Sort Last → First" at bounding box center [758, 392] width 1517 height 784
click at [176, 559] on div "[PERSON_NAME]" at bounding box center [126, 576] width 119 height 33
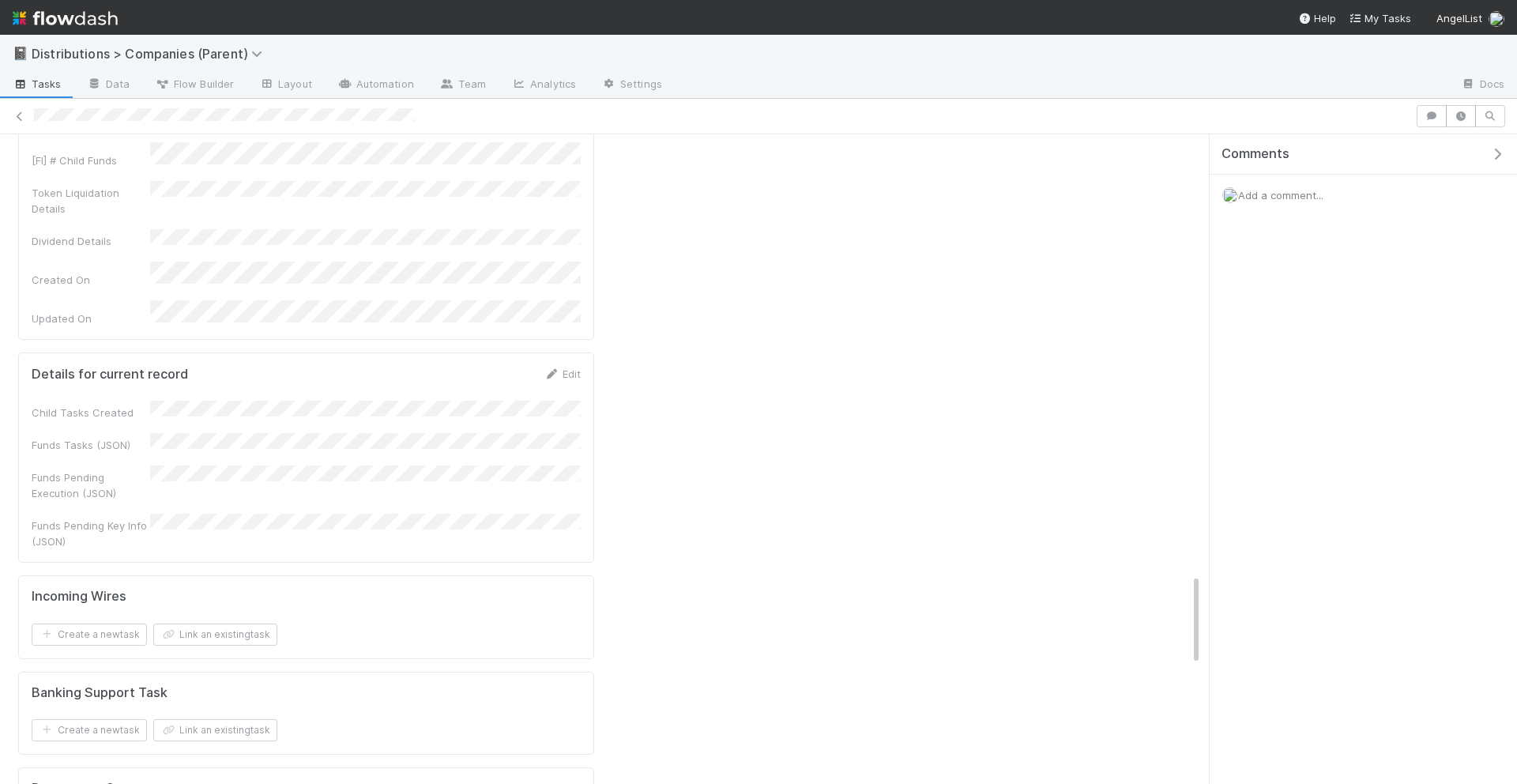
scroll to position [3116, 0]
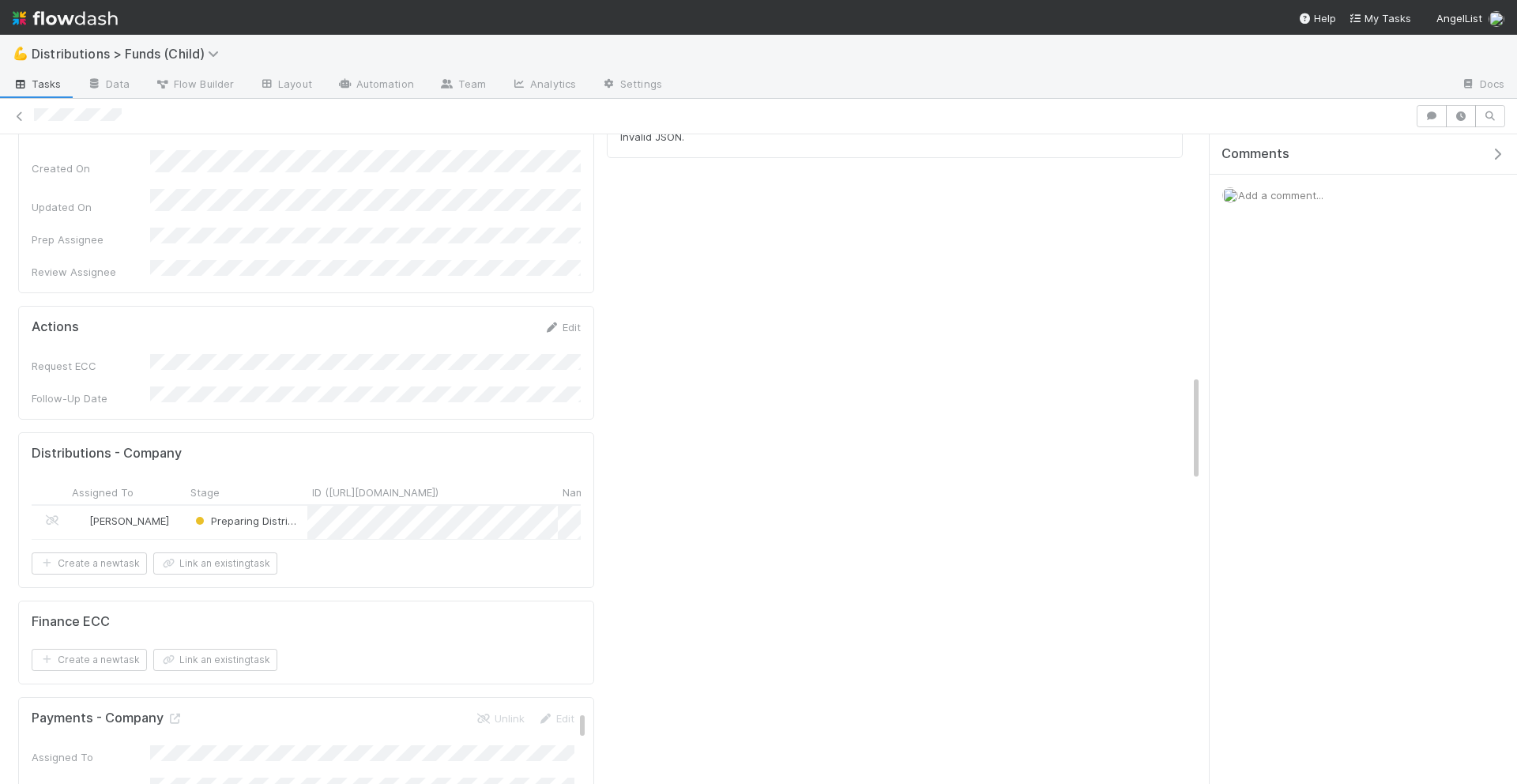
scroll to position [1490, 0]
click at [178, 503] on div "[PERSON_NAME]" at bounding box center [126, 519] width 119 height 33
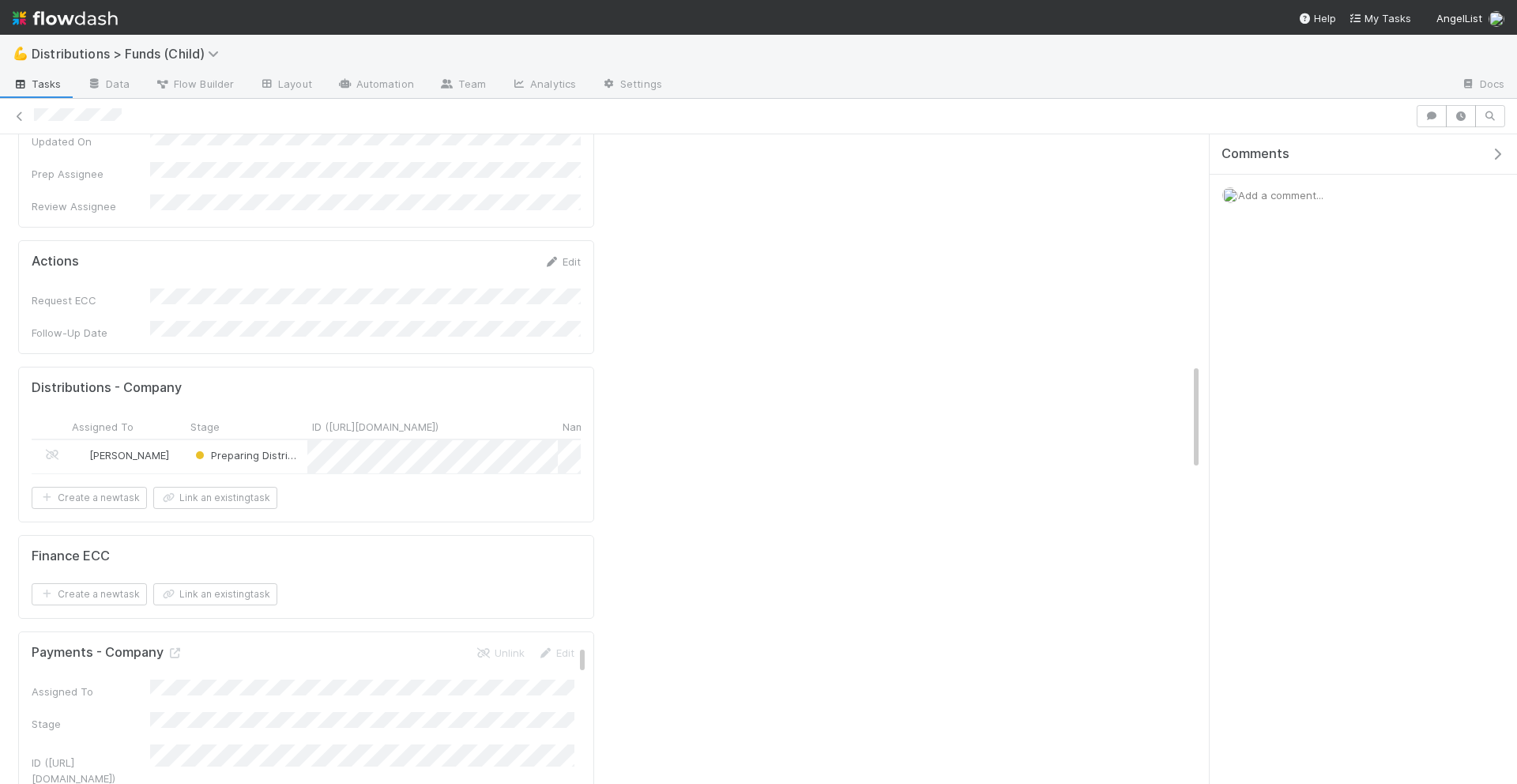
scroll to position [1055, 0]
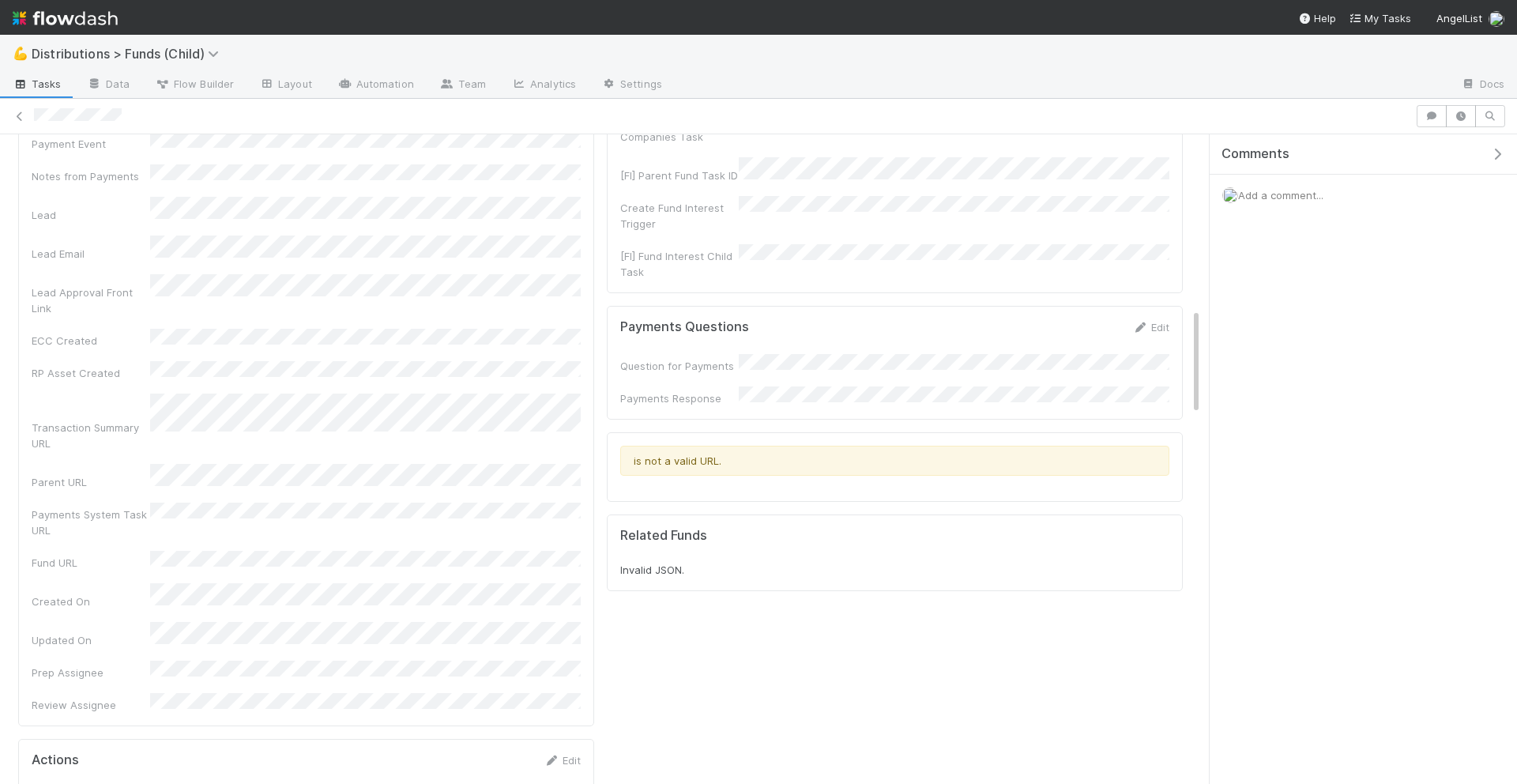
click at [1497, 151] on icon "button" at bounding box center [1497, 154] width 15 height 13
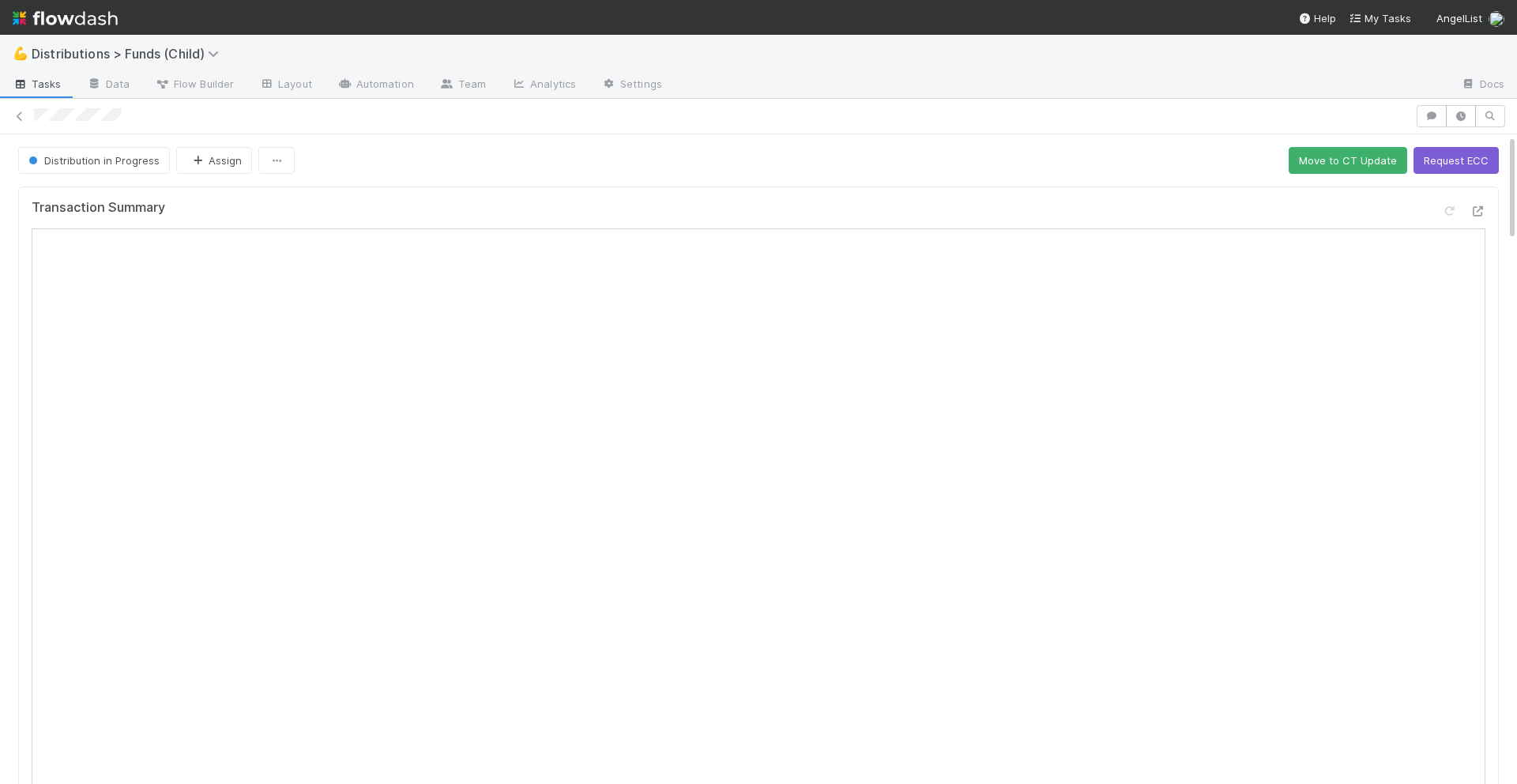
scroll to position [506, 0]
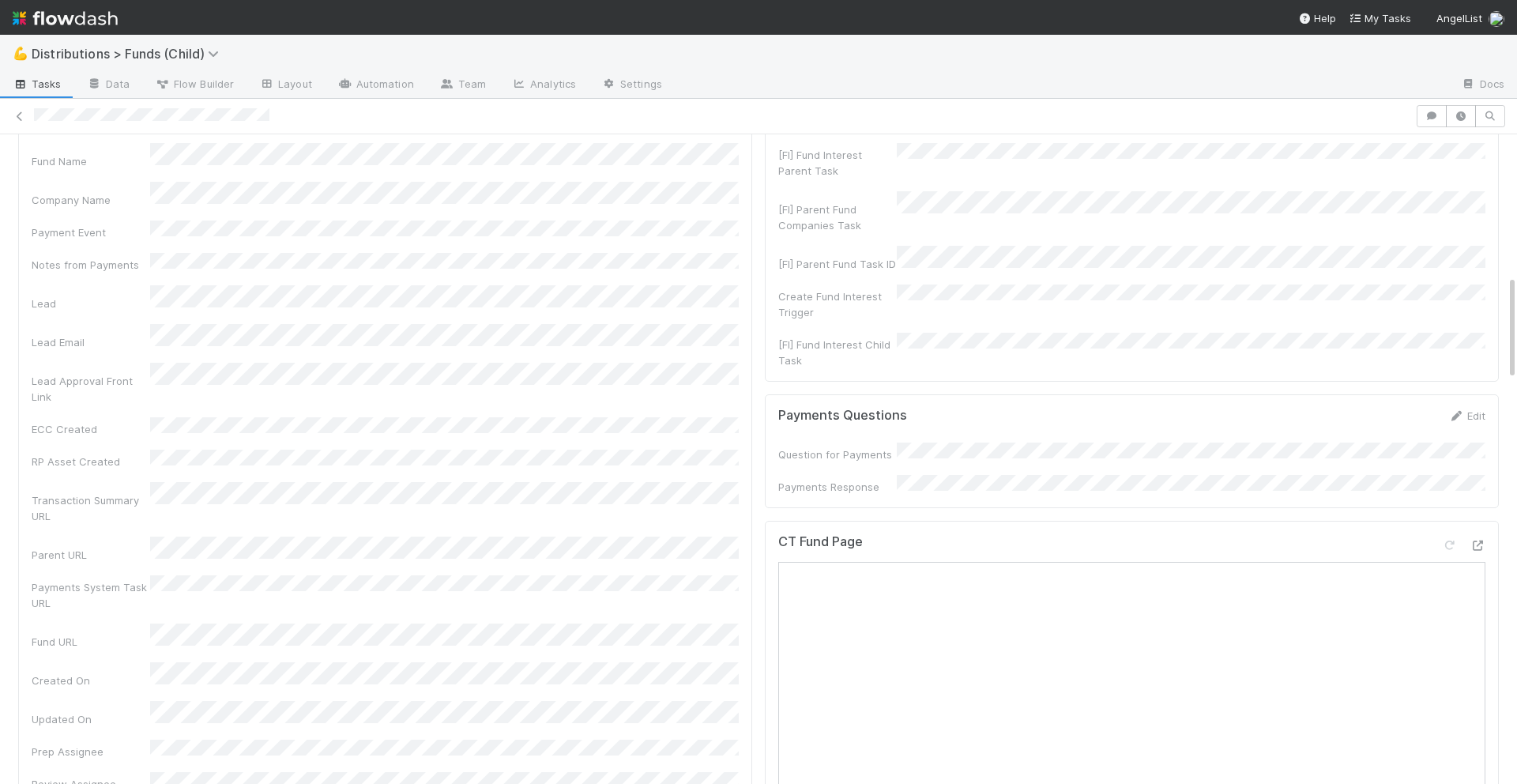
scroll to position [843, 0]
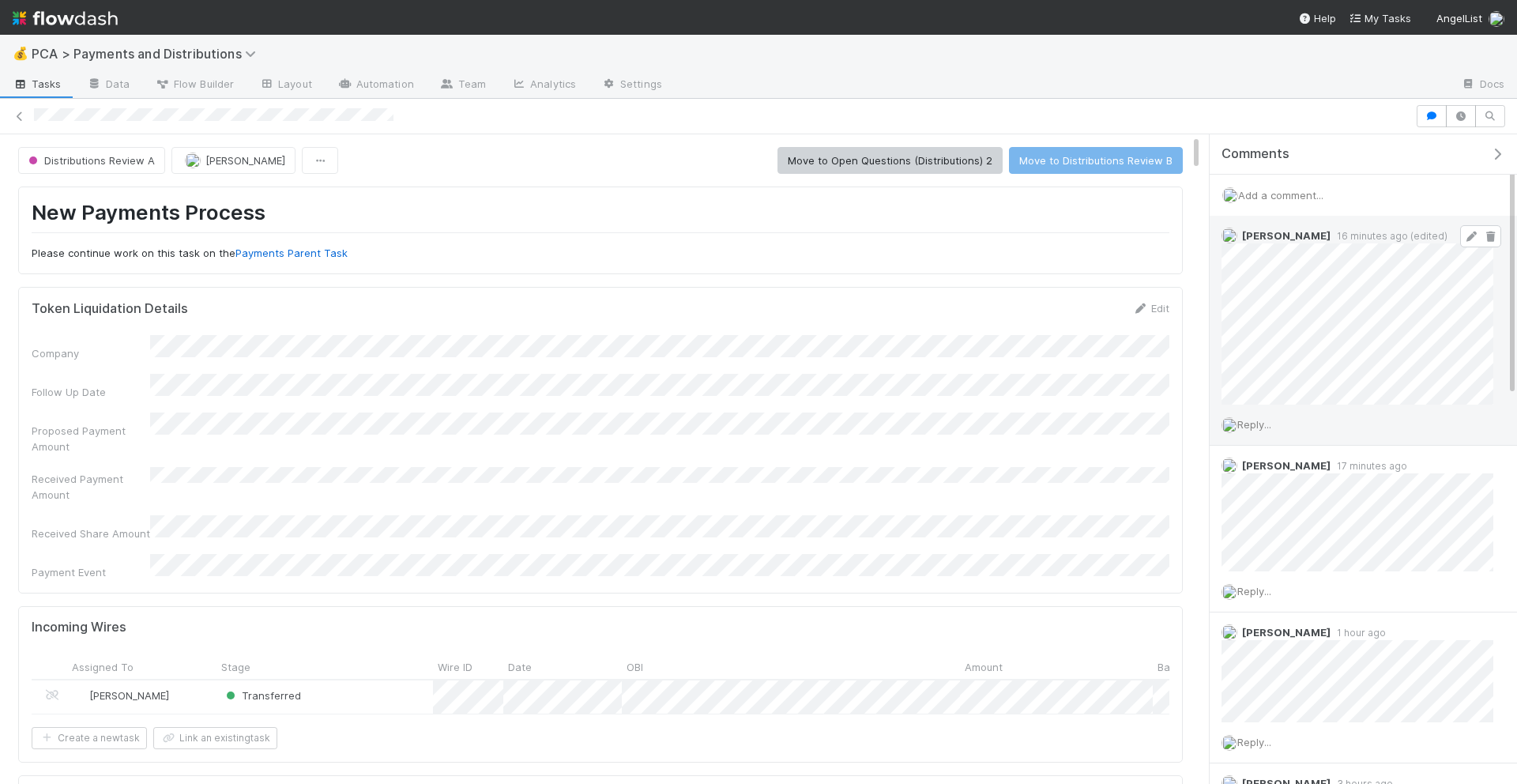
click at [1467, 236] on icon at bounding box center [1471, 236] width 15 height 11
click at [1237, 450] on div "Reply..." at bounding box center [1357, 469] width 296 height 40
click at [1470, 236] on icon at bounding box center [1471, 236] width 15 height 11
click at [1471, 238] on icon at bounding box center [1471, 236] width 15 height 11
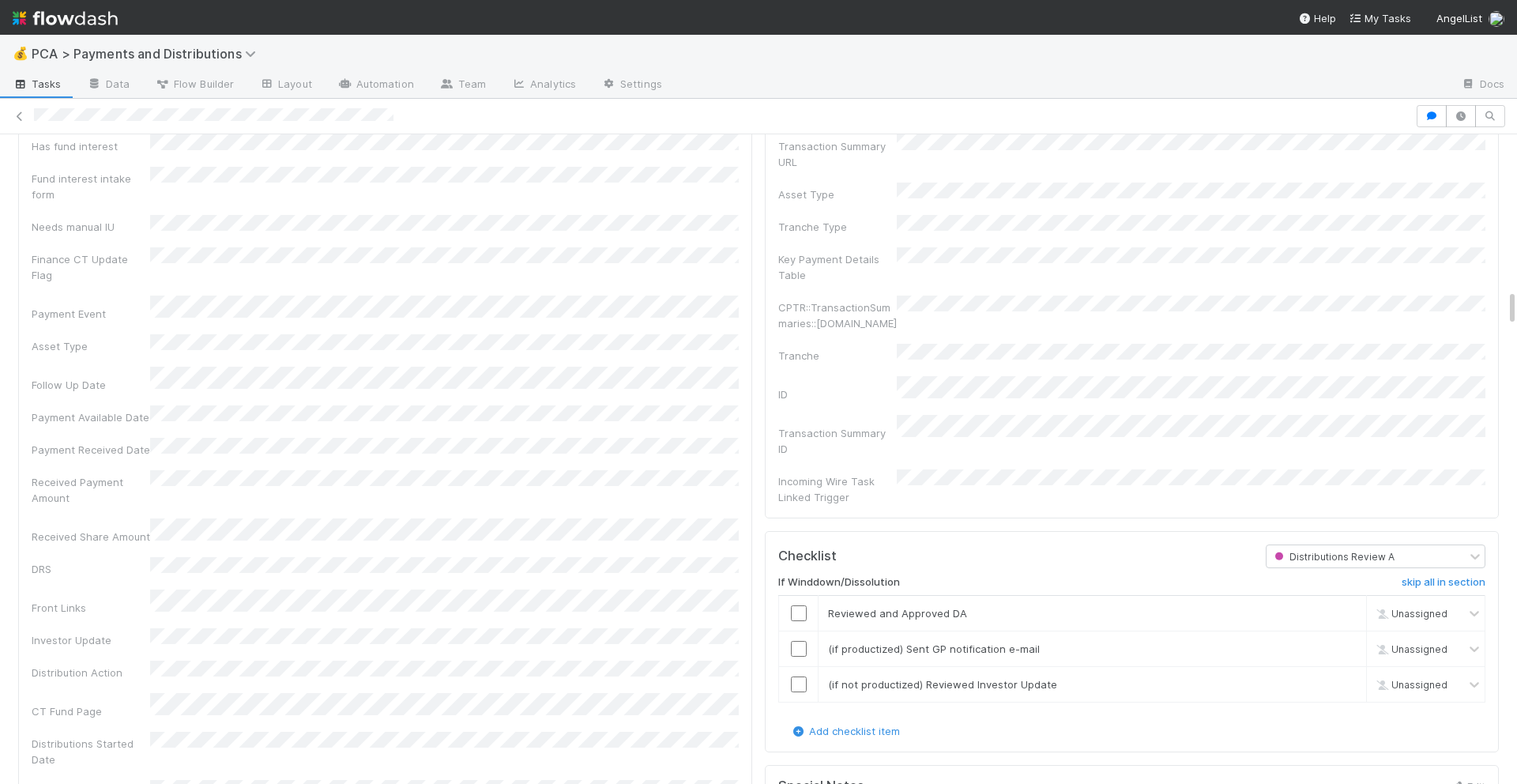
scroll to position [2820, 0]
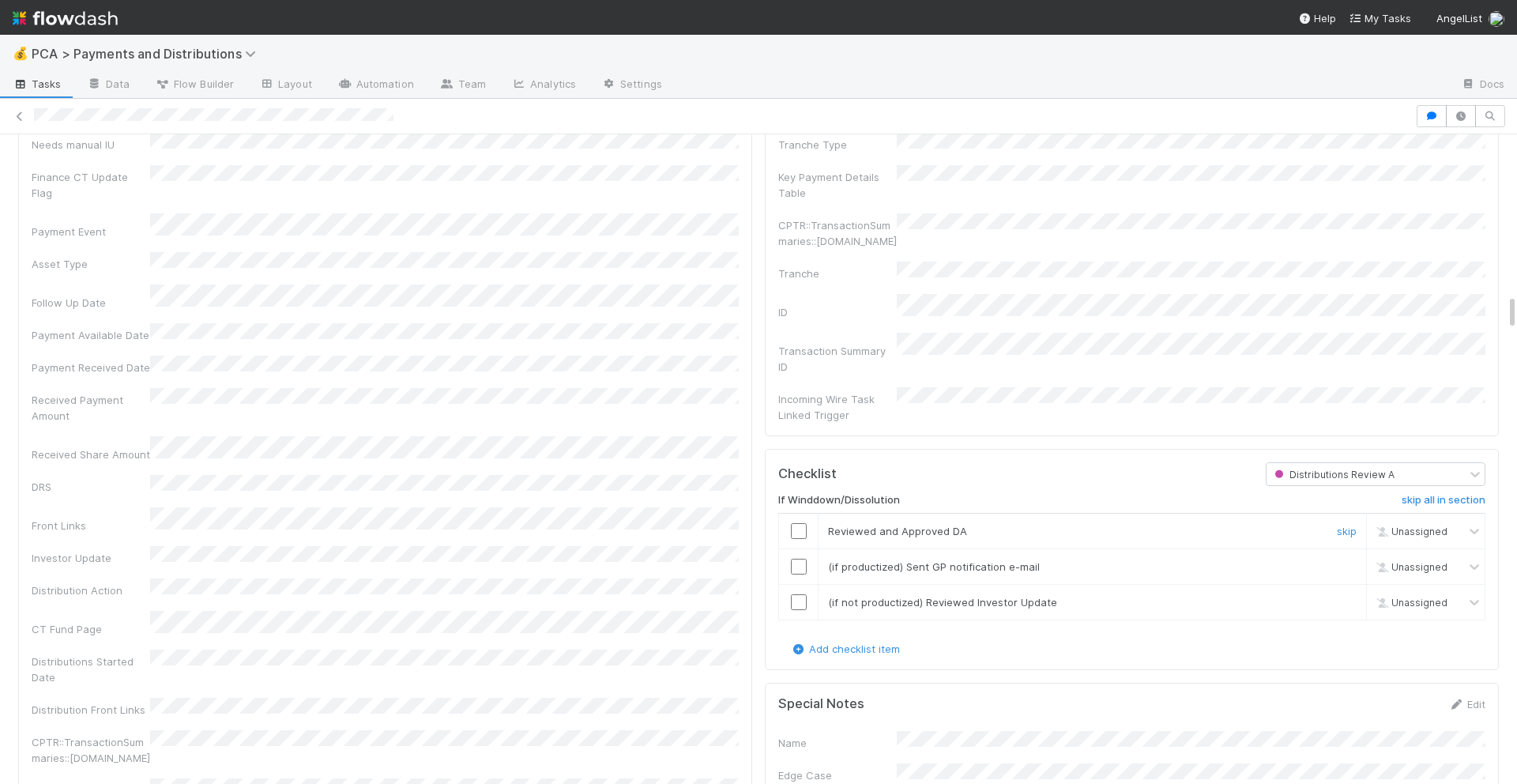
click at [800, 523] on input "checkbox" at bounding box center [798, 530] width 15 height 15
click at [800, 558] on input "checkbox" at bounding box center [798, 566] width 15 height 15
click at [799, 584] on td at bounding box center [799, 602] width 40 height 36
click at [798, 594] on input "checkbox" at bounding box center [798, 602] width 15 height 15
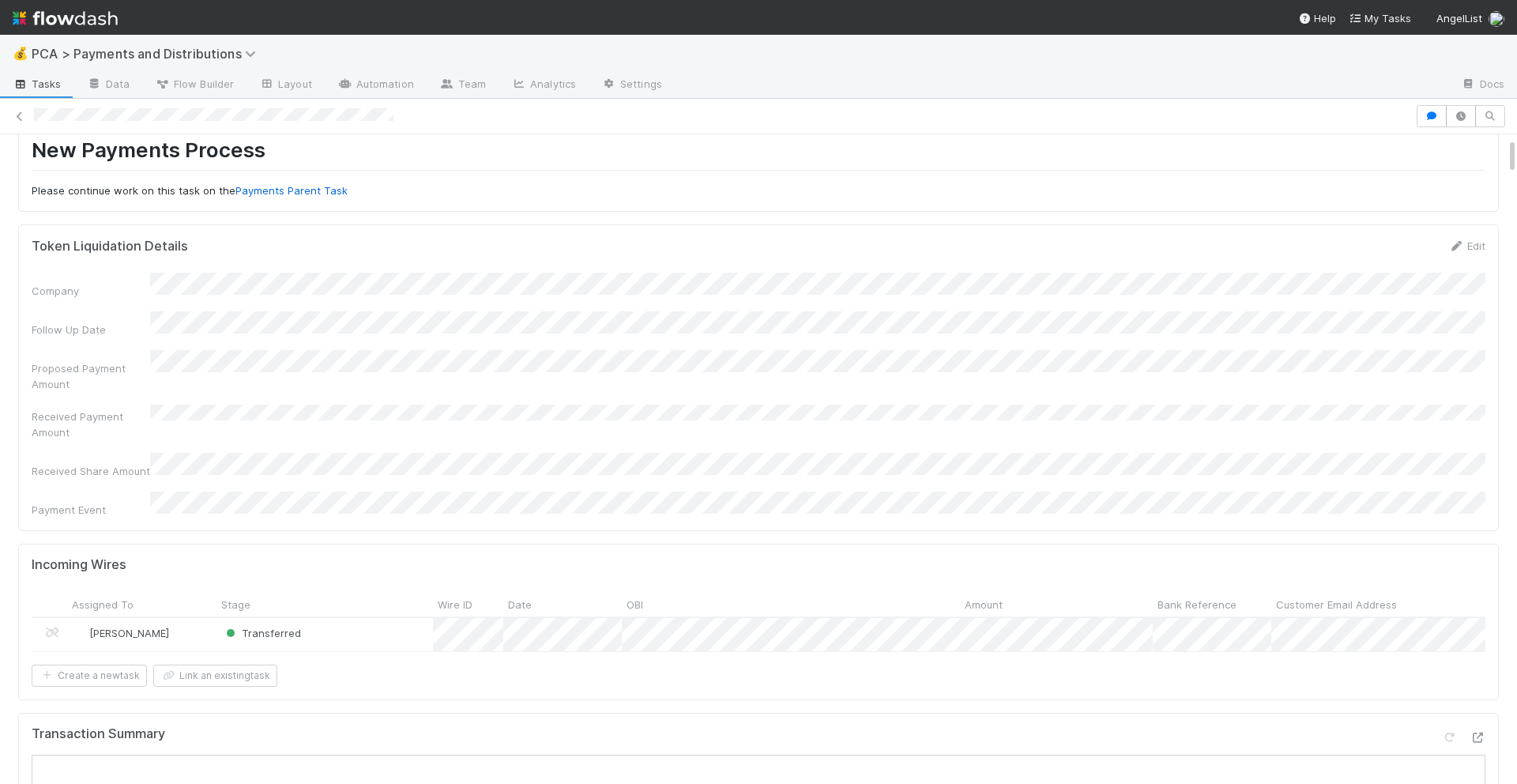
scroll to position [0, 0]
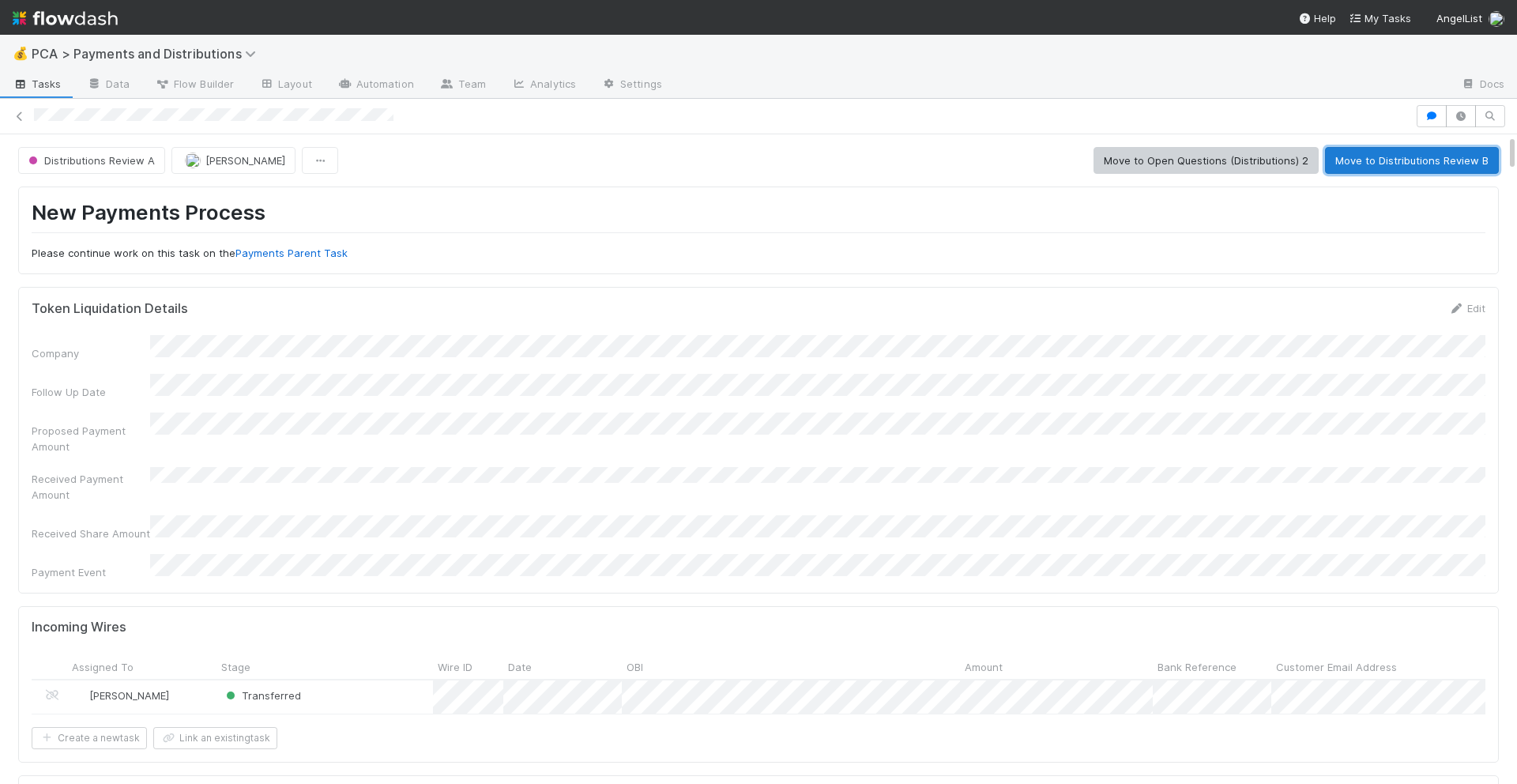
click at [1454, 161] on button "Move to Distributions Review B" at bounding box center [1411, 160] width 173 height 27
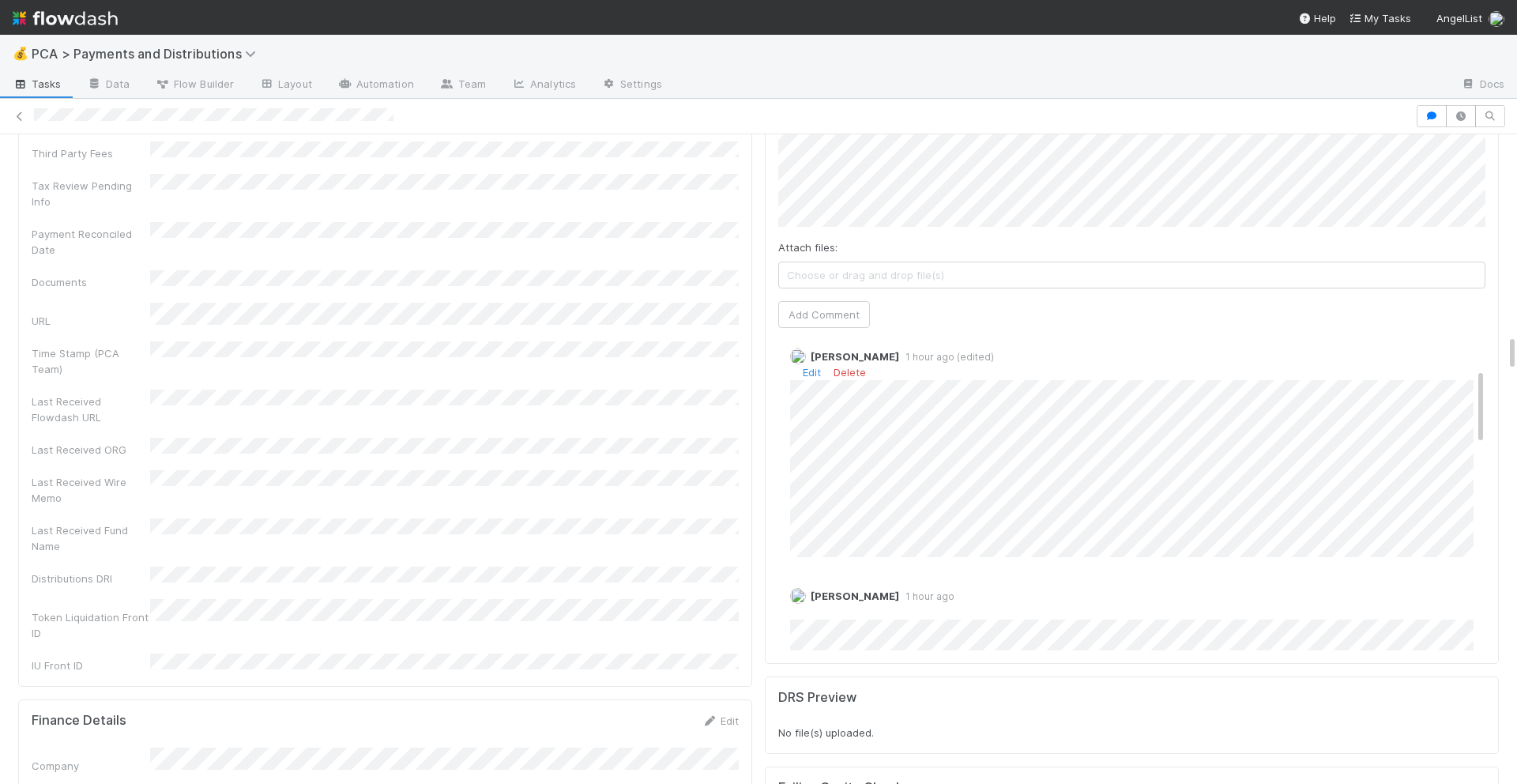
scroll to position [3549, 0]
click at [844, 370] on link "Delete" at bounding box center [850, 376] width 33 height 13
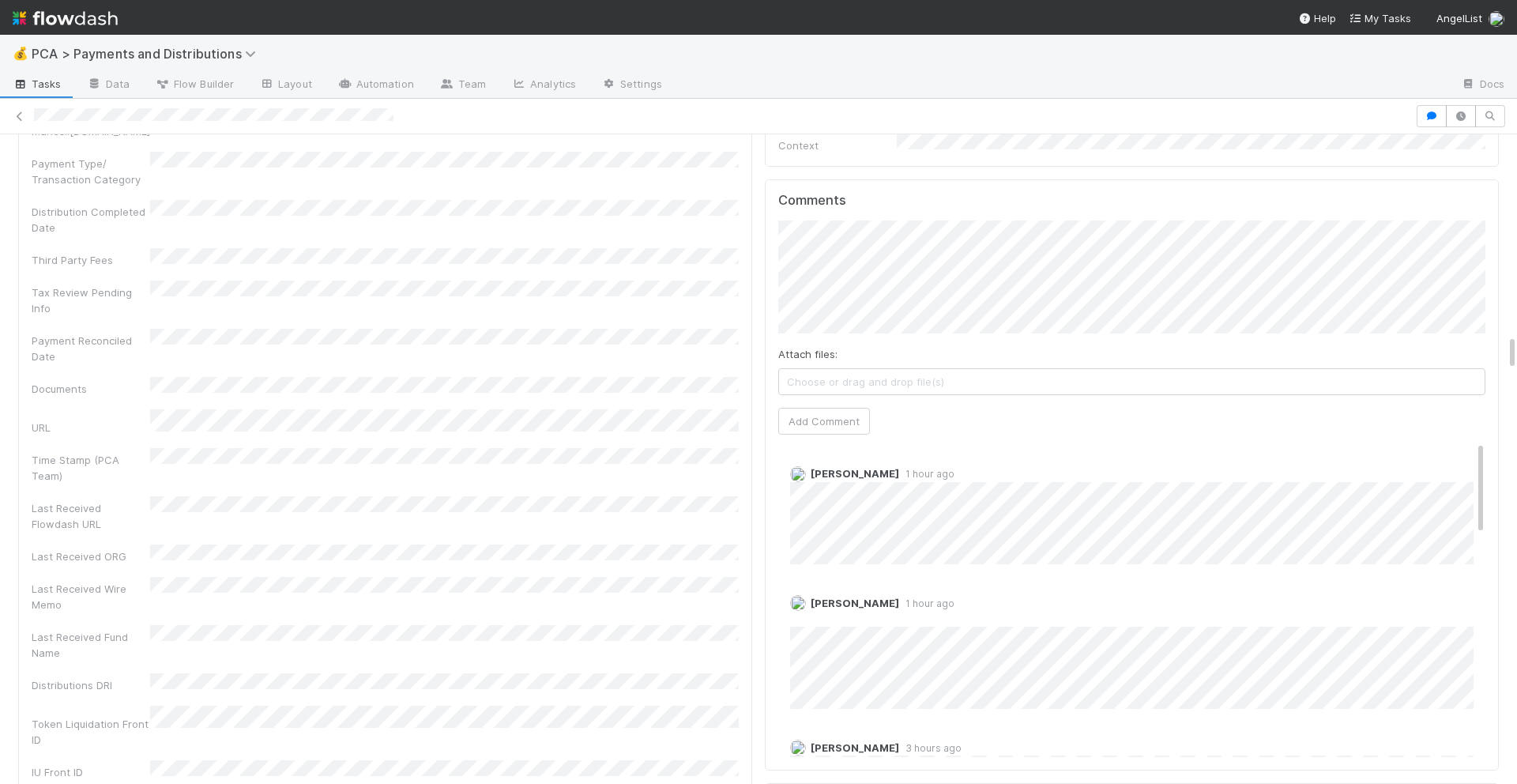
scroll to position [3418, 0]
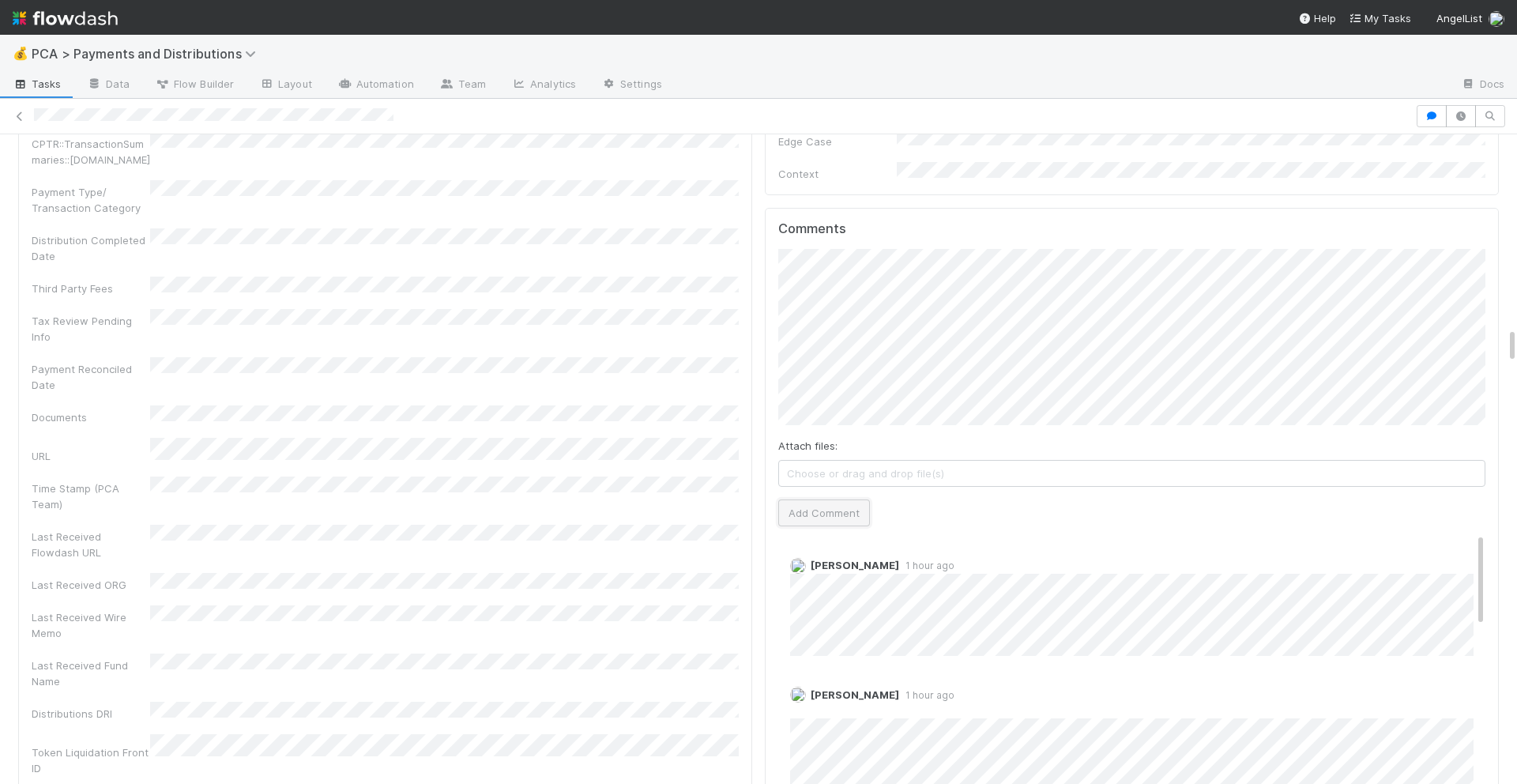
click at [818, 499] on button "Add Comment" at bounding box center [824, 512] width 92 height 27
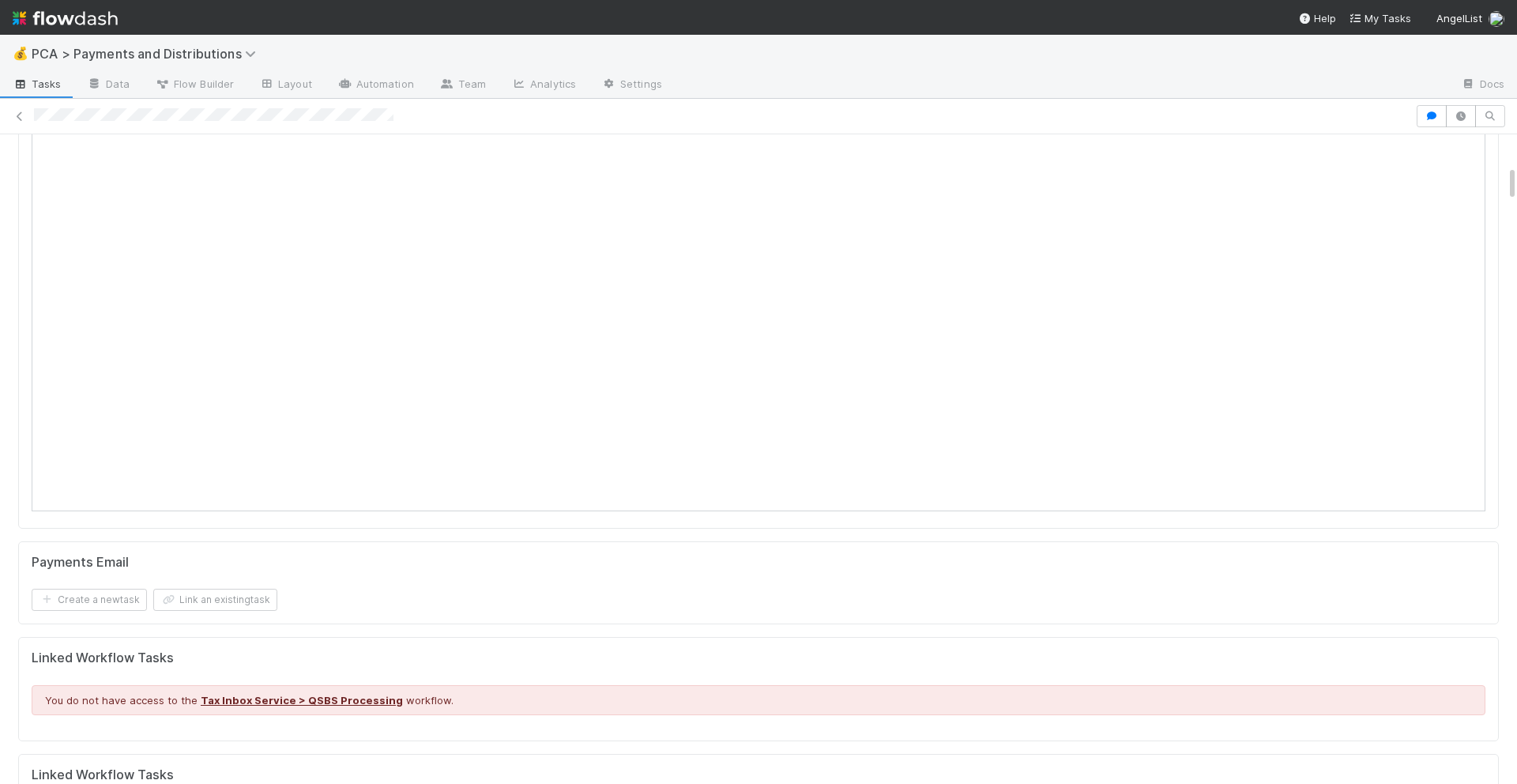
scroll to position [0, 0]
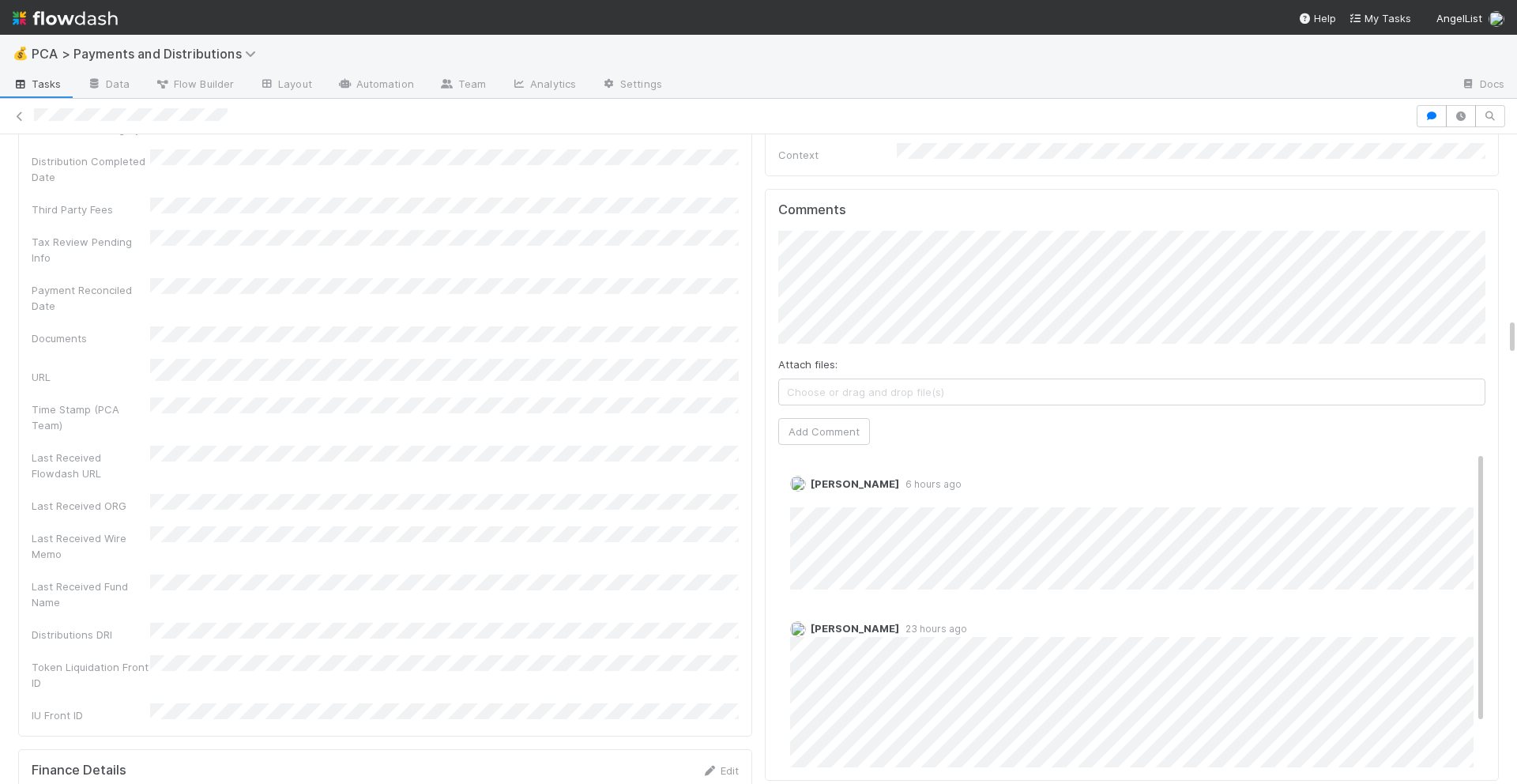
scroll to position [3116, 0]
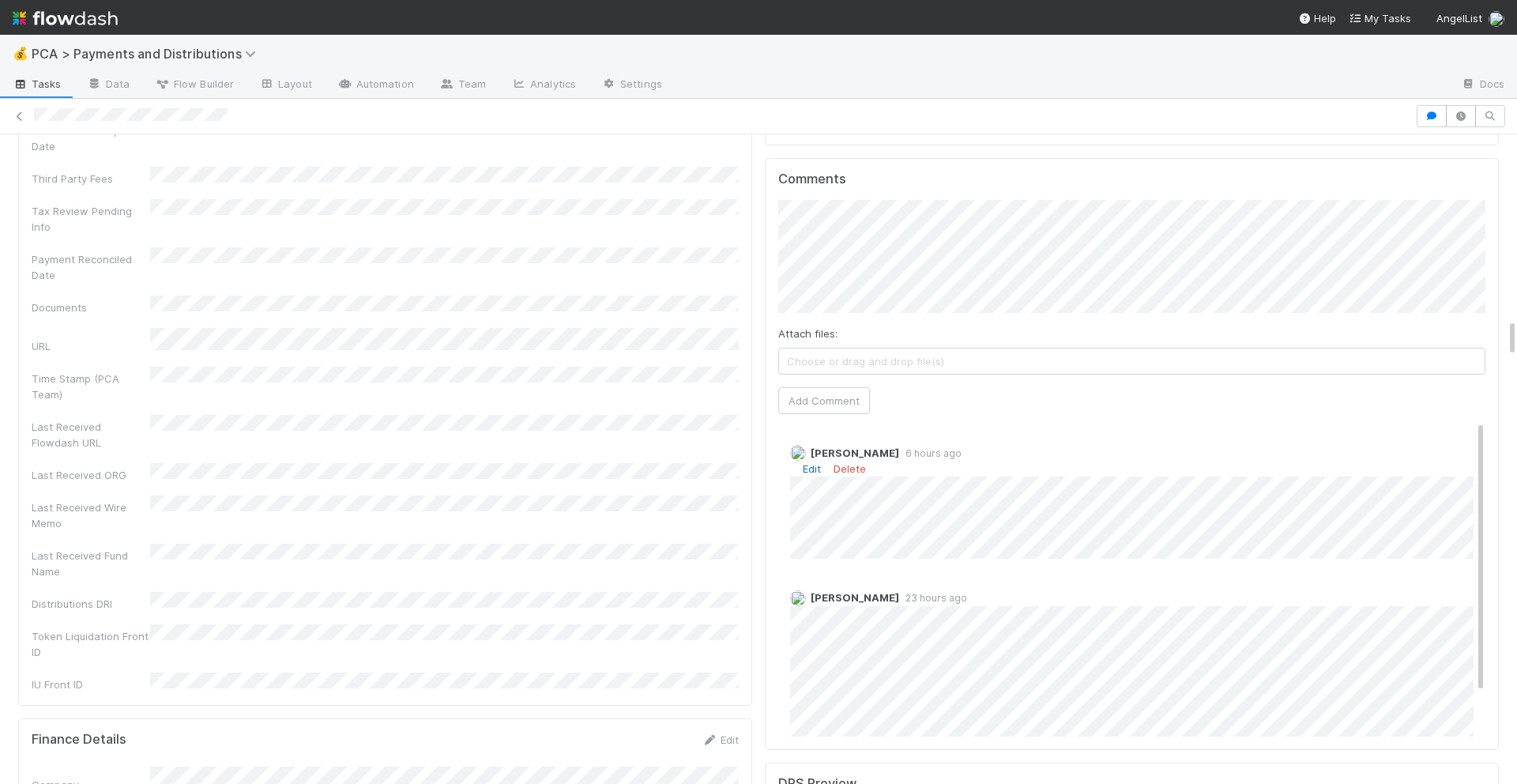
click at [809, 462] on link "Edit" at bounding box center [812, 469] width 18 height 13
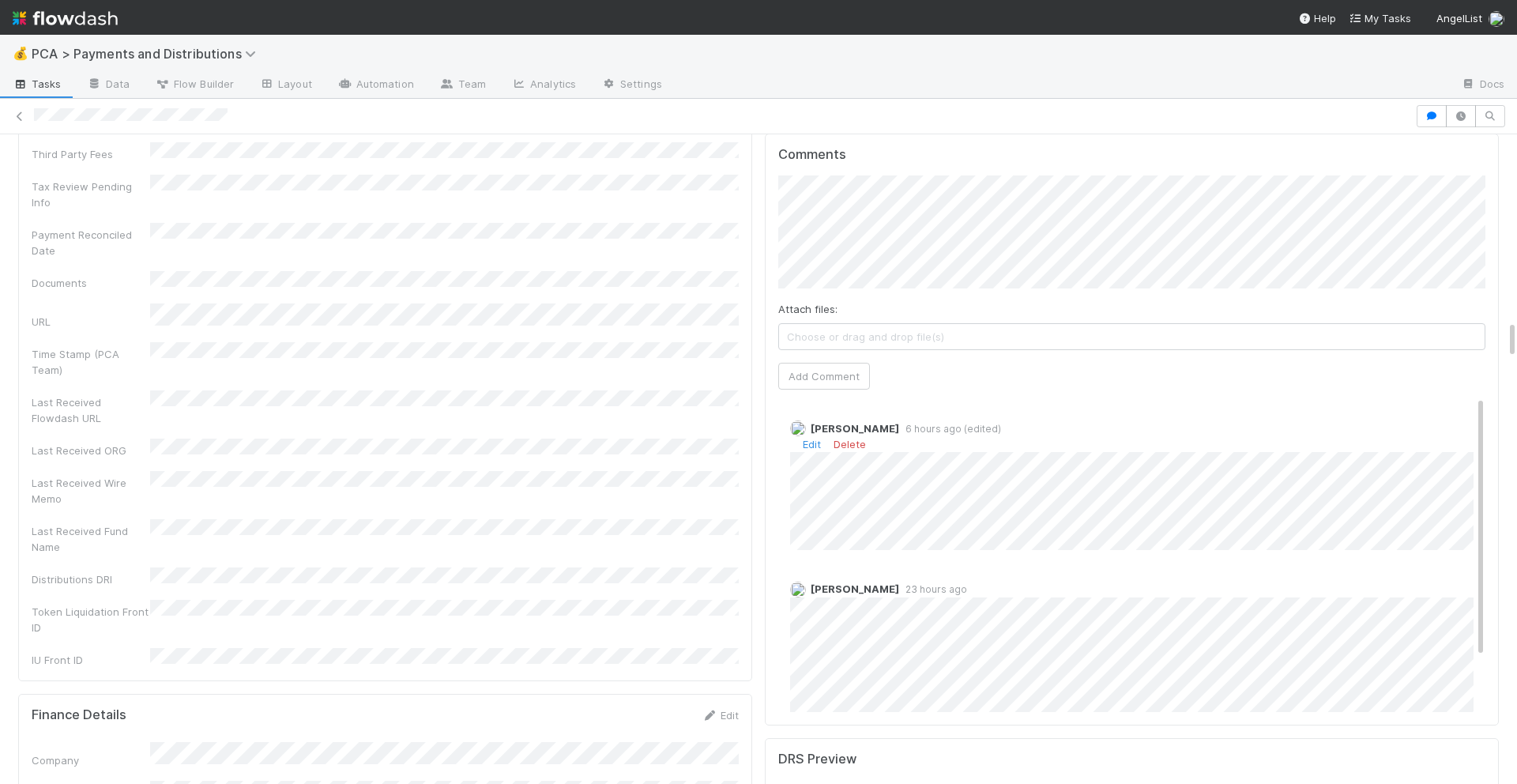
scroll to position [3108, 0]
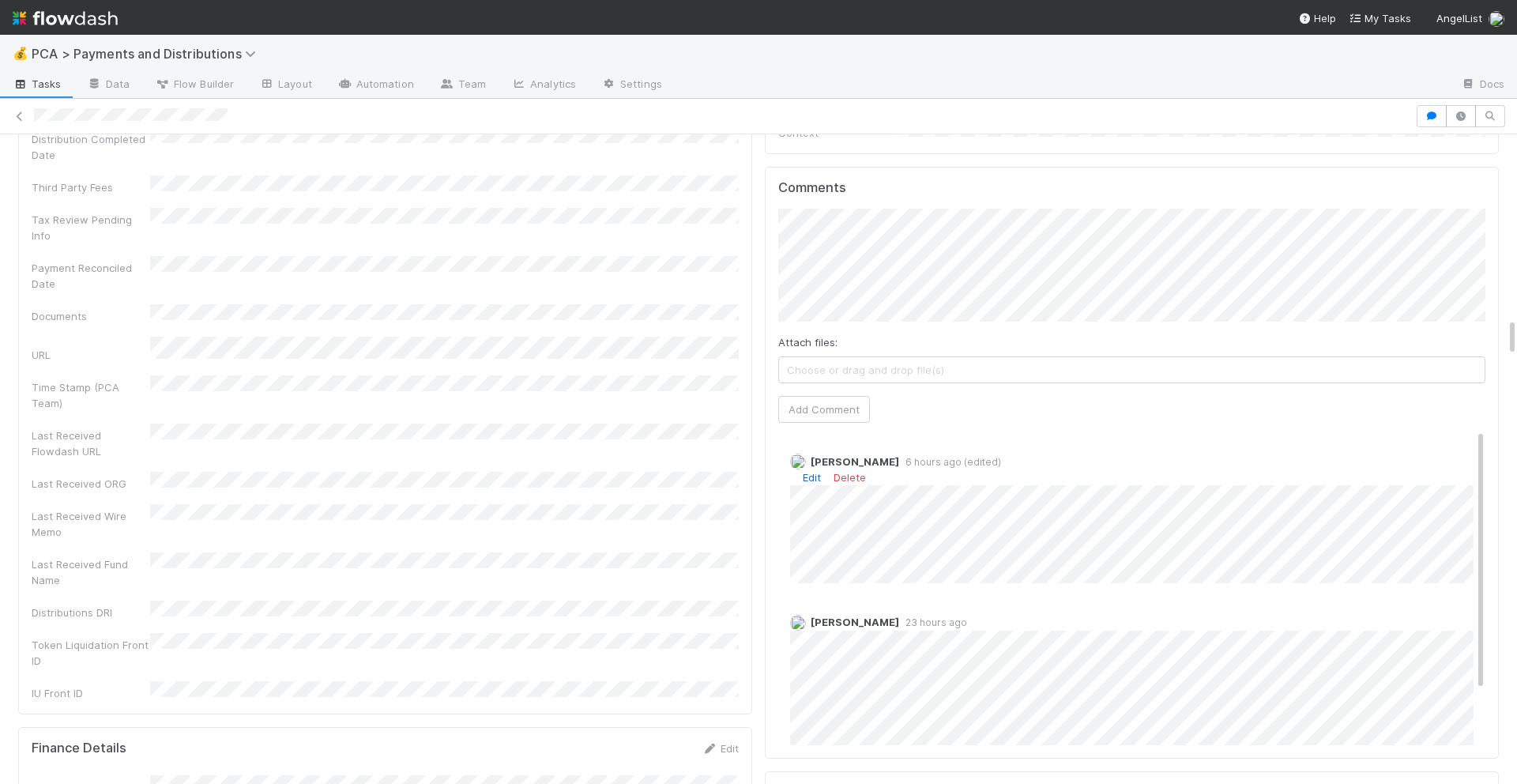
click at [813, 471] on link "Edit" at bounding box center [812, 477] width 18 height 13
click at [807, 471] on link "Edit" at bounding box center [812, 477] width 18 height 13
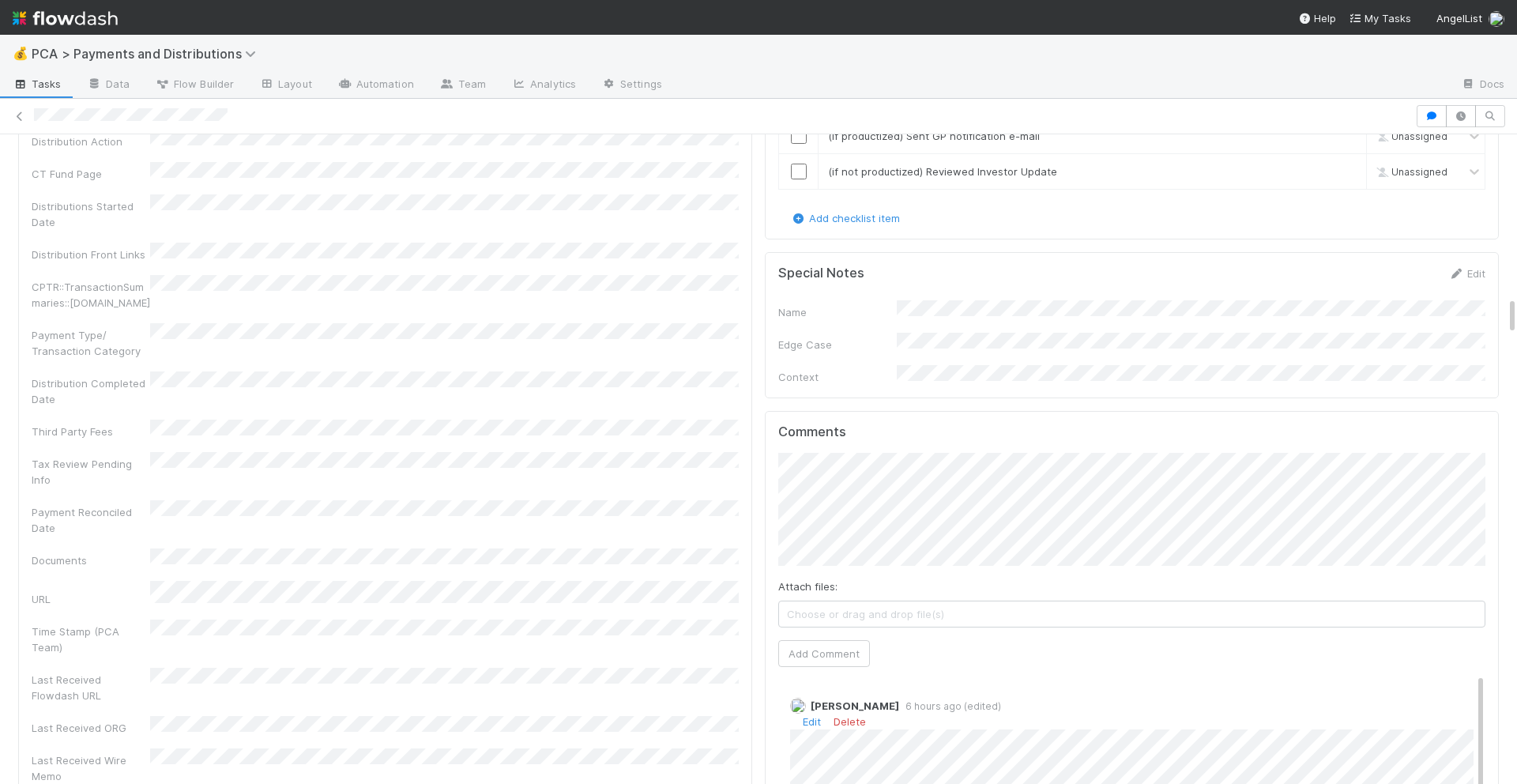
scroll to position [2582, 0]
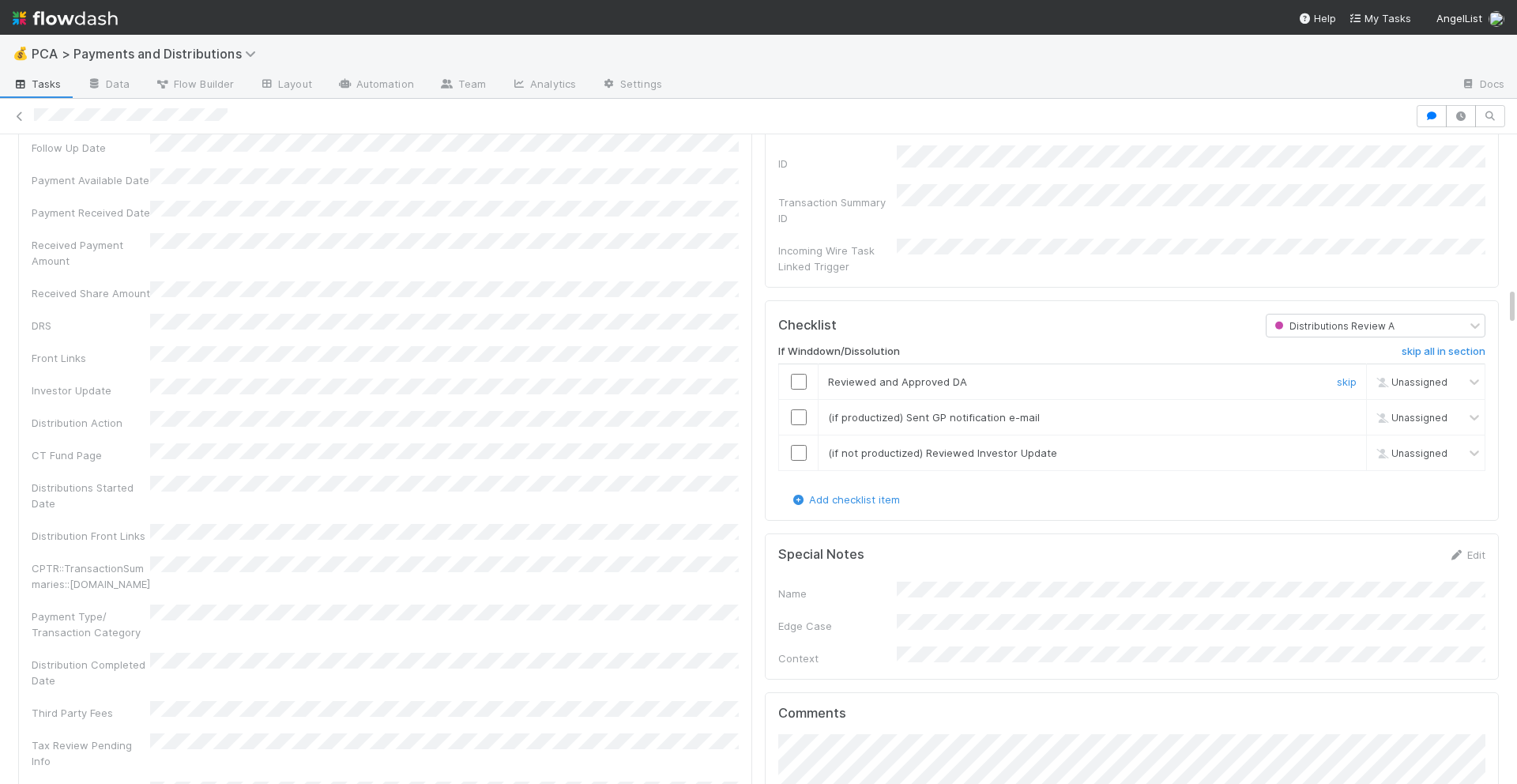
click at [800, 374] on input "checkbox" at bounding box center [798, 381] width 15 height 15
click at [801, 410] on input "checkbox" at bounding box center [798, 417] width 15 height 15
click at [801, 445] on input "checkbox" at bounding box center [798, 452] width 15 height 15
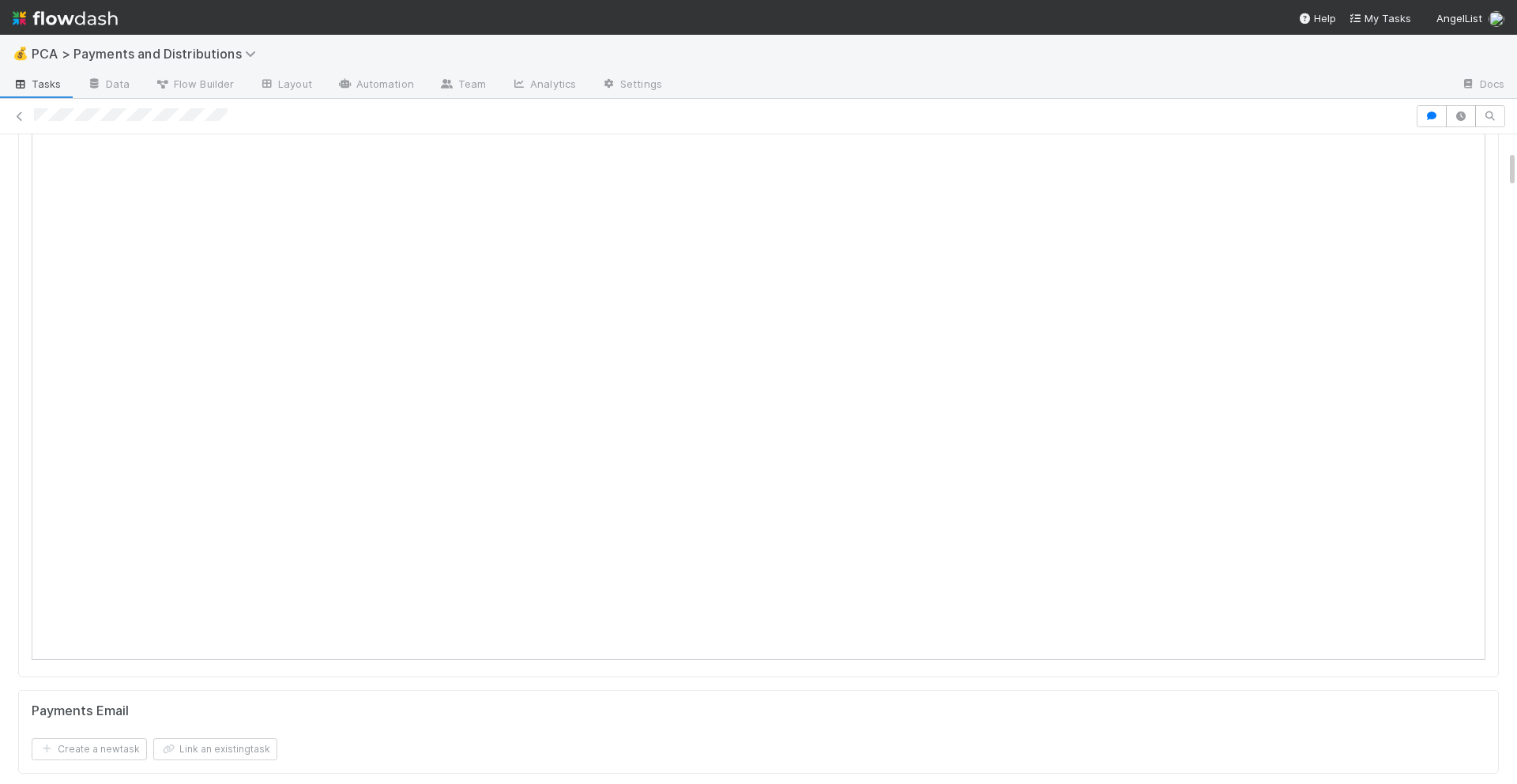
scroll to position [0, 0]
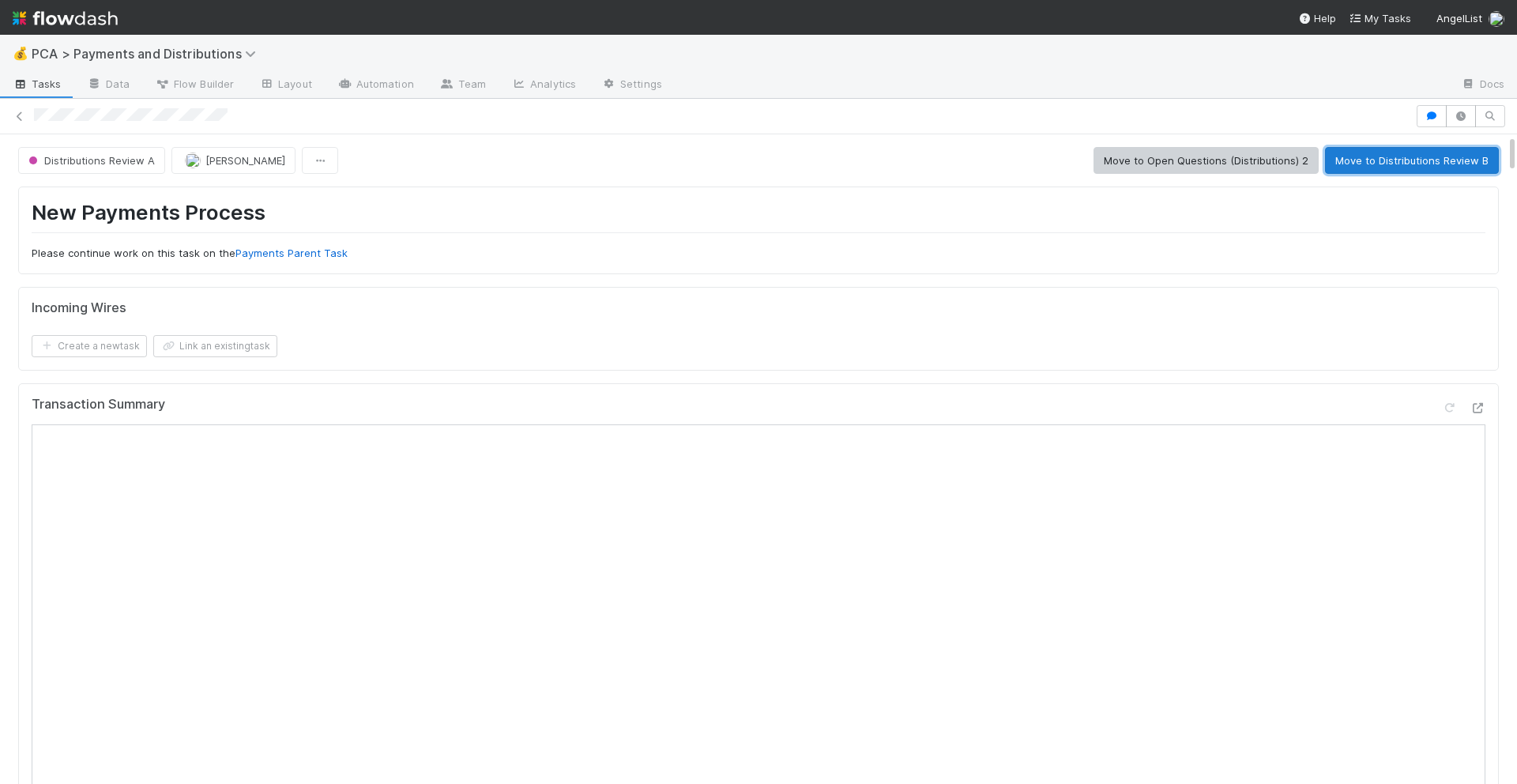
click at [1404, 154] on button "Move to Distributions Review B" at bounding box center [1411, 160] width 173 height 27
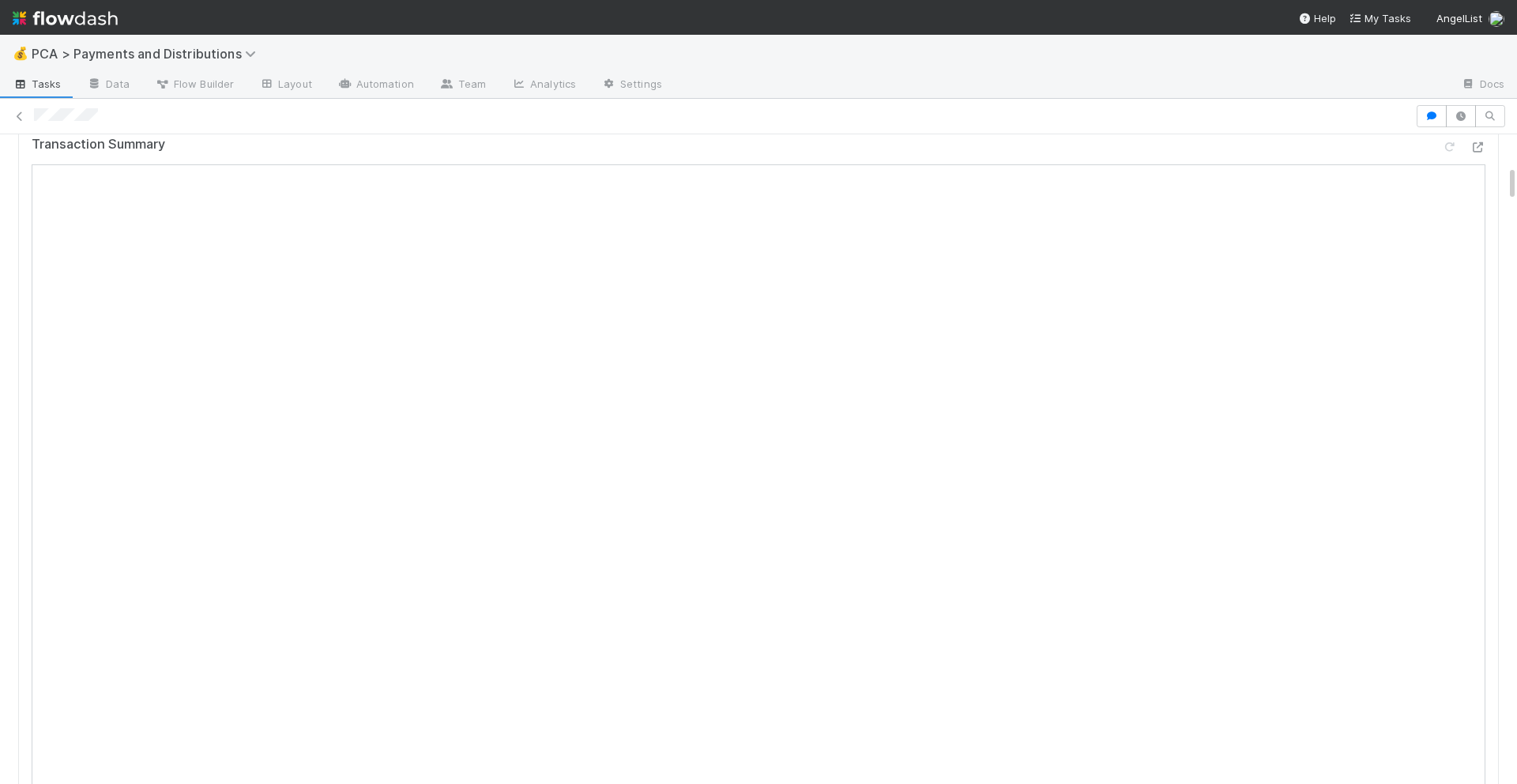
scroll to position [556, 0]
click at [22, 113] on icon at bounding box center [20, 116] width 15 height 11
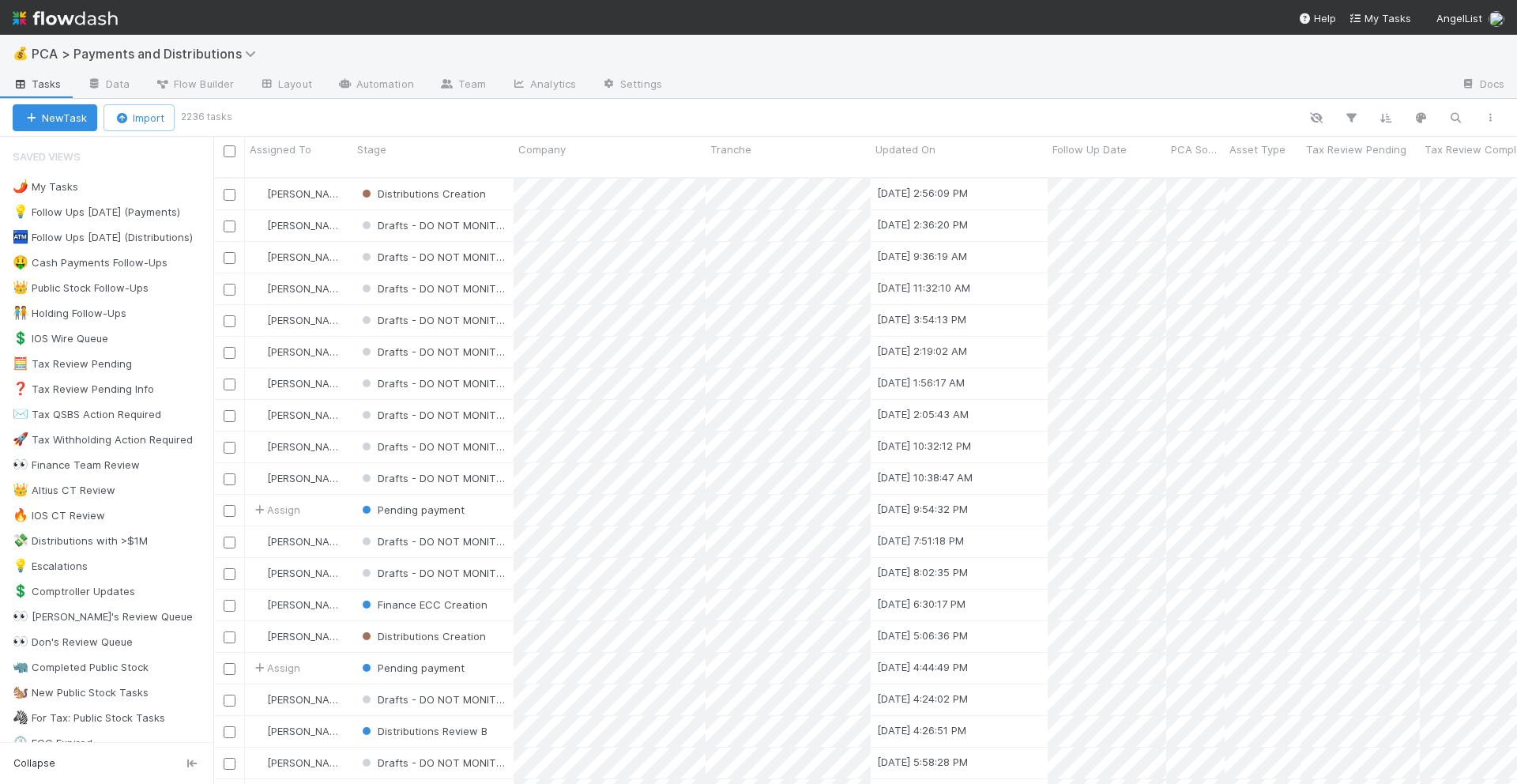
scroll to position [620, 1304]
click at [1455, 116] on icon "button" at bounding box center [1455, 117] width 15 height 14
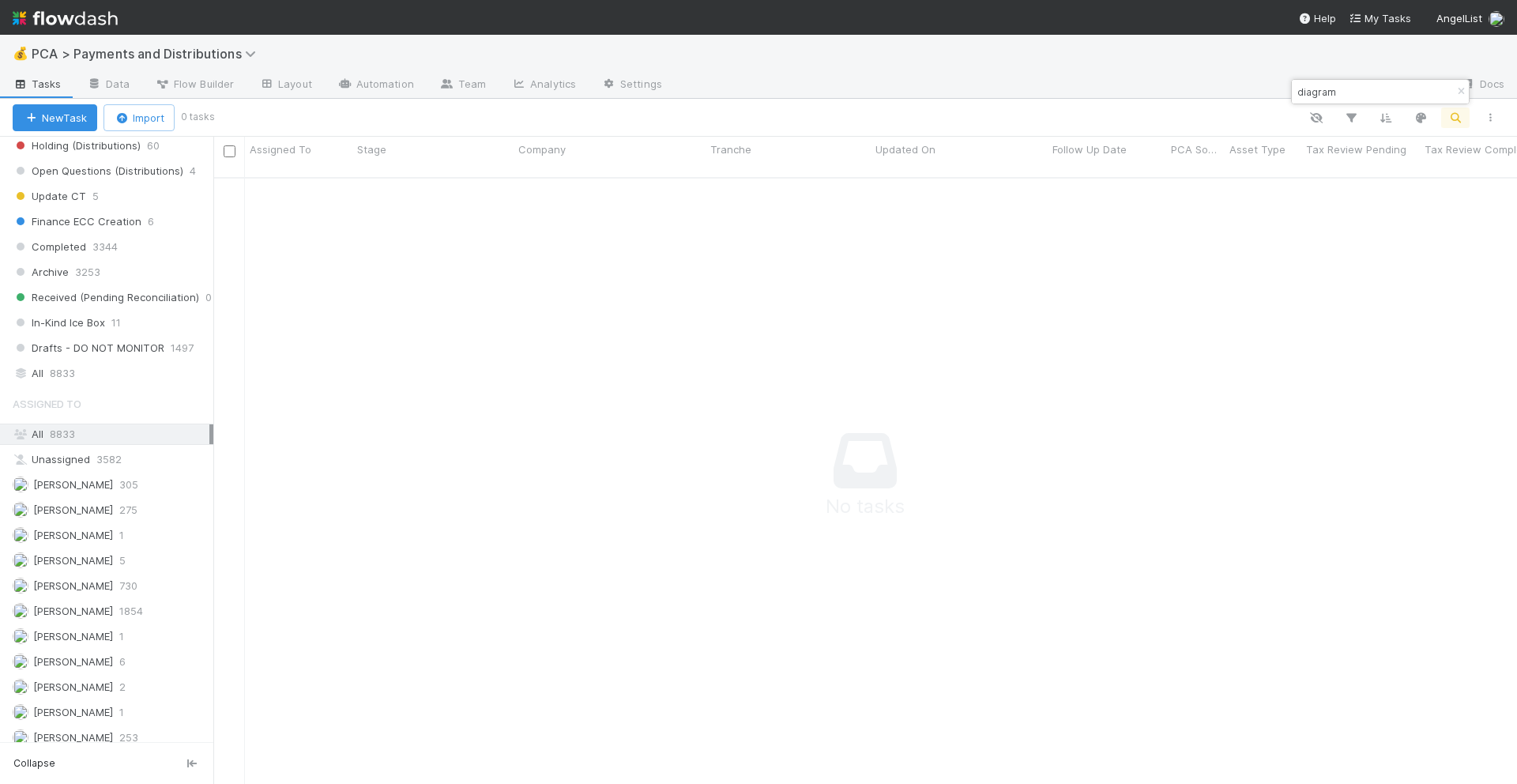
scroll to position [1199, 0]
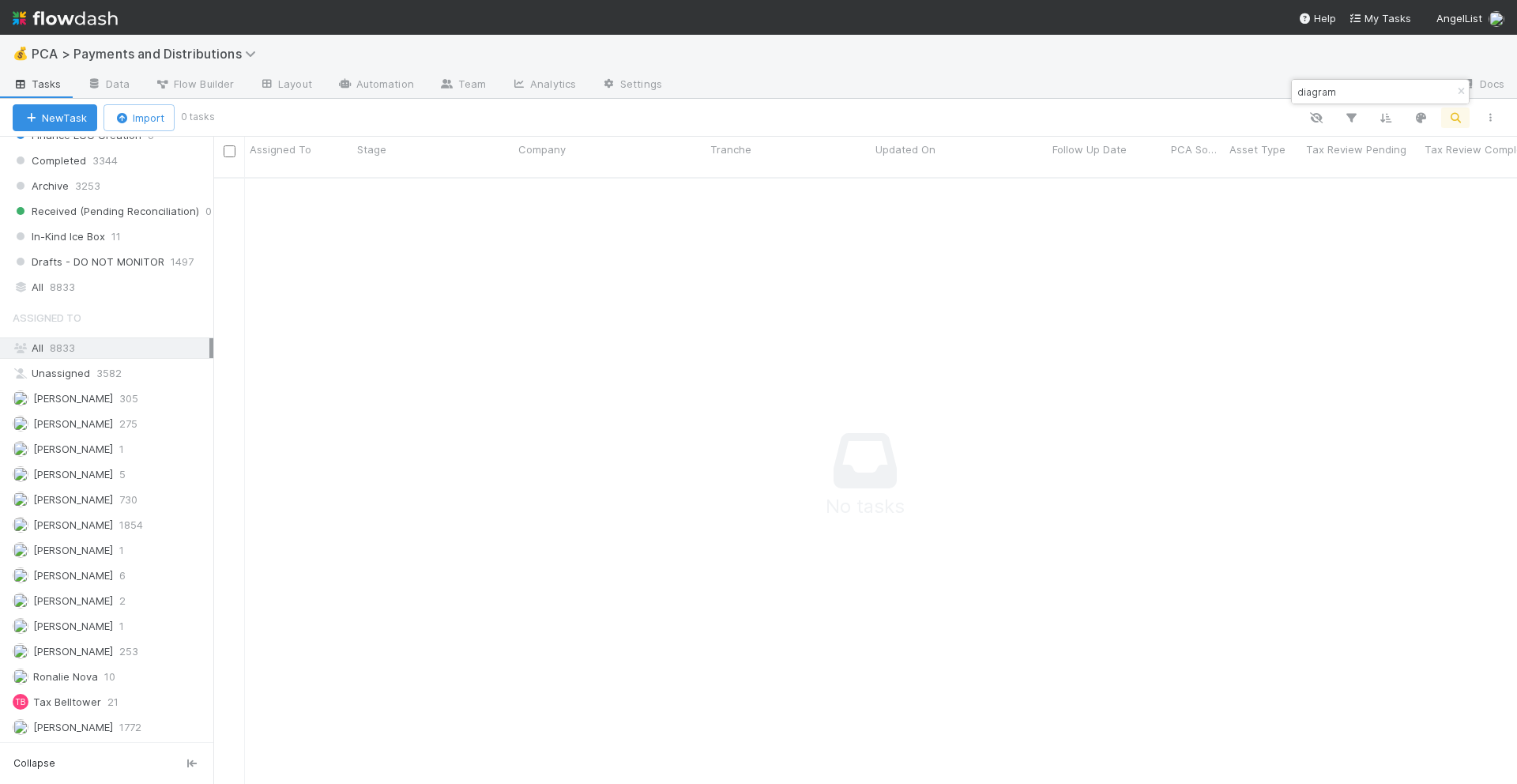
click at [72, 279] on span "8833" at bounding box center [62, 287] width 25 height 20
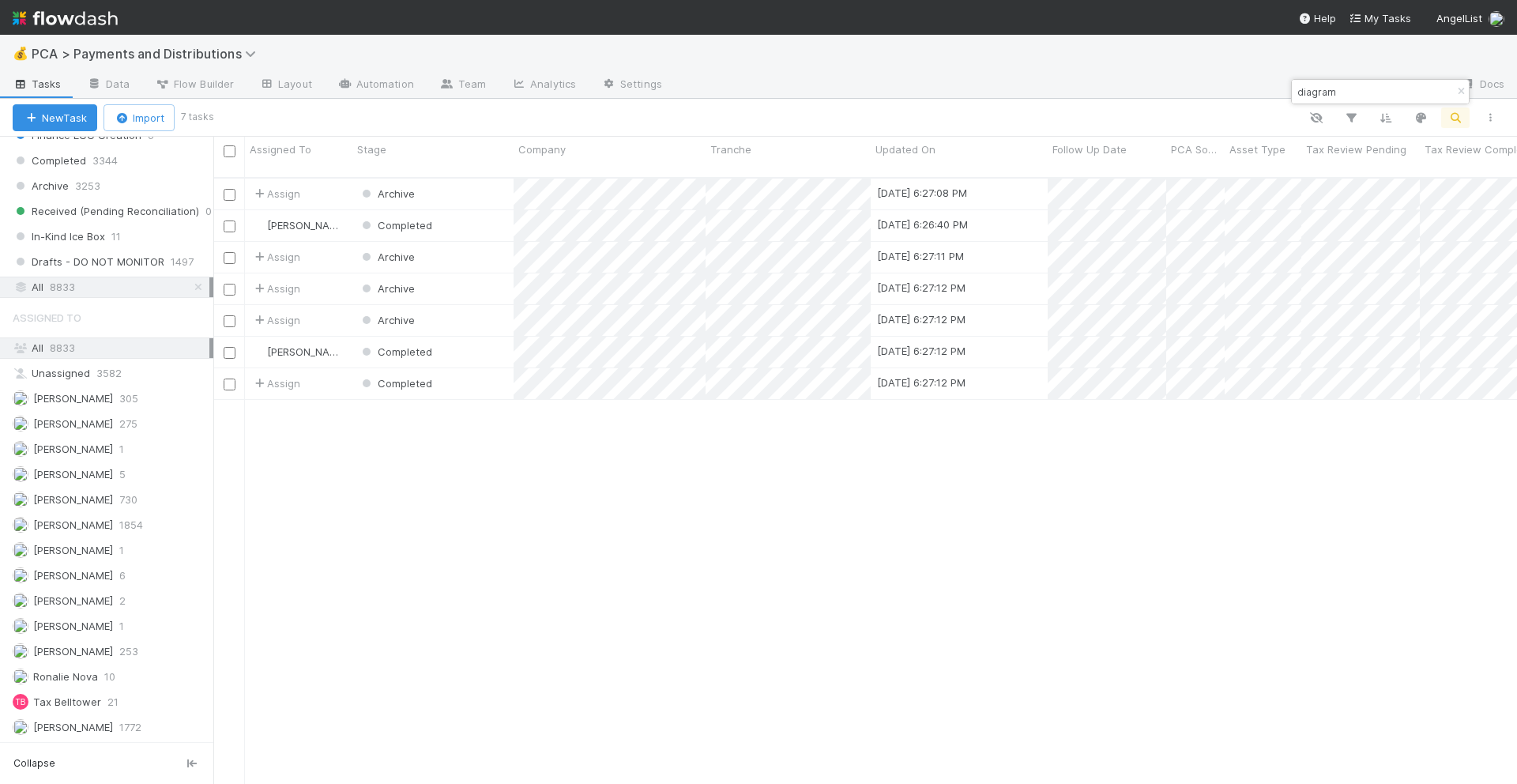
scroll to position [1, 1]
click at [489, 339] on div "Completed" at bounding box center [433, 352] width 161 height 31
click at [480, 368] on div "Completed" at bounding box center [433, 383] width 161 height 31
click at [1305, 96] on input "diagram" at bounding box center [1374, 91] width 158 height 19
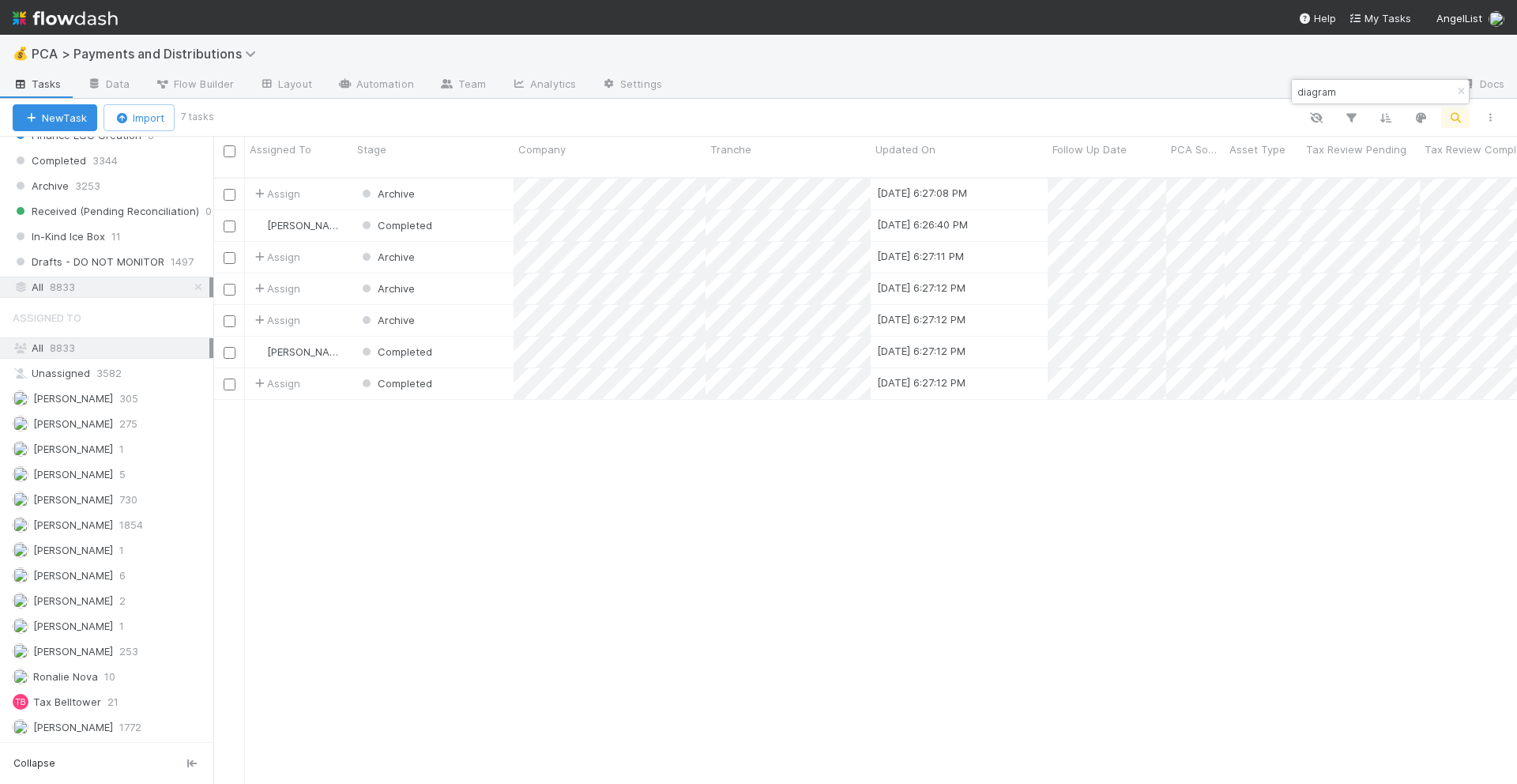
click at [1305, 96] on input "diagram" at bounding box center [1374, 91] width 158 height 19
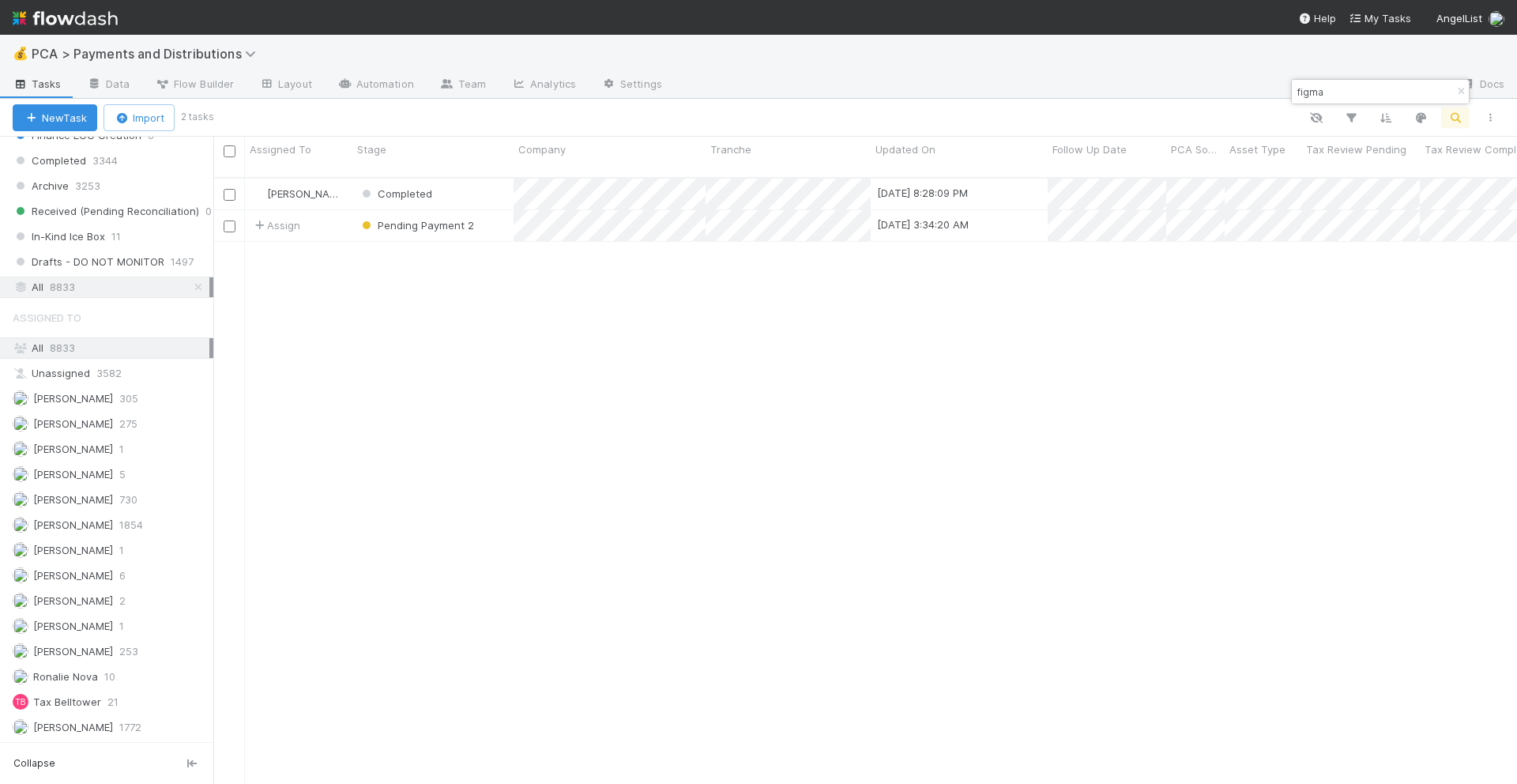
scroll to position [620, 1304]
type input "figma"
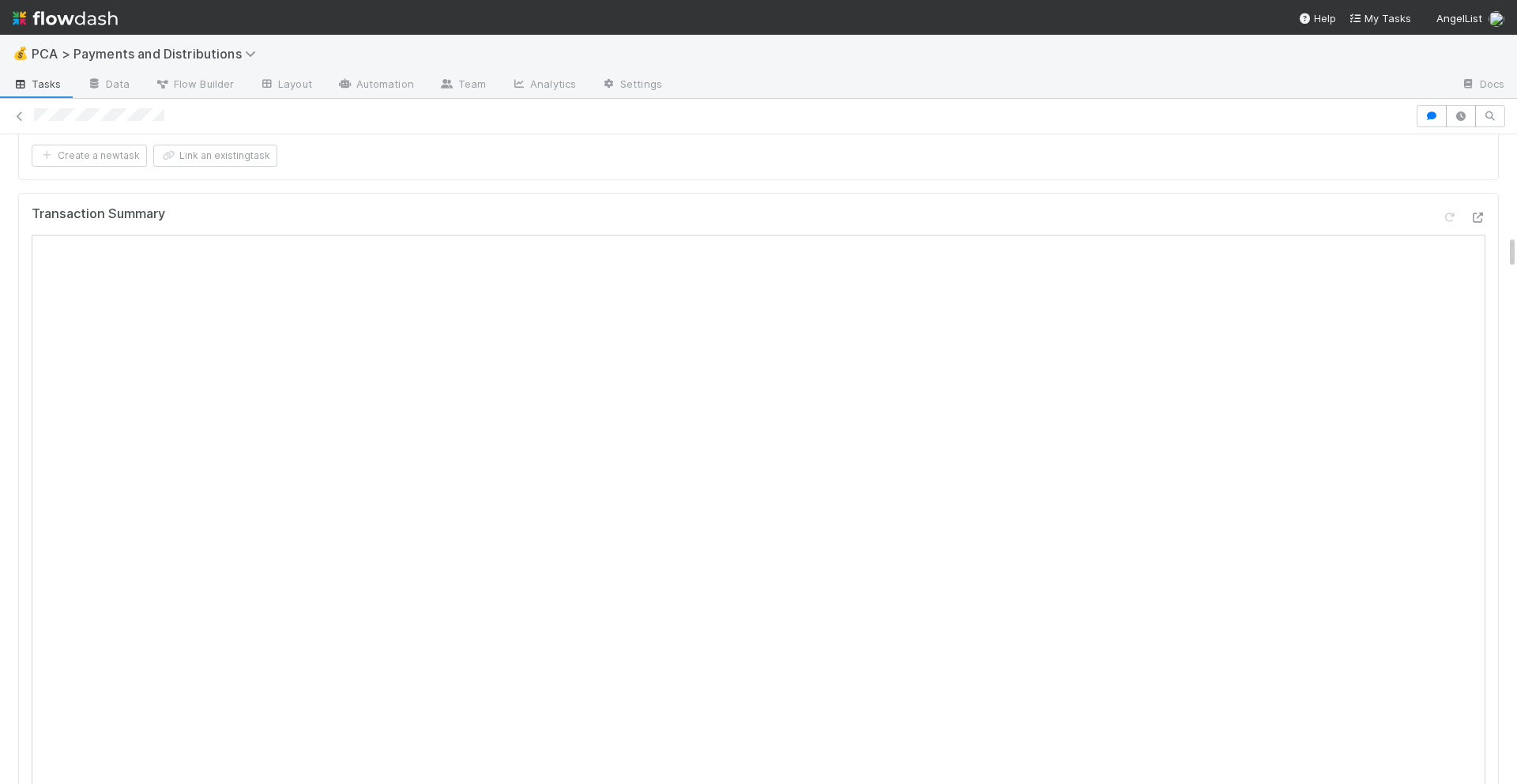
scroll to position [874, 0]
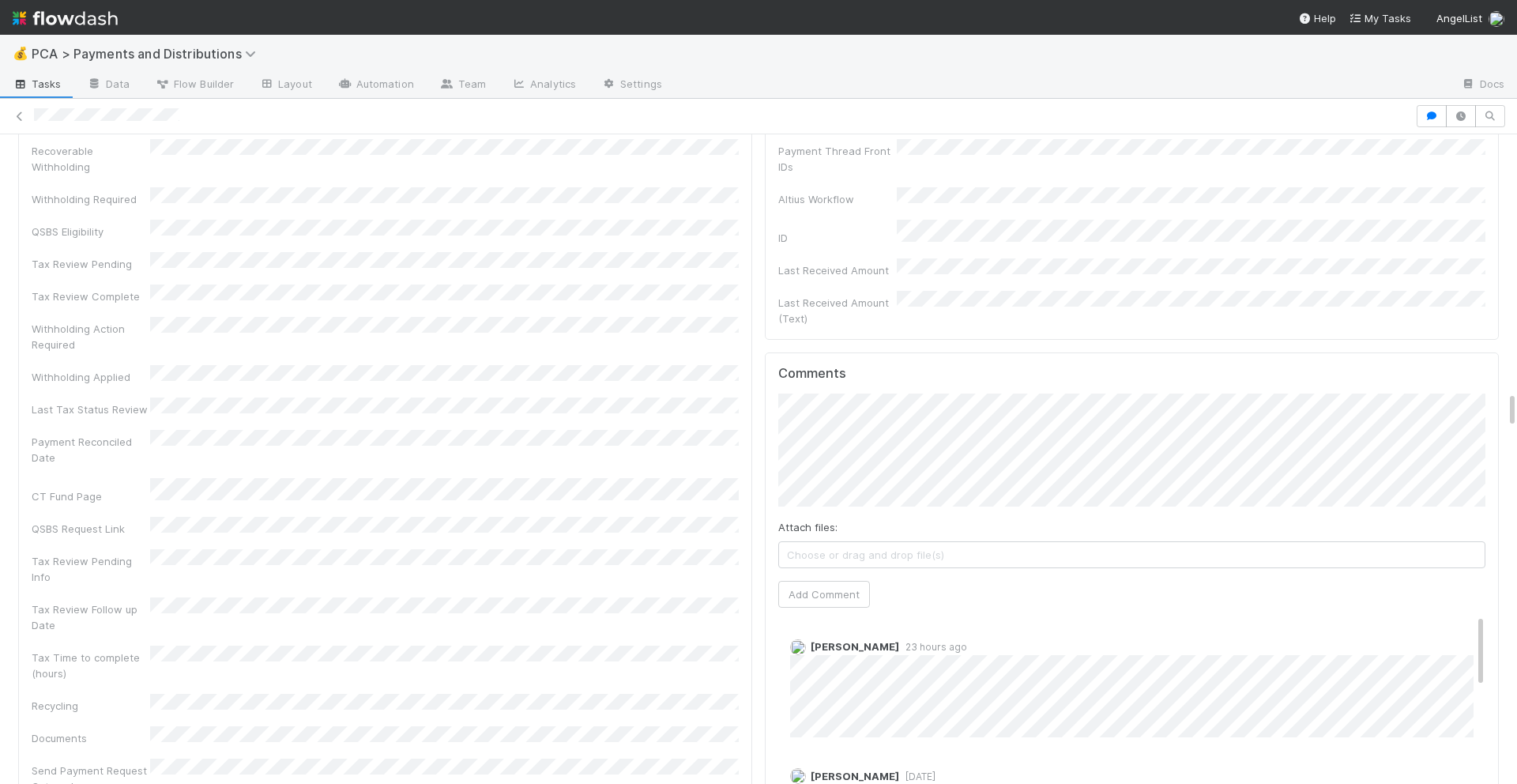
scroll to position [4499, 0]
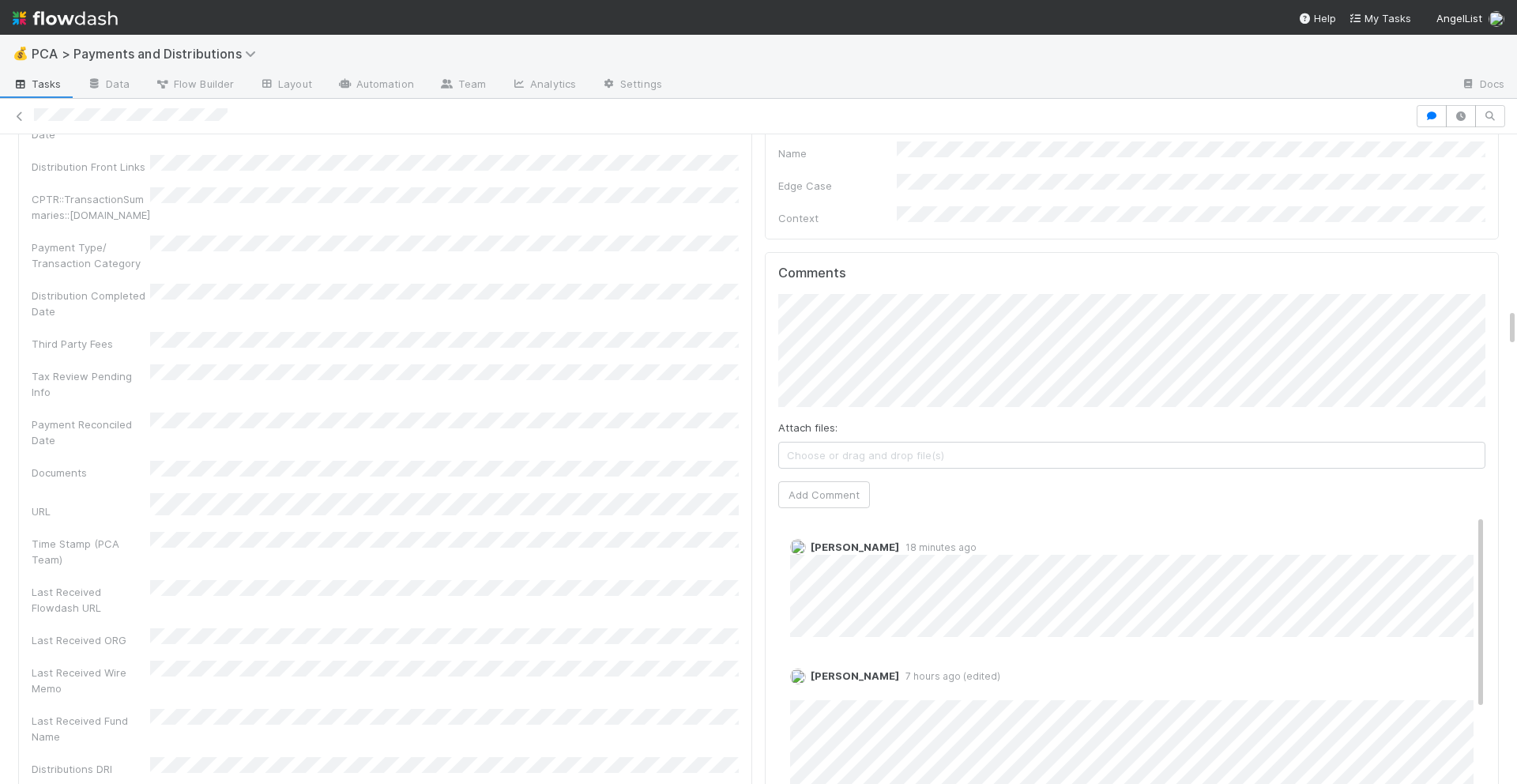
scroll to position [2967, 0]
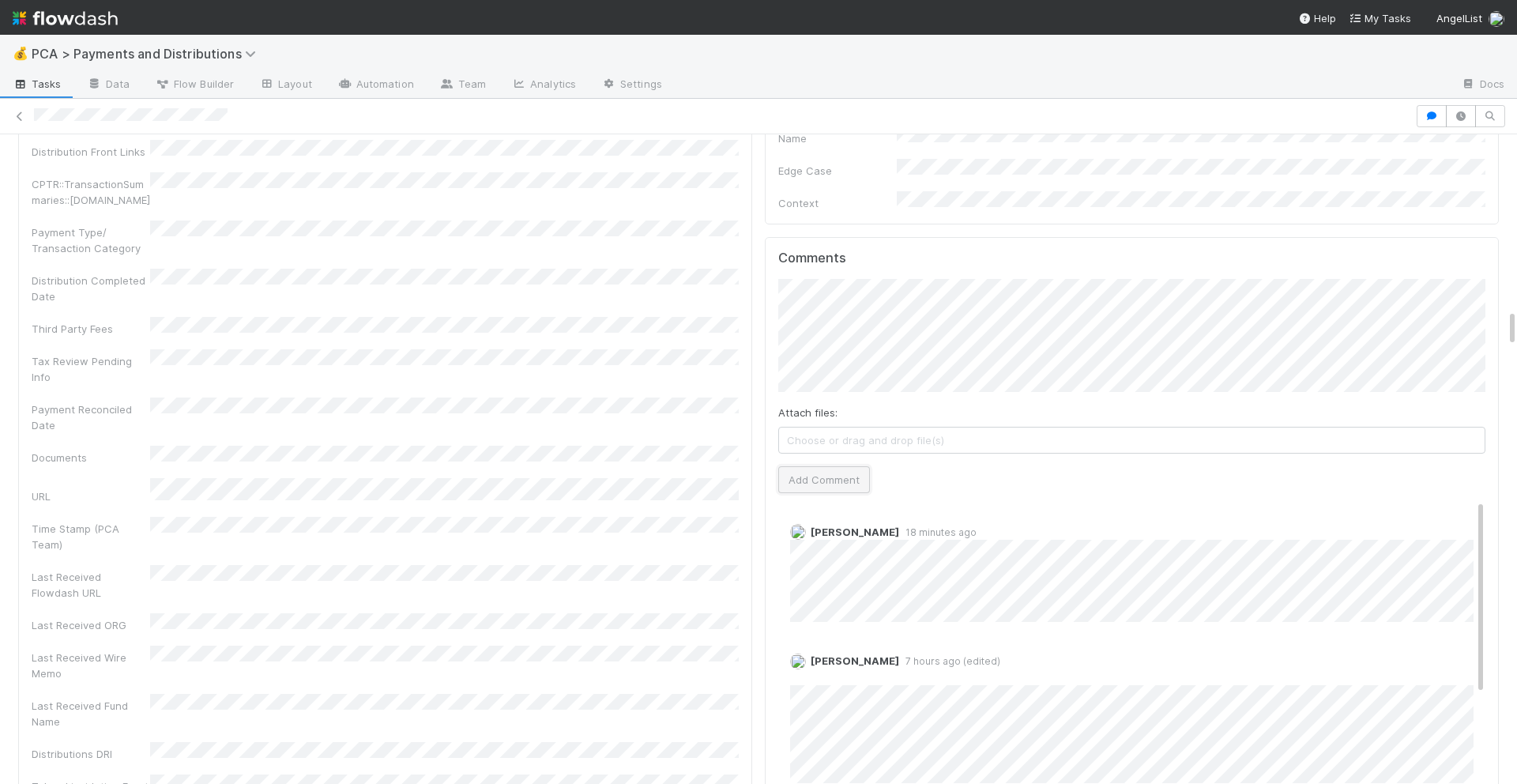
click at [818, 466] on button "Add Comment" at bounding box center [824, 480] width 92 height 27
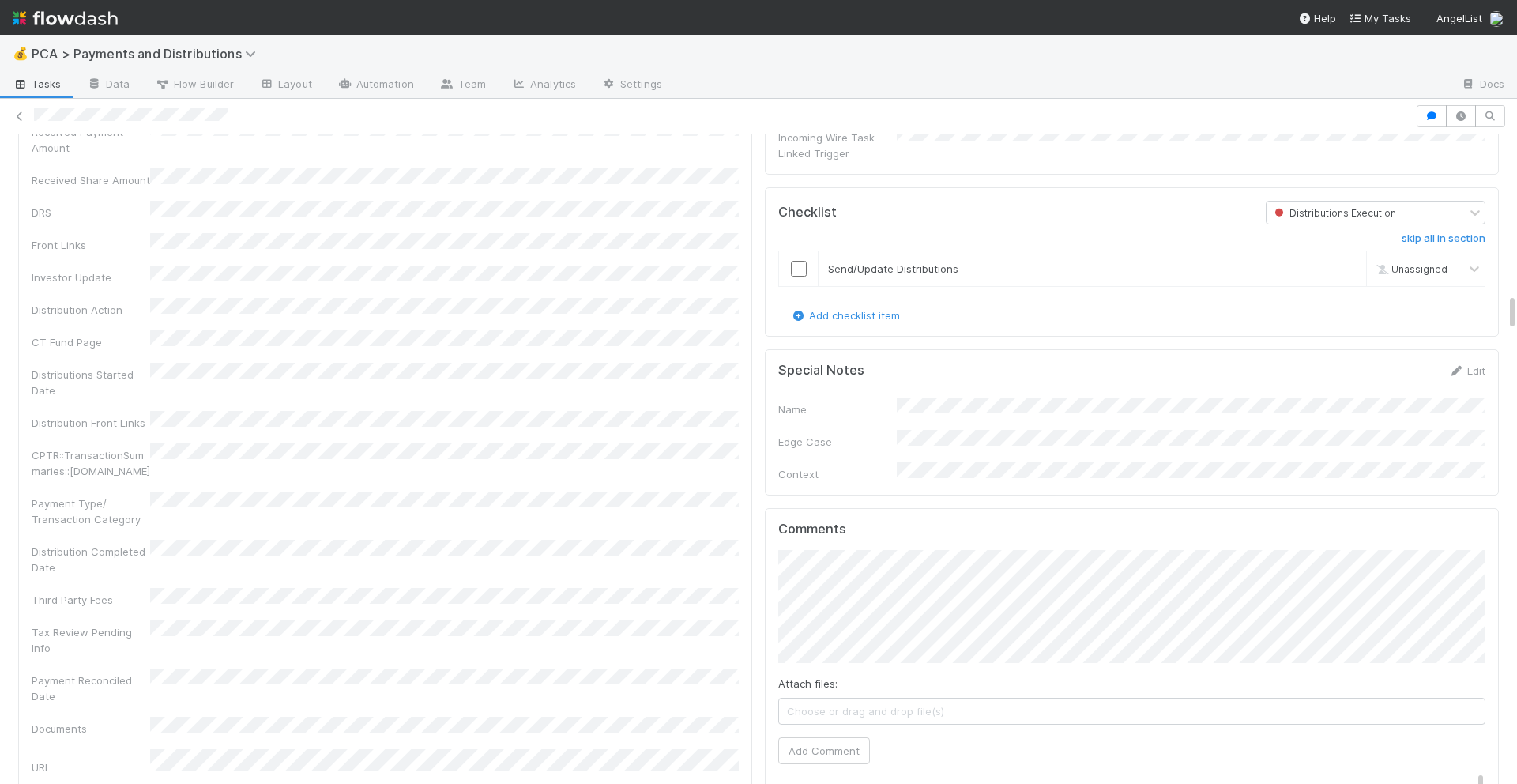
scroll to position [2680, 0]
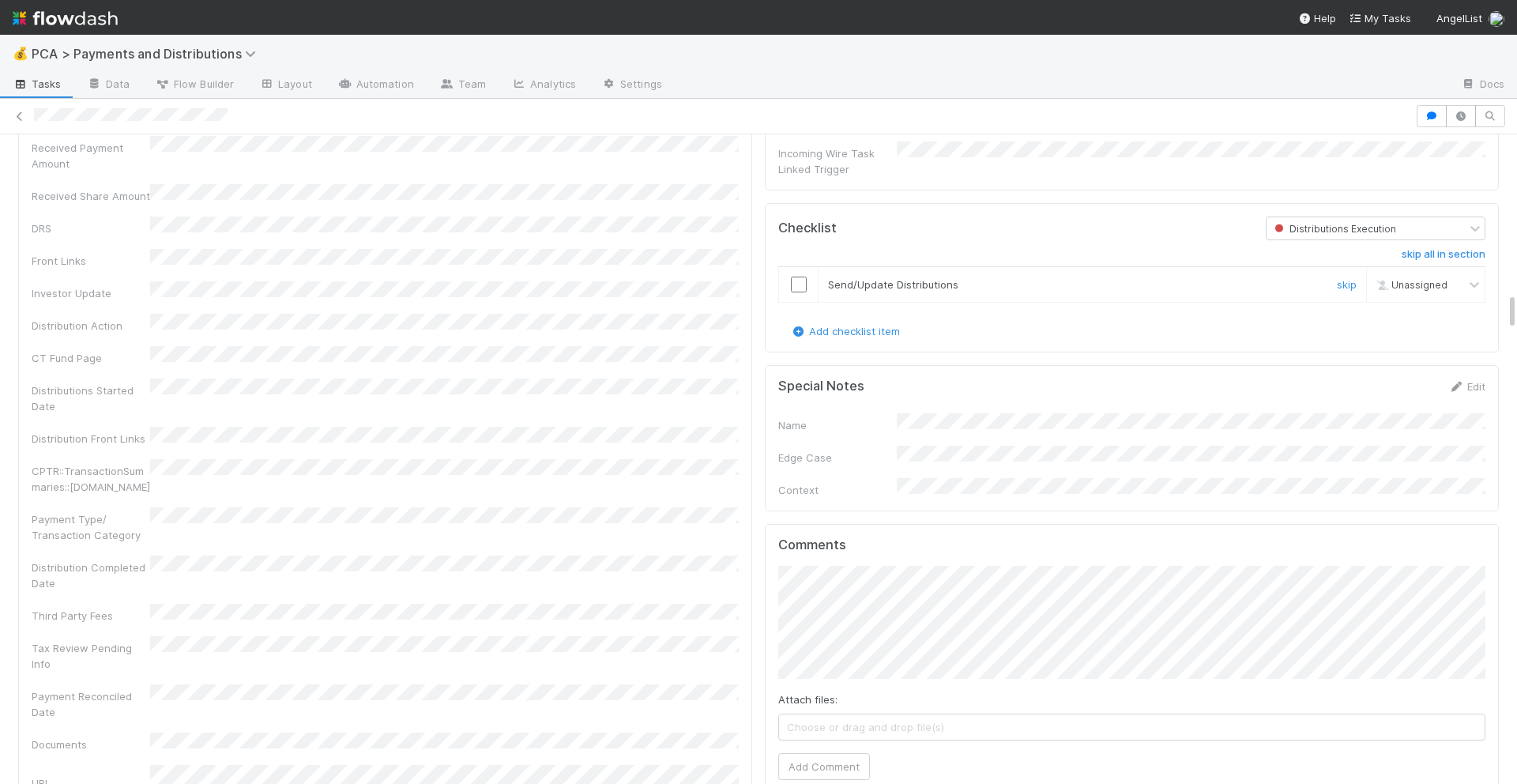
click at [802, 277] on input "checkbox" at bounding box center [798, 284] width 15 height 15
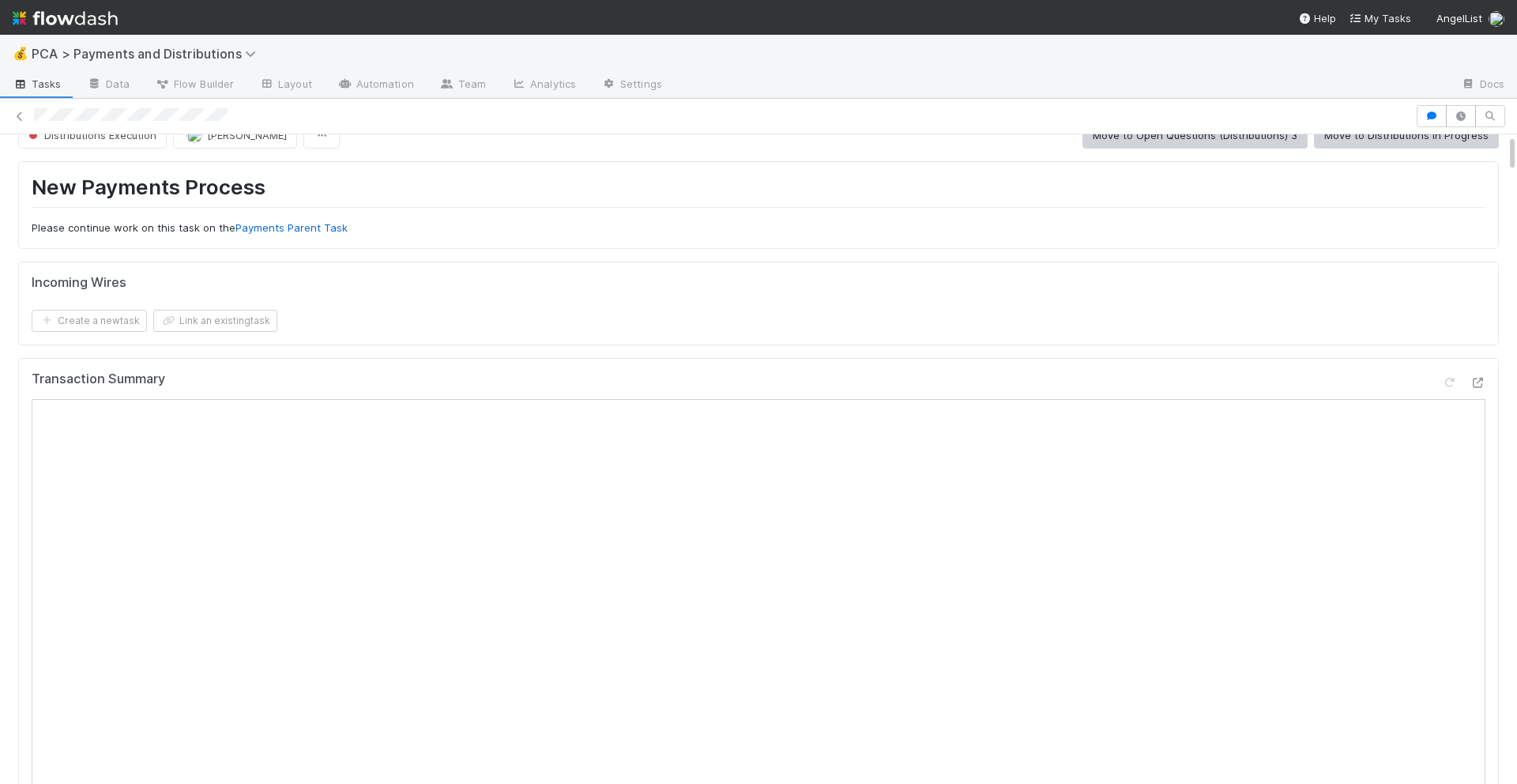
scroll to position [0, 0]
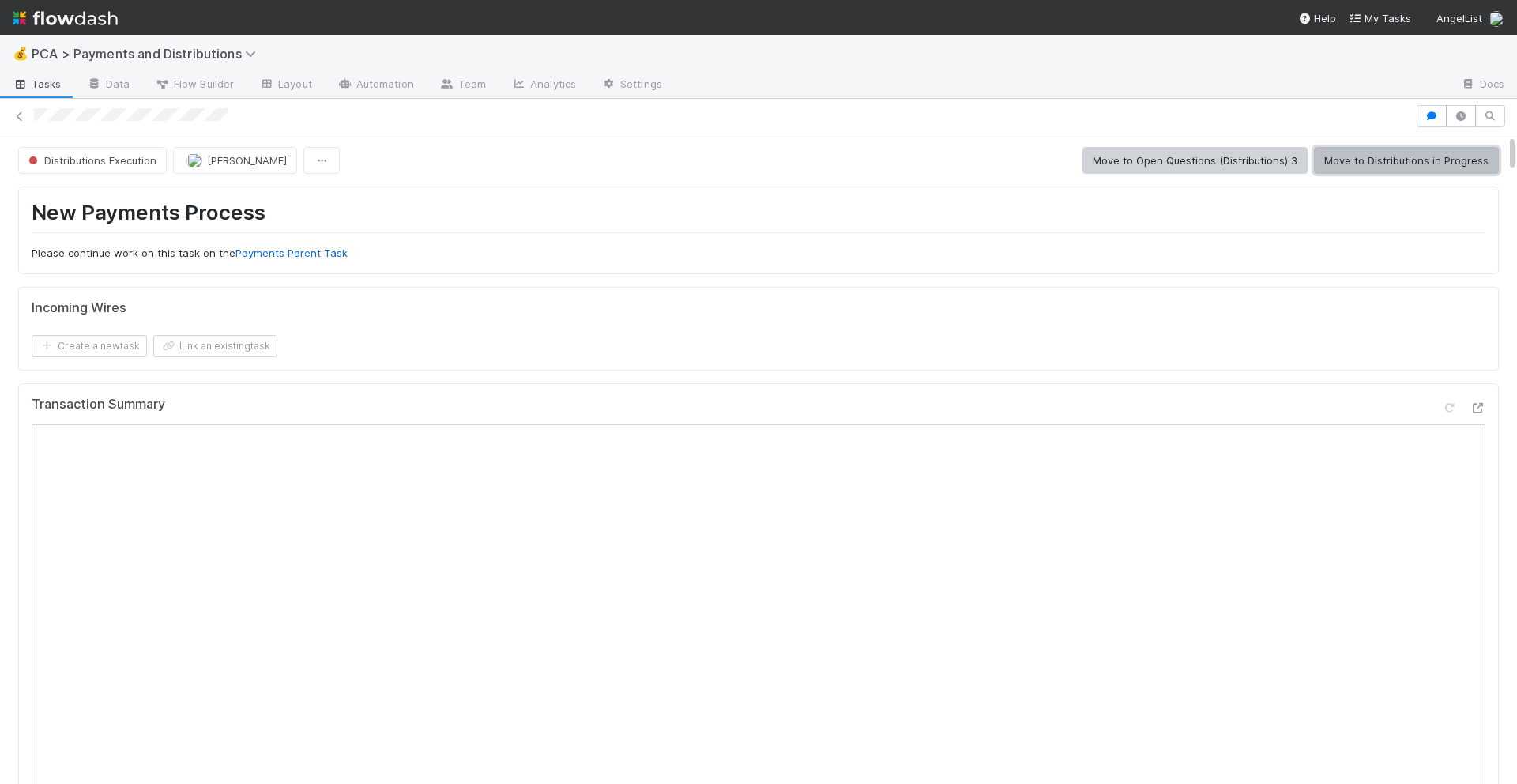
click at [1412, 166] on button "Move to Distributions in Progress" at bounding box center [1406, 160] width 185 height 27
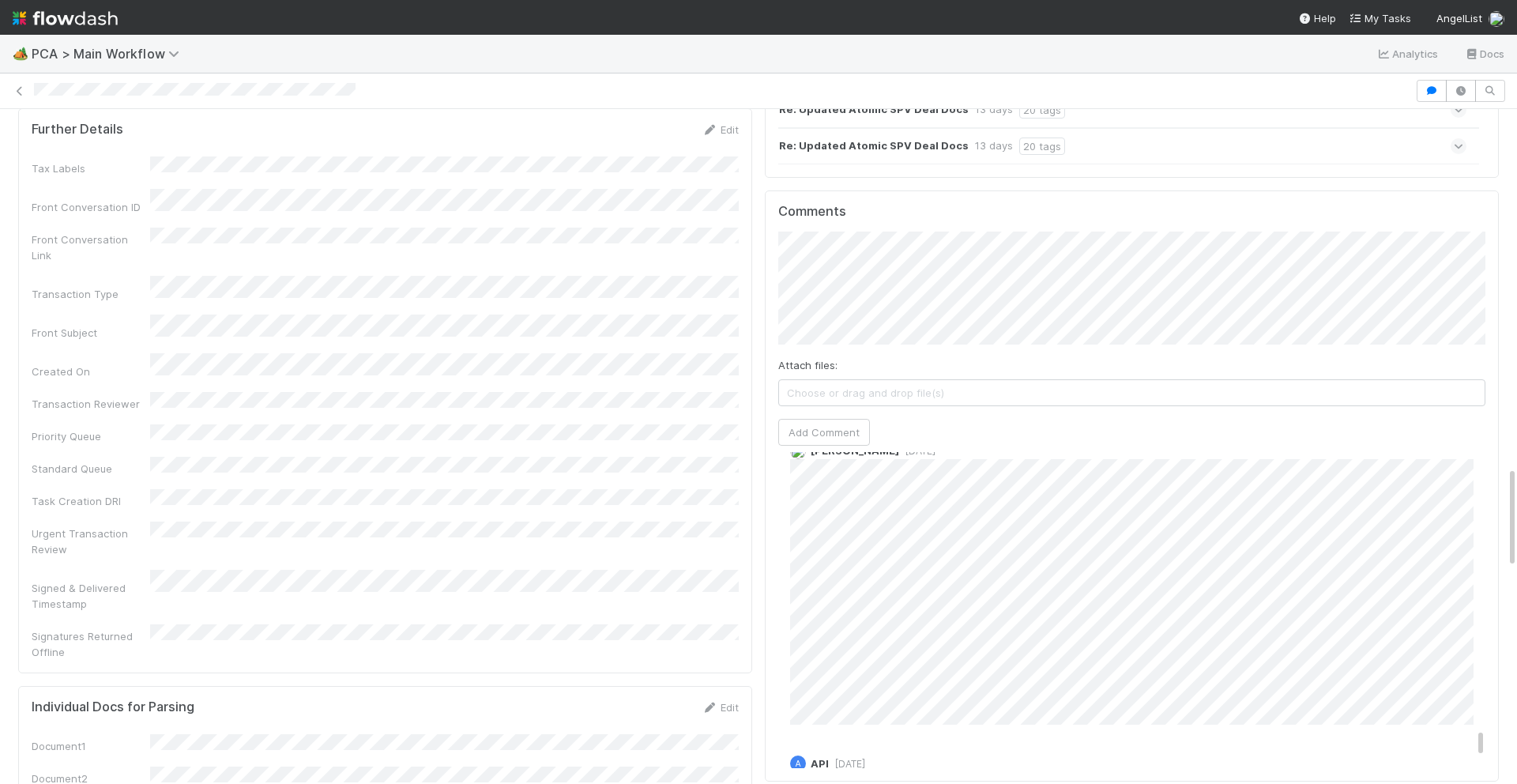
scroll to position [2900, 0]
